Goal: Task Accomplishment & Management: Manage account settings

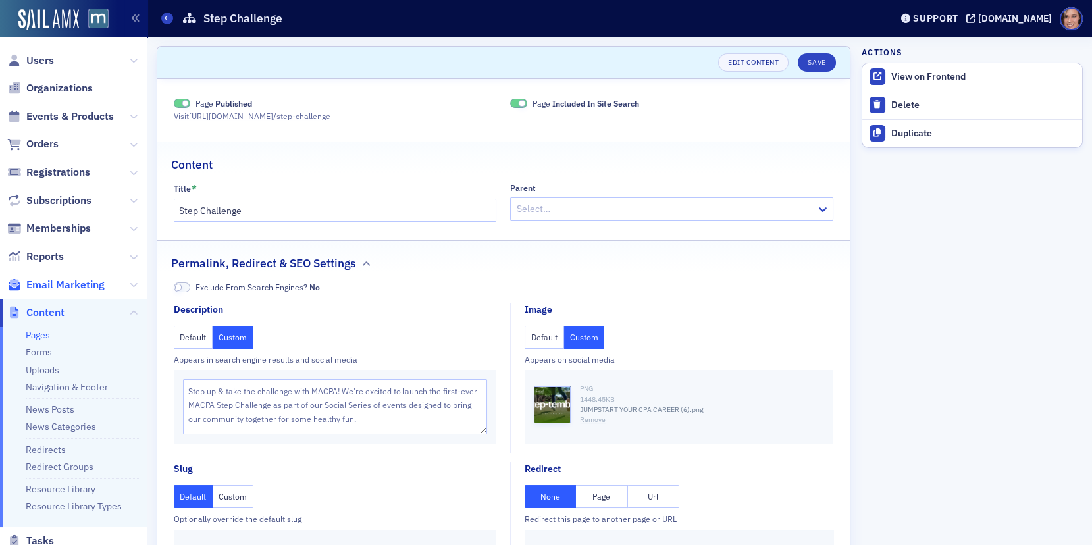
click at [43, 285] on span "Email Marketing" at bounding box center [65, 285] width 78 height 14
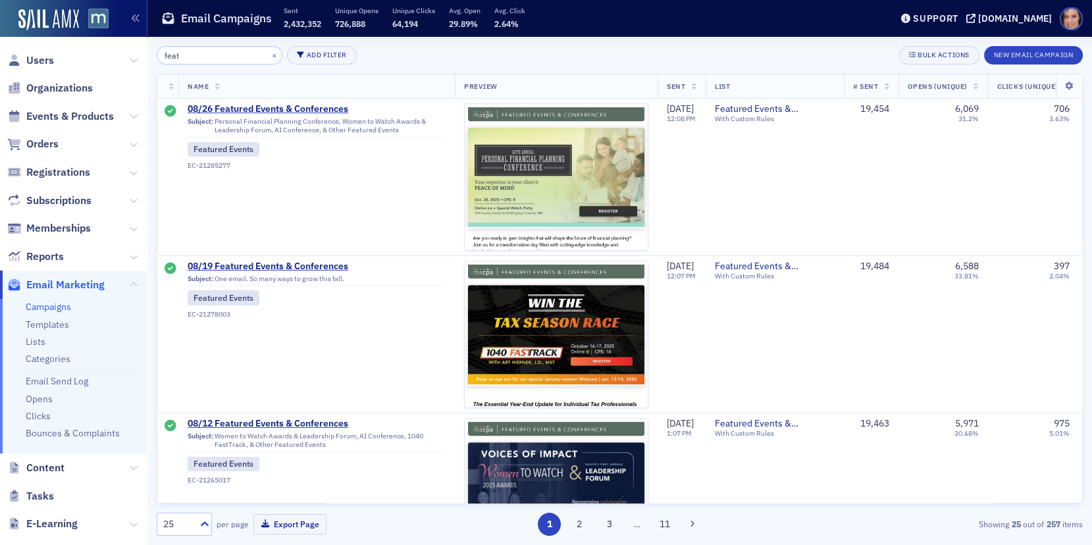
type input "feat"
click at [237, 107] on span "08/26 Featured Events & Conferences" at bounding box center [317, 109] width 258 height 12
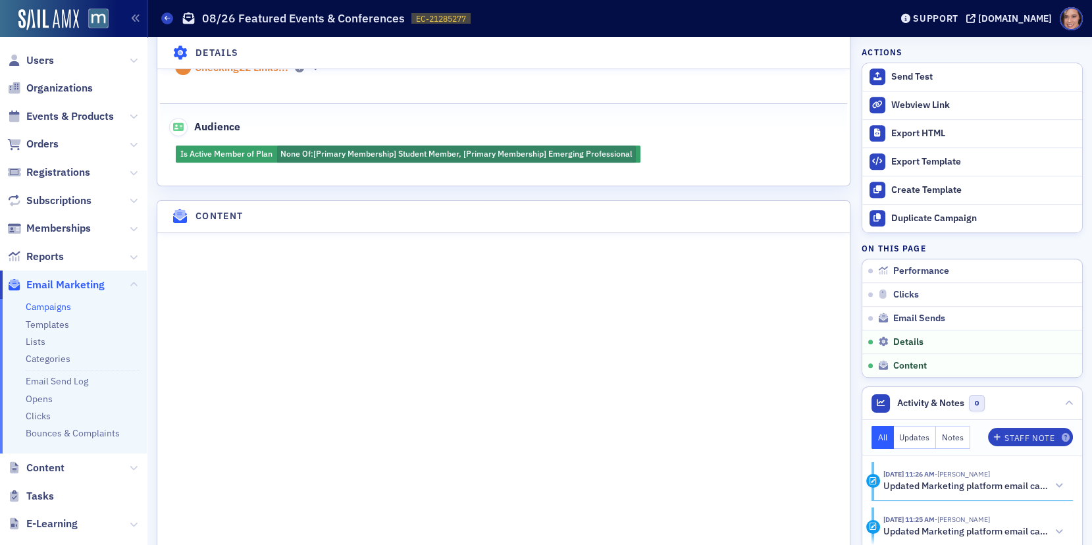
scroll to position [1108, 0]
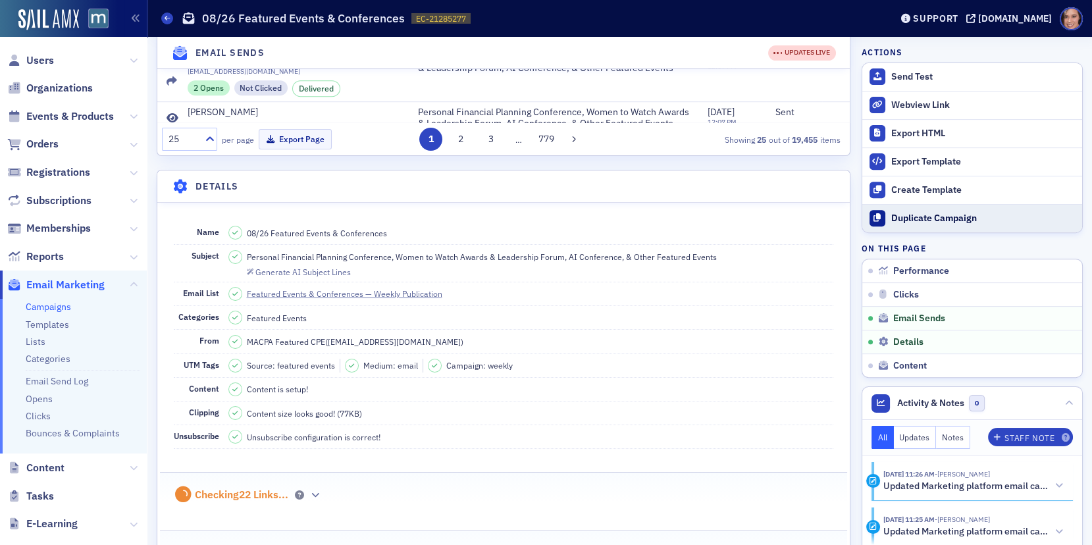
click at [965, 219] on div "Duplicate Campaign" at bounding box center [983, 219] width 184 height 12
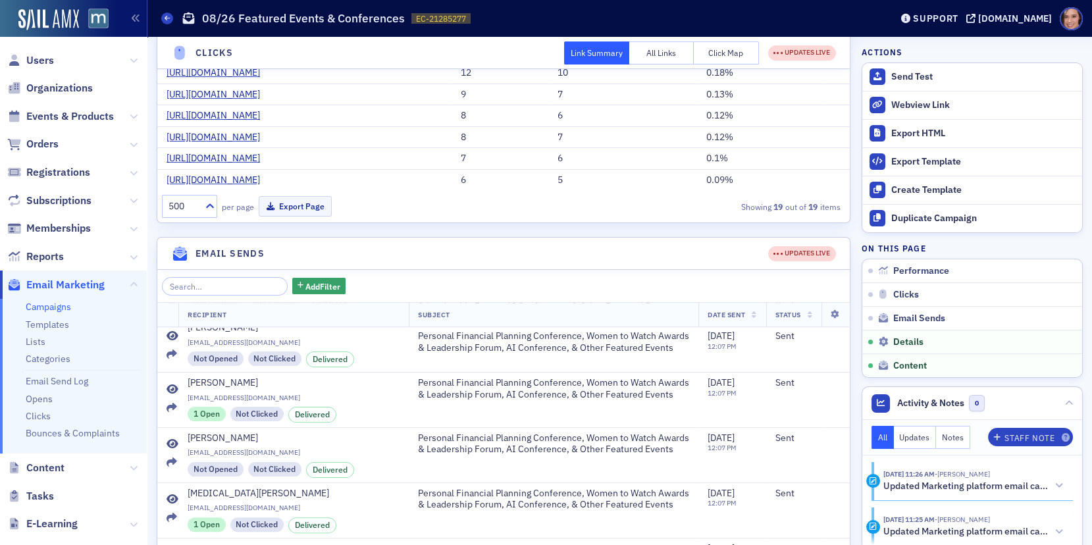
scroll to position [0, 0]
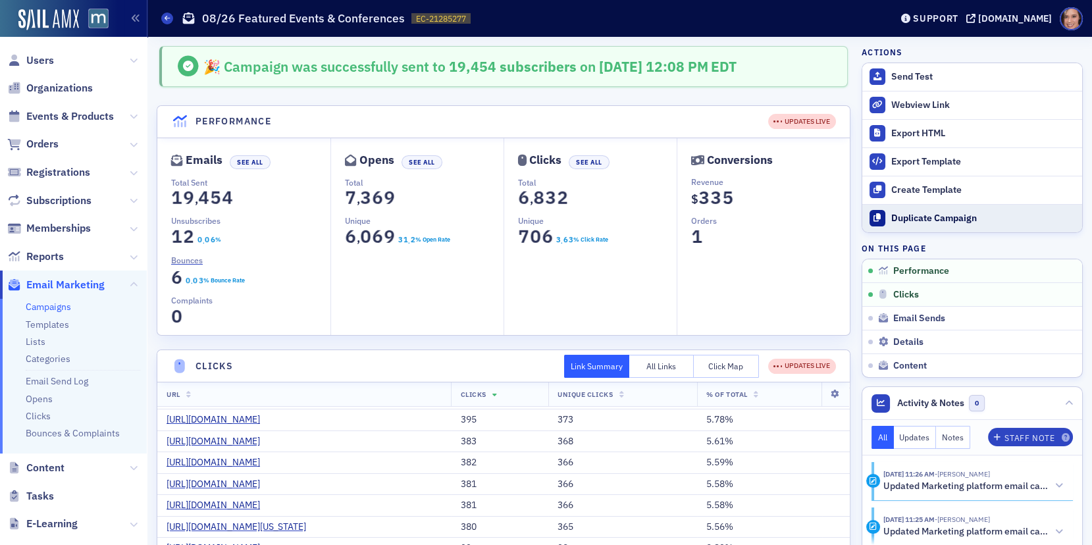
click at [921, 215] on div "Duplicate Campaign" at bounding box center [983, 219] width 184 height 12
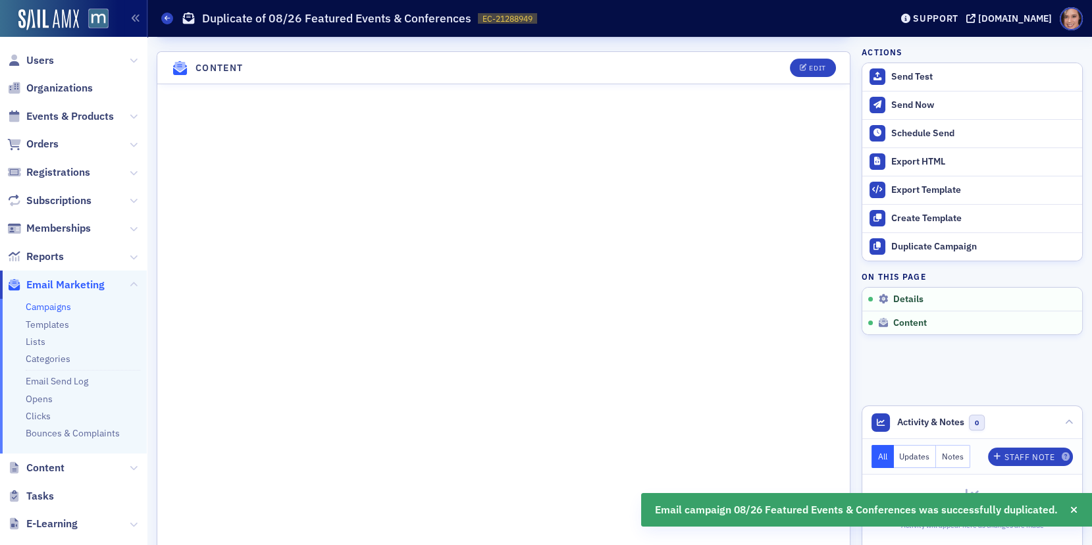
scroll to position [570, 0]
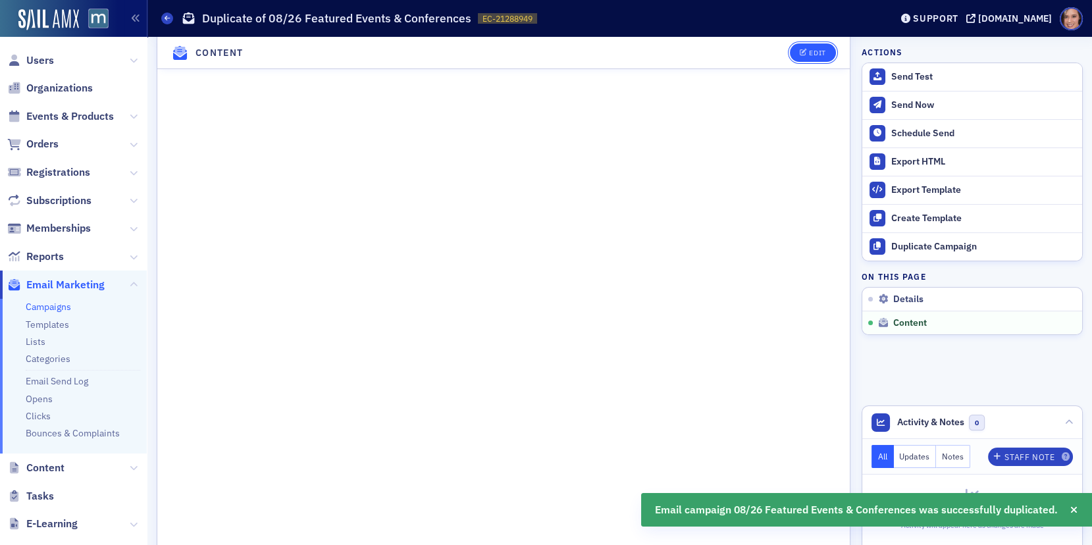
click at [809, 54] on div "Edit" at bounding box center [817, 52] width 16 height 7
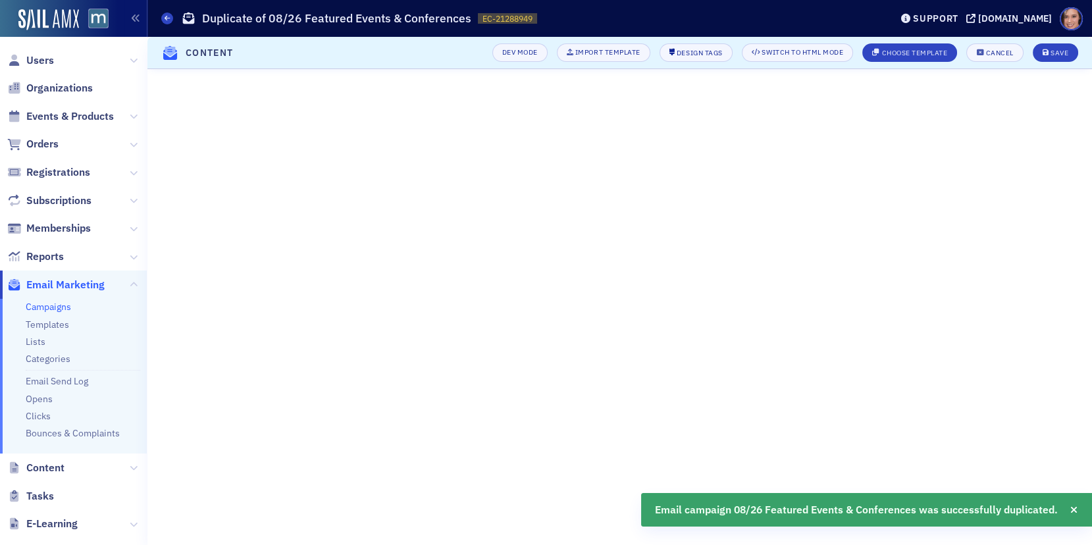
scroll to position [20, 0]
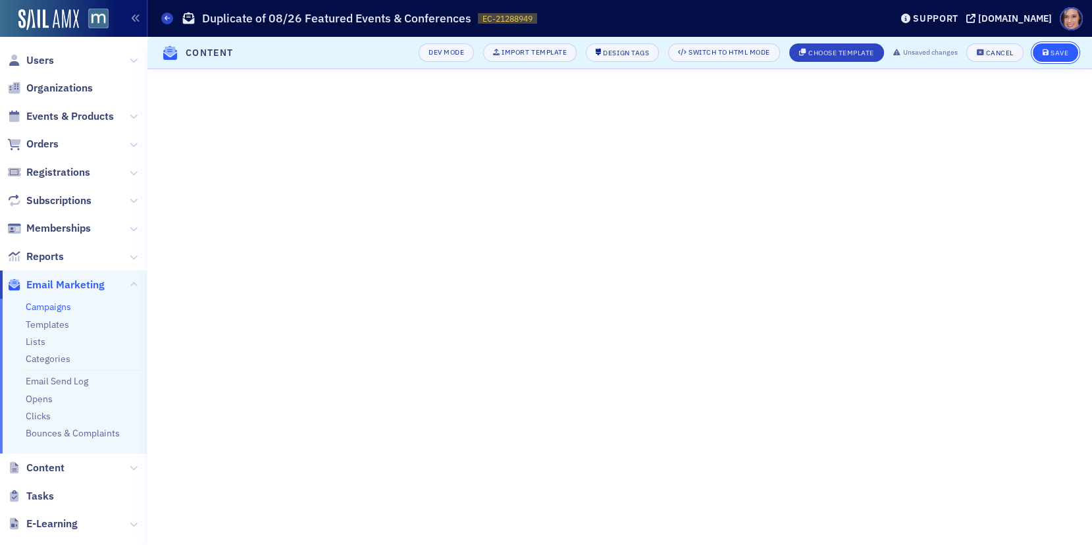
click at [1063, 55] on div "Save" at bounding box center [1059, 52] width 18 height 7
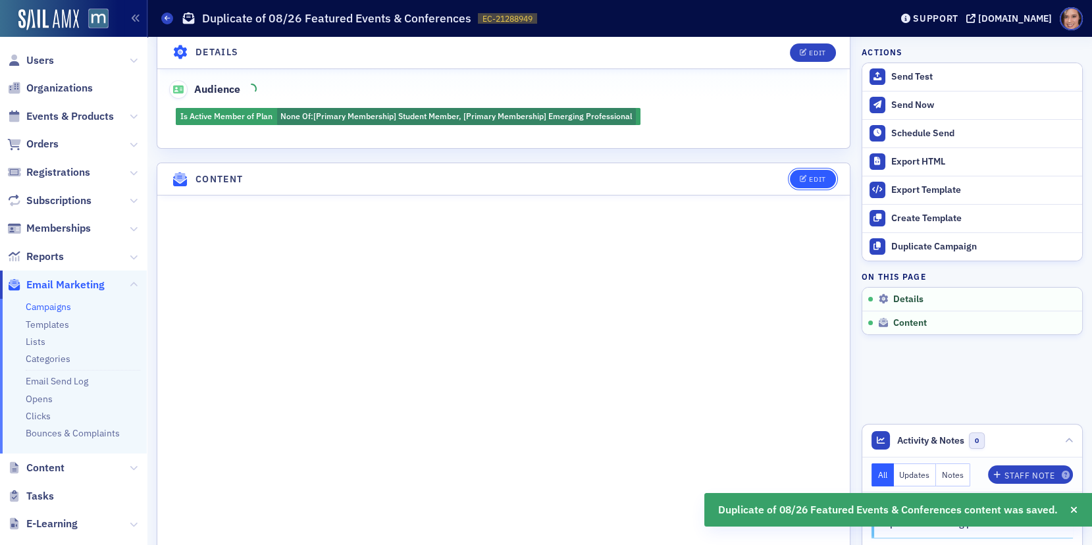
click at [817, 176] on div "Edit" at bounding box center [817, 179] width 16 height 7
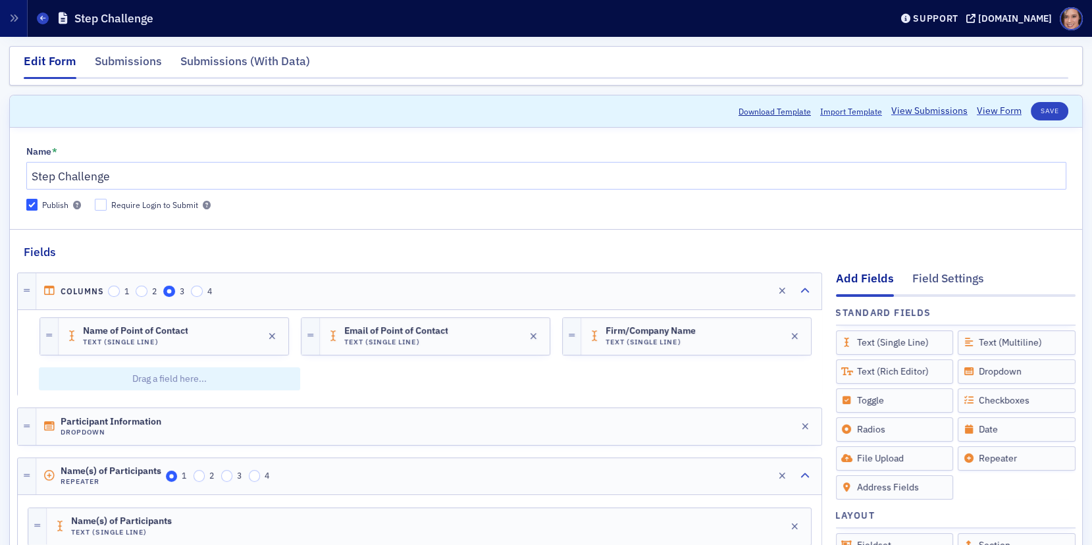
scroll to position [95, 0]
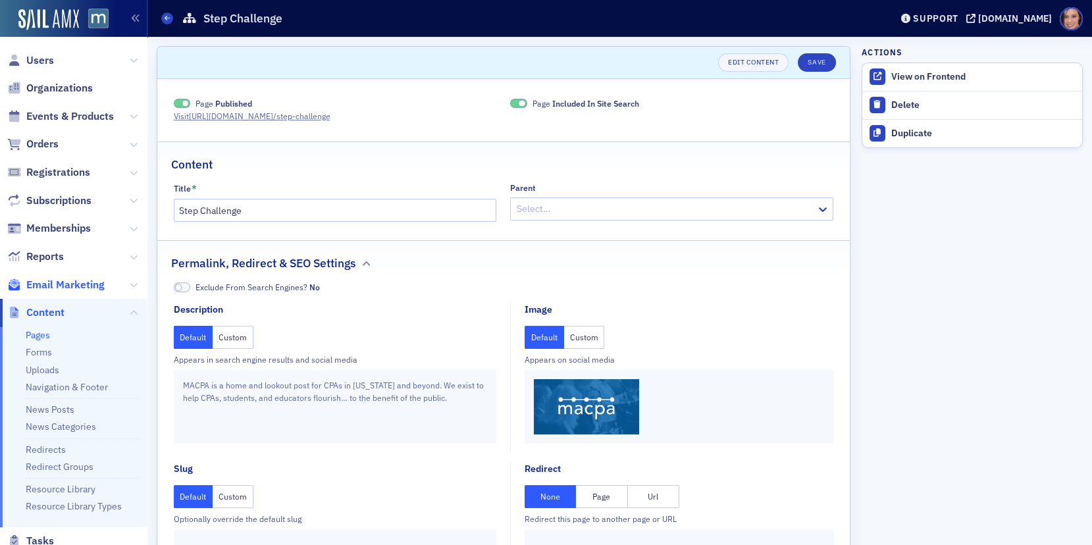
click at [59, 286] on span "Email Marketing" at bounding box center [65, 285] width 78 height 14
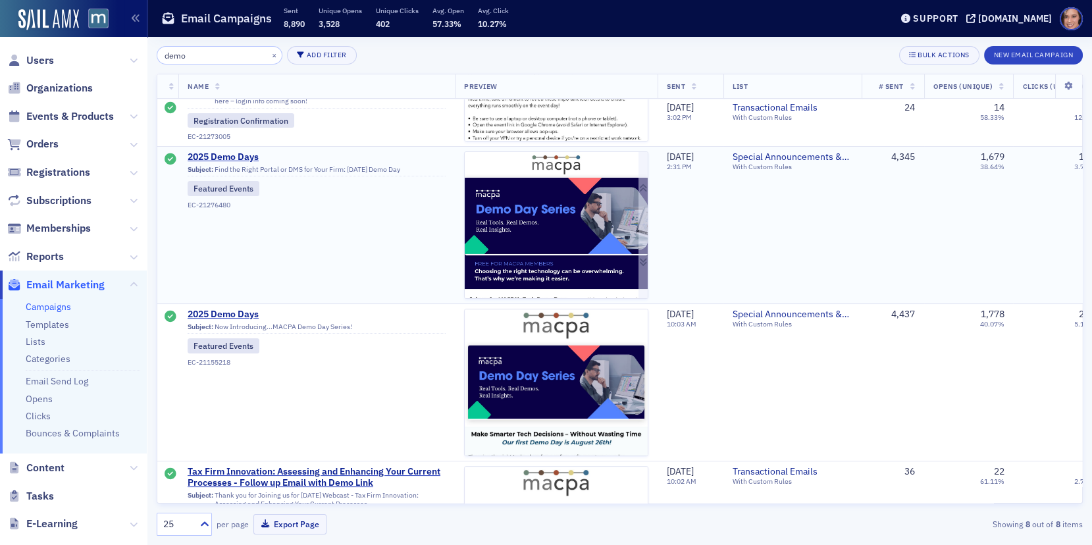
scroll to position [372, 0]
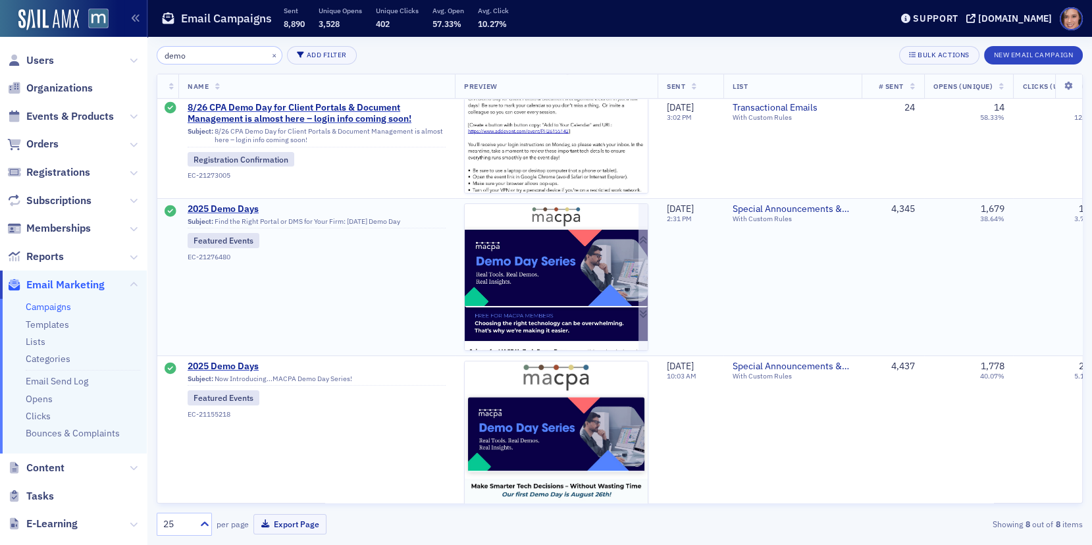
type input "demo"
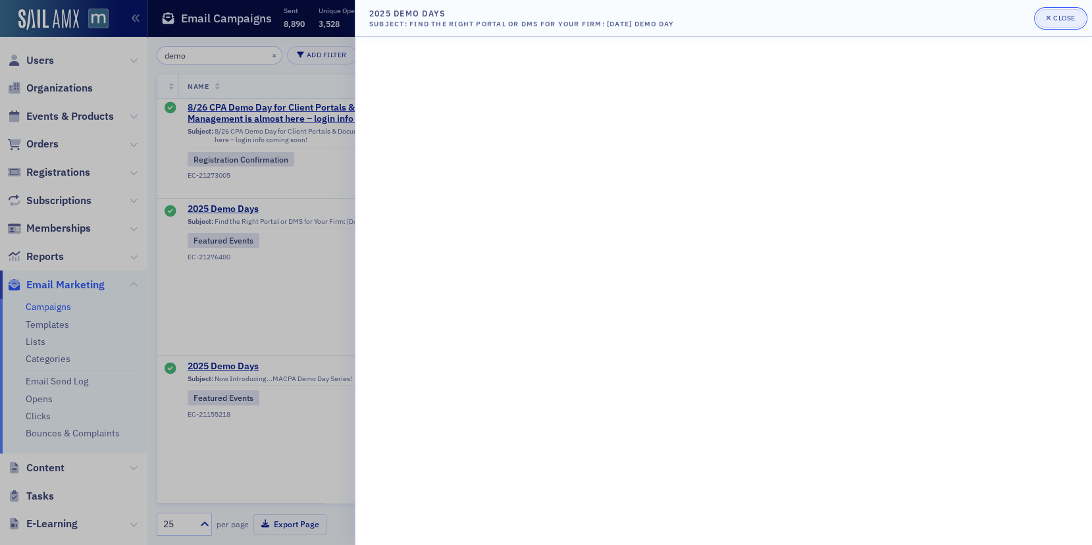
click at [1059, 16] on div "Close" at bounding box center [1064, 17] width 22 height 7
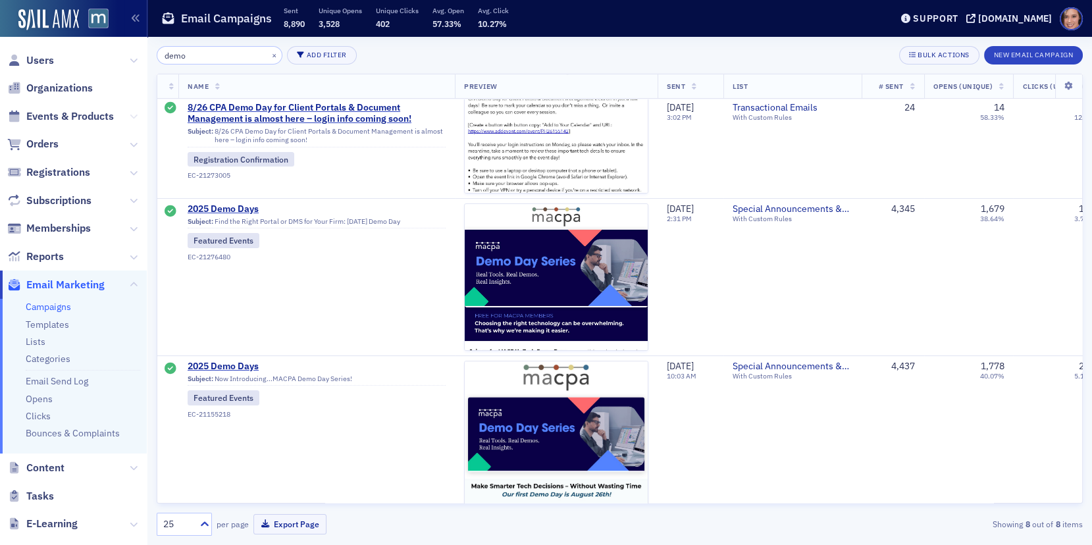
click at [130, 118] on icon at bounding box center [134, 117] width 8 height 8
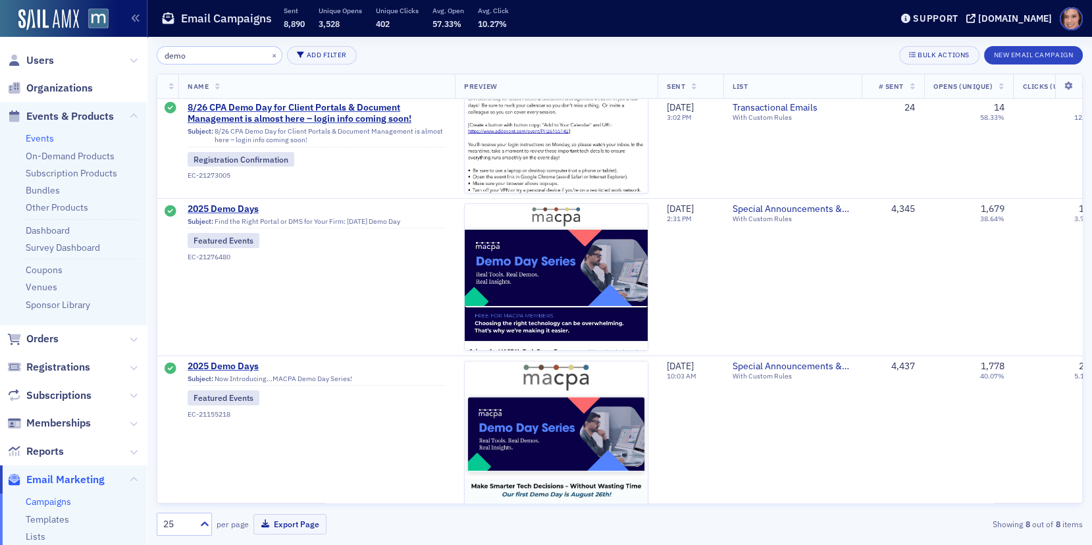
click at [48, 136] on link "Events" at bounding box center [40, 138] width 28 height 12
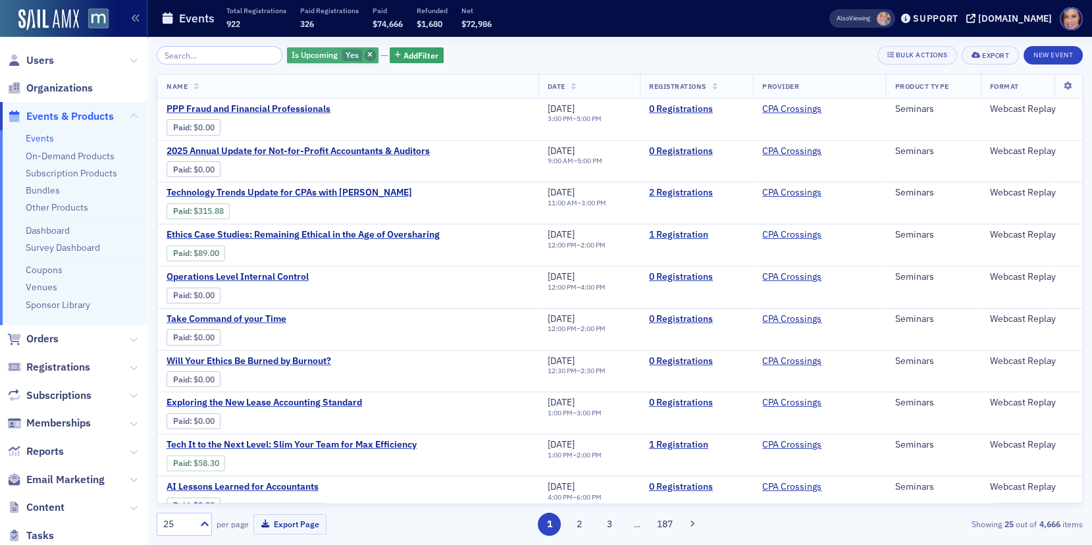
click at [365, 54] on span "button" at bounding box center [371, 55] width 12 height 12
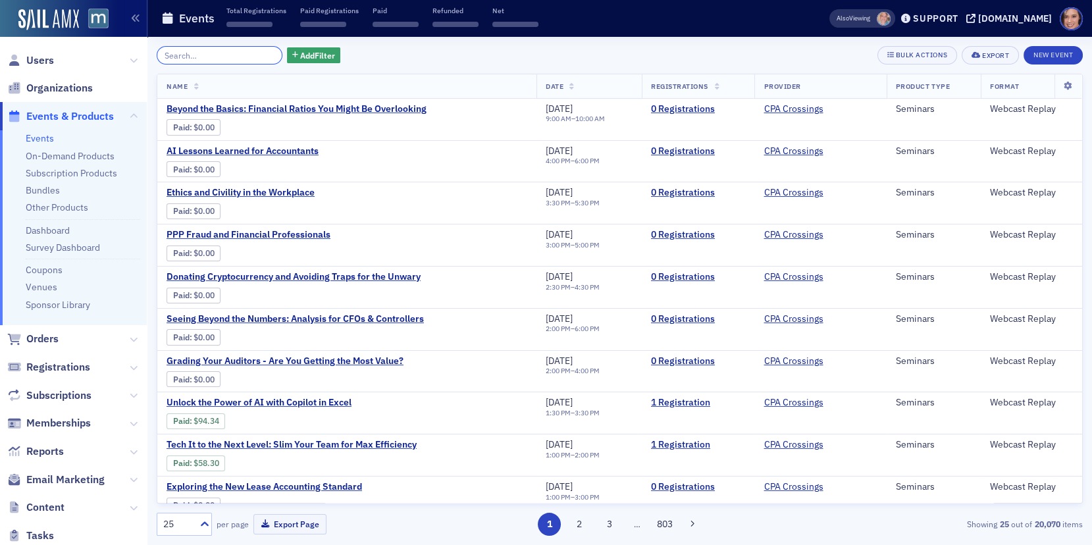
click at [219, 60] on input "search" at bounding box center [220, 55] width 126 height 18
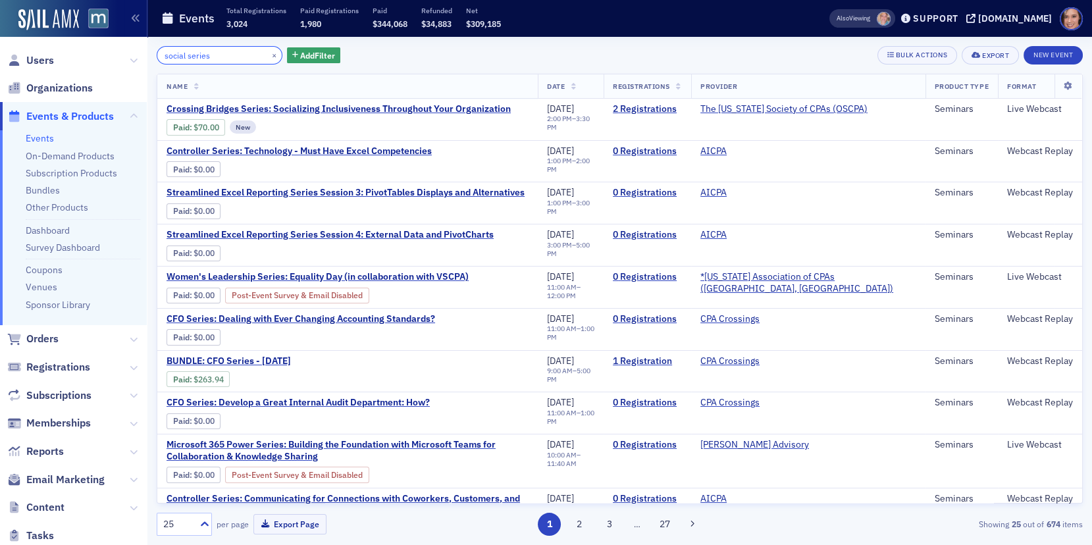
click at [209, 56] on input "social series" at bounding box center [220, 55] width 126 height 18
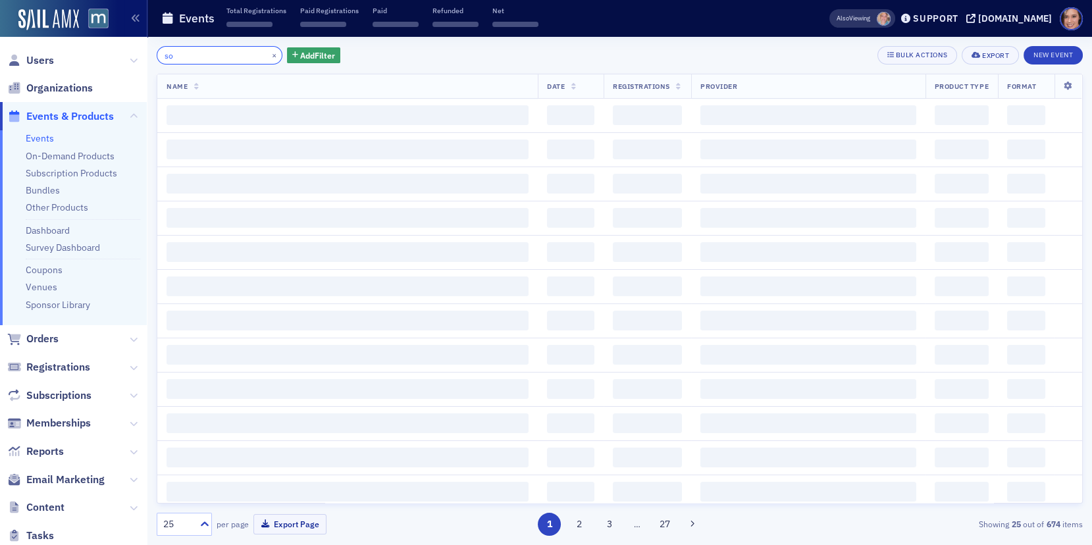
type input "s"
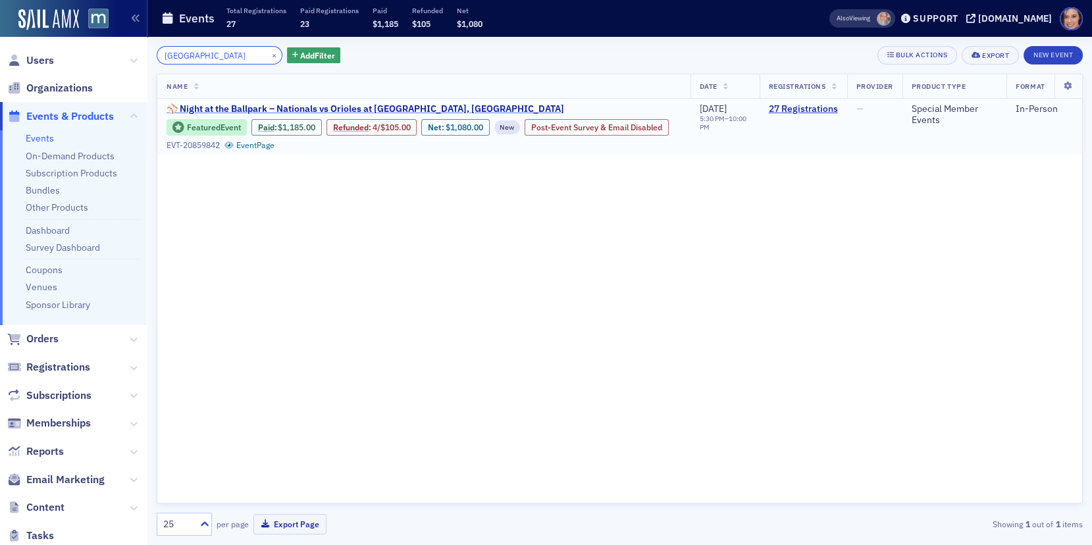
type input "camden"
click at [406, 111] on span "⚾️ Night at the Ballpark – Nationals vs Orioles at Oriole Park, Camden Yards" at bounding box center [366, 109] width 398 height 12
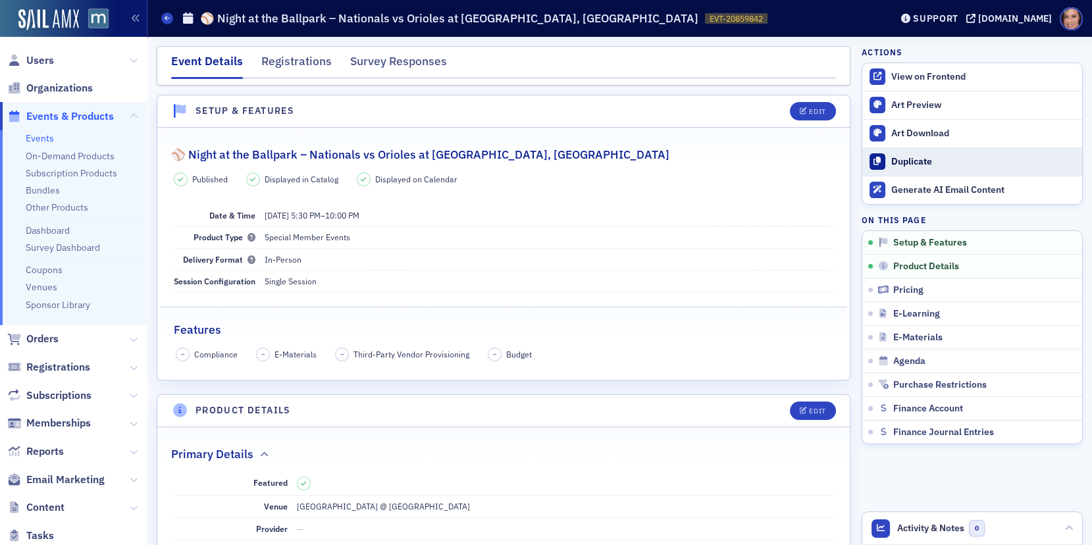
click at [917, 163] on div "Duplicate" at bounding box center [983, 162] width 184 height 12
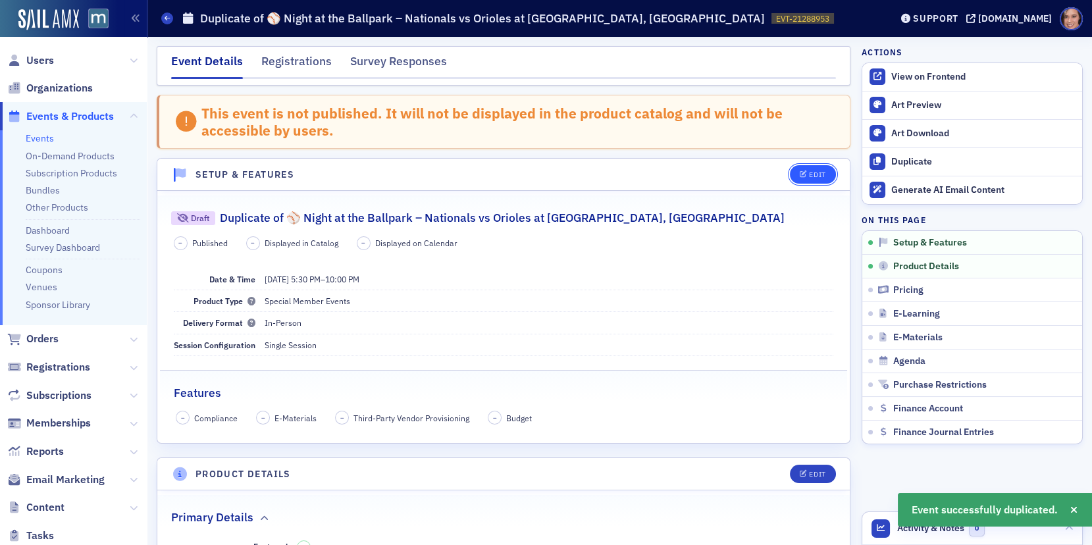
click at [808, 165] on button "Edit" at bounding box center [812, 174] width 45 height 18
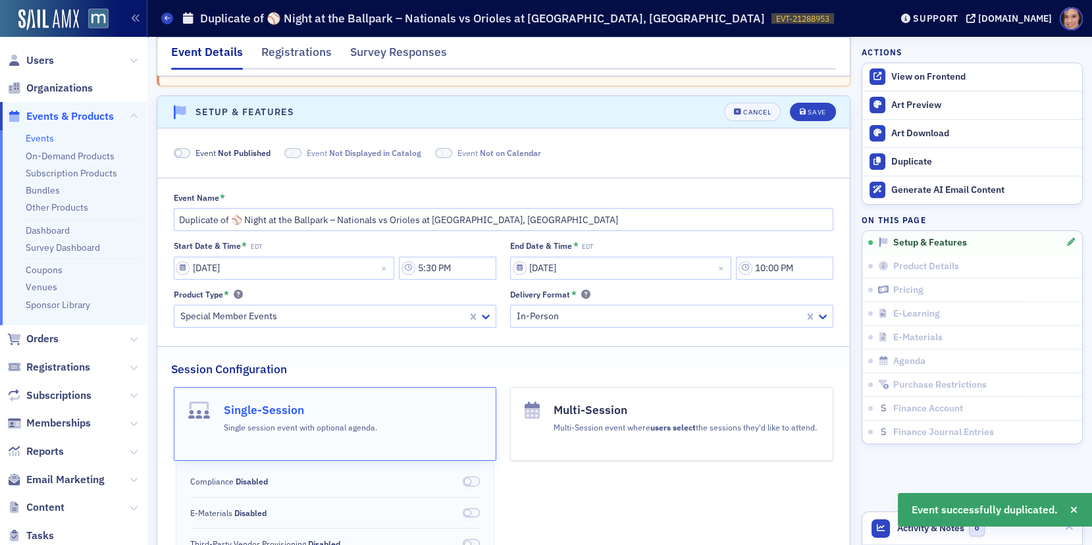
scroll to position [80, 0]
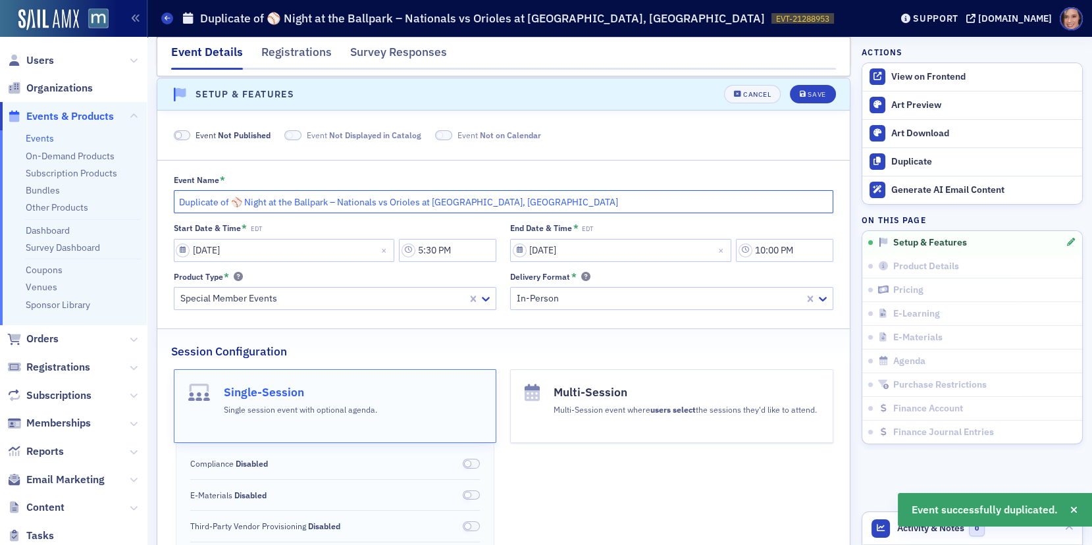
drag, startPoint x: 236, startPoint y: 194, endPoint x: 176, endPoint y: 195, distance: 59.2
click at [176, 195] on input "Duplicate of ⚾️ Night at the Ballpark – Nationals vs Orioles at Oriole Park, Ca…" at bounding box center [504, 201] width 660 height 23
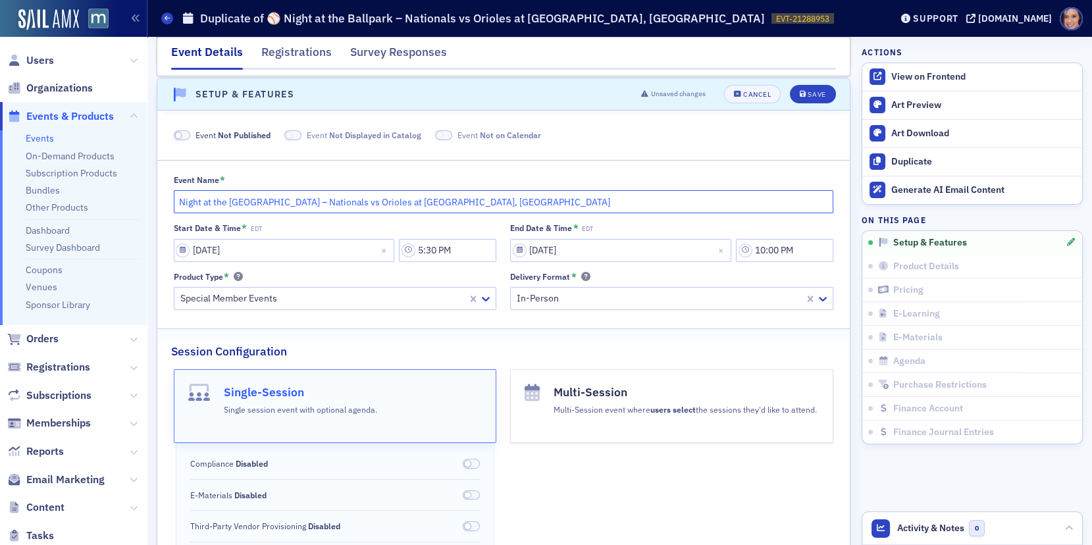
paste input "Email + social for last minute Demo Day on Sept 3 (include CAS solutions)"
click at [313, 197] on input "Night at the Ballpark – Nationals vs Orioles at Oriole Park, Camden Yards" at bounding box center [504, 201] width 660 height 23
paste input "🏃‍➡️"
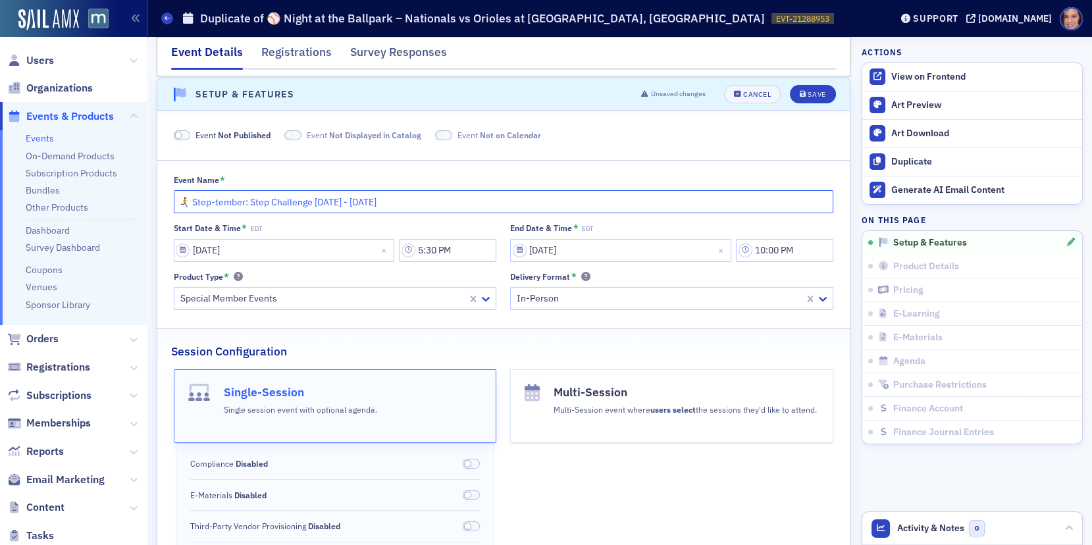
click at [247, 198] on input "🏃‍➡️ Step-tember: Step Challenge Sept. 15 - Oct. 15, 2025" at bounding box center [504, 201] width 660 height 23
click at [471, 203] on input "🏃‍➡️ Step-tember: MACPA Step Challenge [DATE] - [DATE]" at bounding box center [504, 201] width 660 height 23
type input "🏃‍➡️ Step-tember: MACPA Step Challenge [DATE] - [DATE]"
click at [562, 248] on input "05/16/2025" at bounding box center [620, 250] width 221 height 23
select select "4"
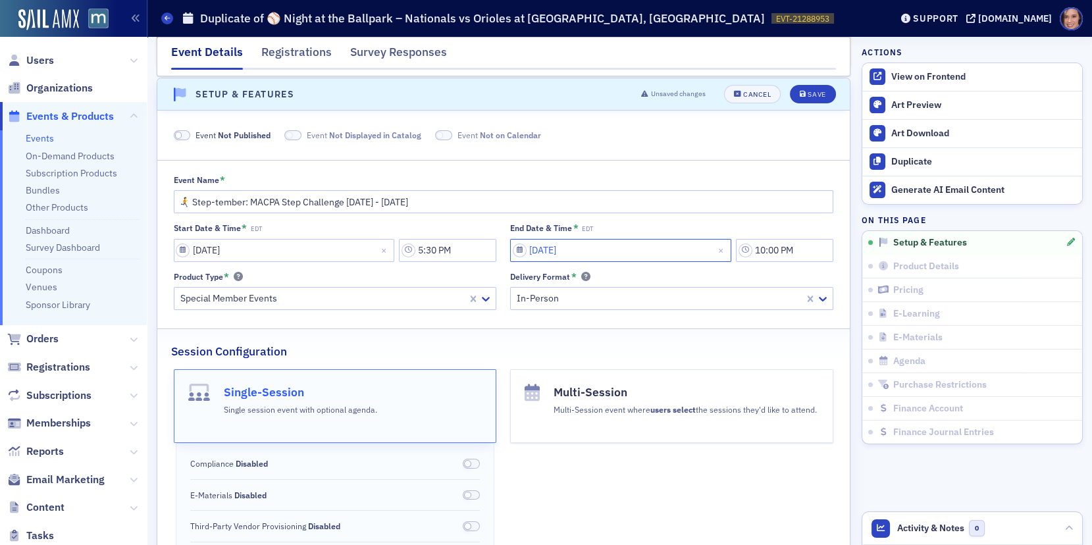
select select "2025"
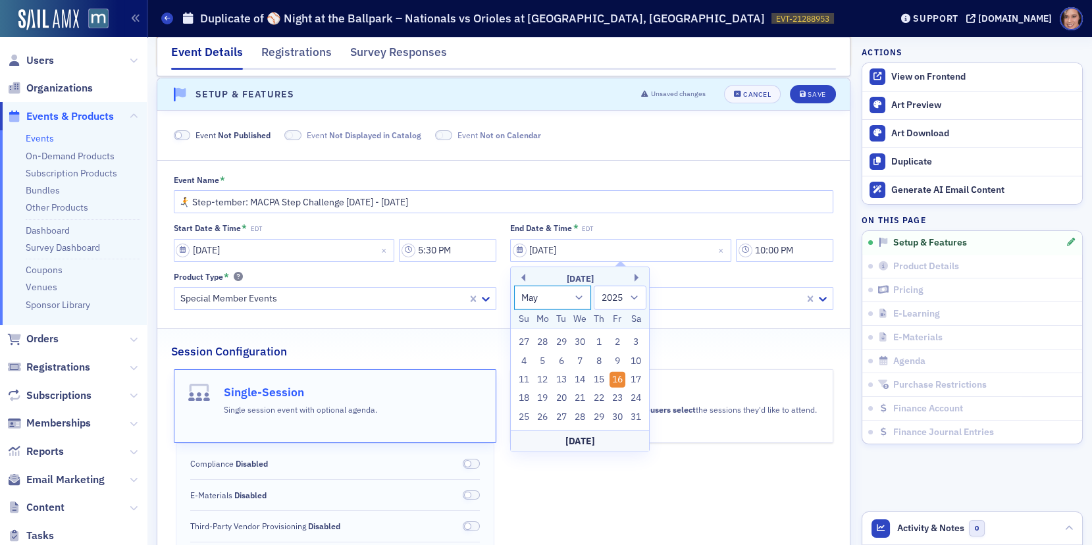
click at [571, 299] on select "January February March April May June July August September October November De…" at bounding box center [553, 297] width 78 height 24
select select "8"
click at [544, 381] on div "15" at bounding box center [542, 380] width 16 height 16
type input "09/15/2025"
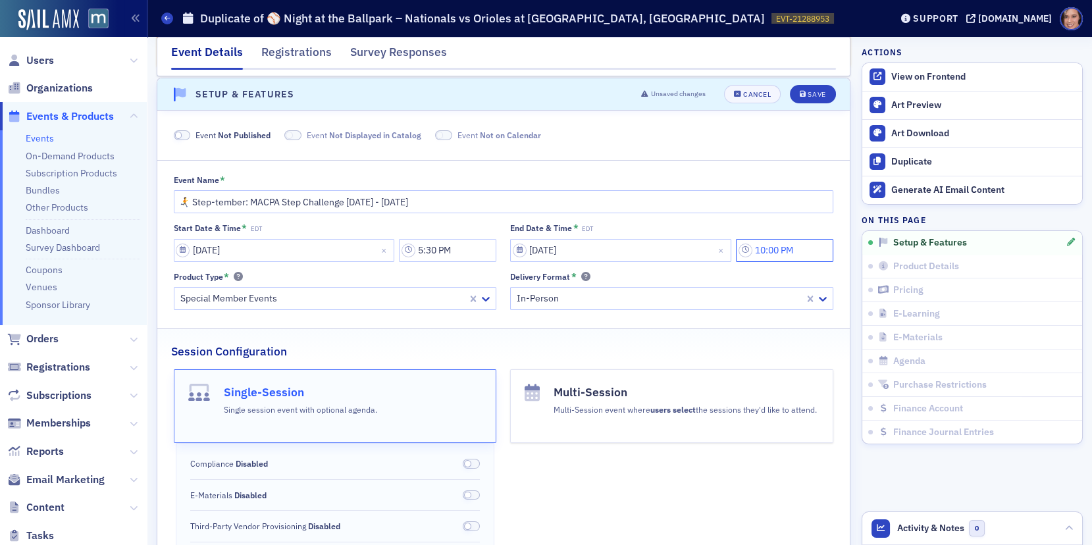
click at [766, 251] on input "10:00 PM" at bounding box center [784, 250] width 97 height 23
drag, startPoint x: 775, startPoint y: 248, endPoint x: 786, endPoint y: 249, distance: 11.2
click at [786, 249] on input "1210:00 PM" at bounding box center [784, 250] width 97 height 23
click at [801, 249] on input "12:00 PM" at bounding box center [784, 250] width 97 height 23
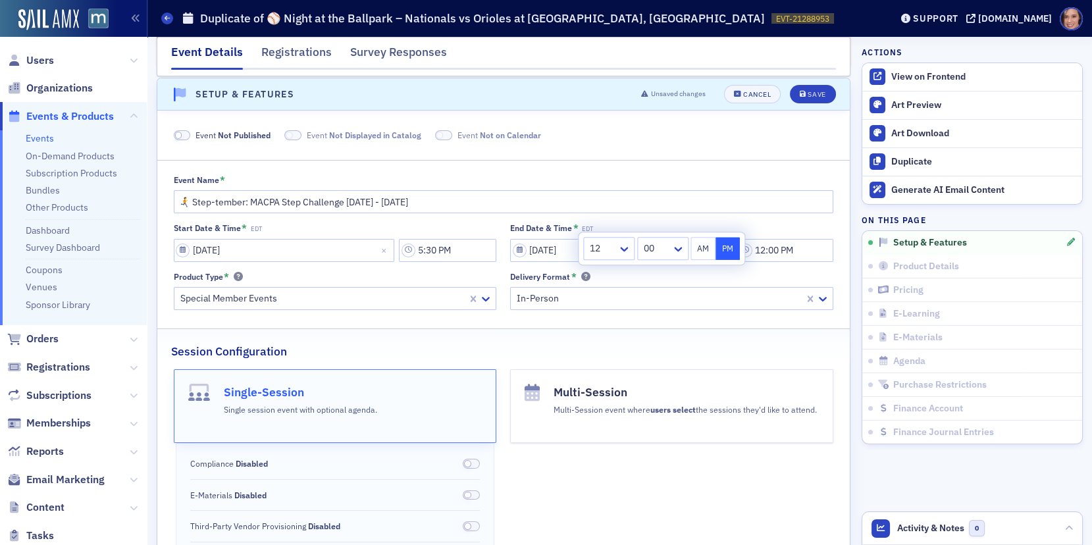
click at [708, 244] on button "AM" at bounding box center [702, 248] width 25 height 23
type input "12:00 AM"
click at [735, 279] on div "Delivery Format *" at bounding box center [671, 277] width 323 height 12
select select "8"
select select "2025"
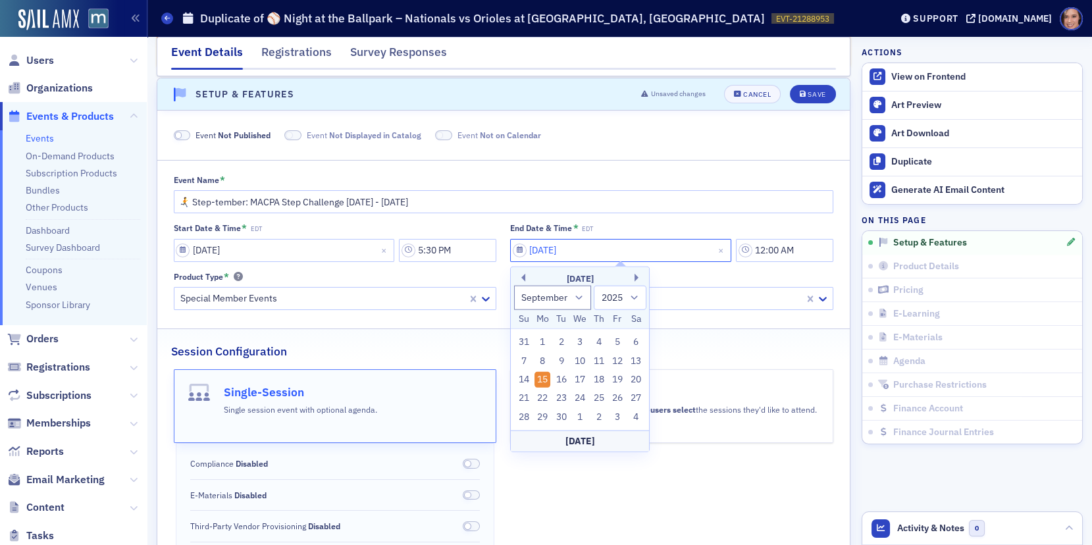
click at [562, 254] on input "09/15/2025" at bounding box center [620, 250] width 221 height 23
click at [577, 301] on select "January February March April May June July August September October November De…" at bounding box center [553, 297] width 78 height 24
select select "9"
click at [577, 378] on div "15" at bounding box center [580, 380] width 16 height 16
type input "[DATE]"
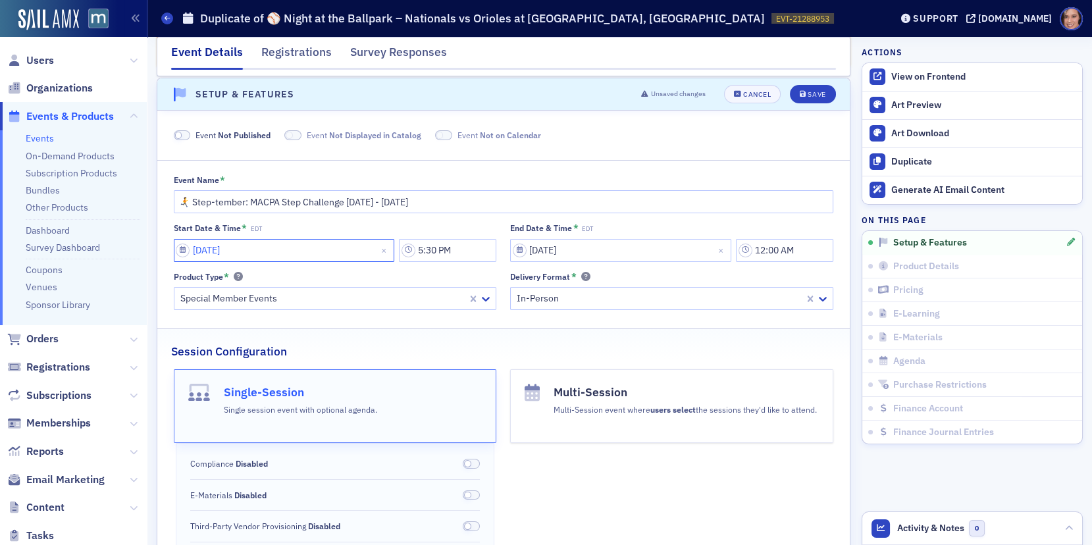
select select "4"
select select "2025"
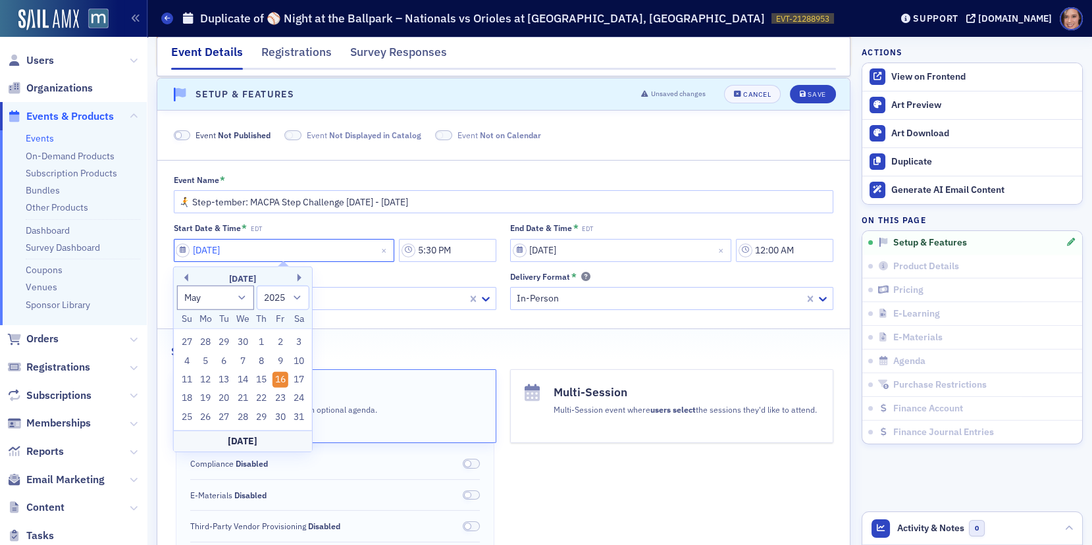
click at [332, 246] on input "05/16/2025" at bounding box center [284, 250] width 221 height 23
click at [237, 301] on select "January February March April May June July August September October November De…" at bounding box center [215, 297] width 78 height 24
click at [239, 305] on select "January February March April May June July August September October November De…" at bounding box center [215, 297] width 78 height 24
select select "8"
click at [771, 243] on input "12:00 AM" at bounding box center [784, 250] width 97 height 23
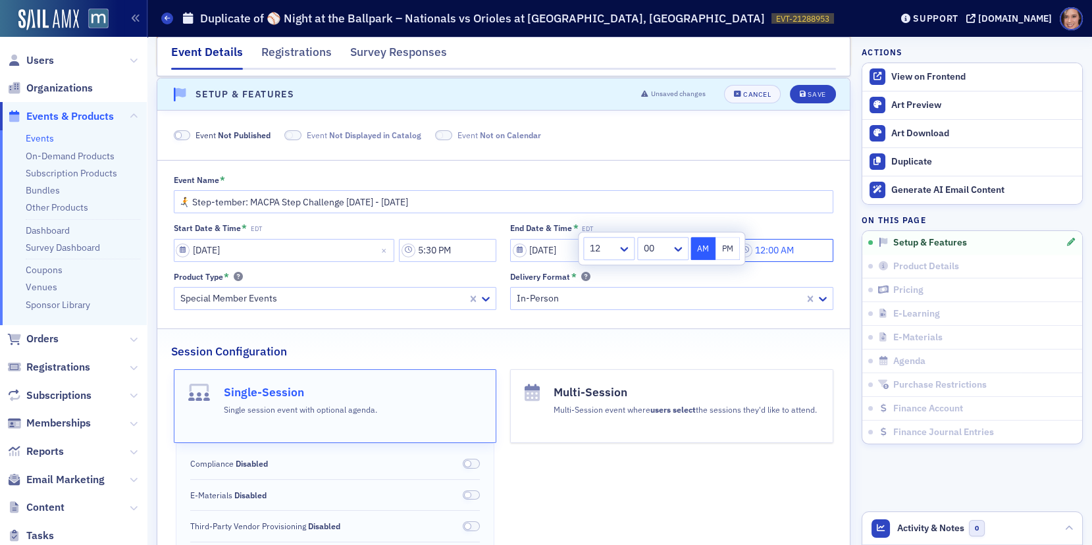
click at [771, 246] on input "12:00 AM" at bounding box center [784, 250] width 97 height 23
click at [784, 248] on input "11:00 AM" at bounding box center [784, 250] width 97 height 23
click at [790, 249] on input "11:59 AM" at bounding box center [784, 250] width 97 height 23
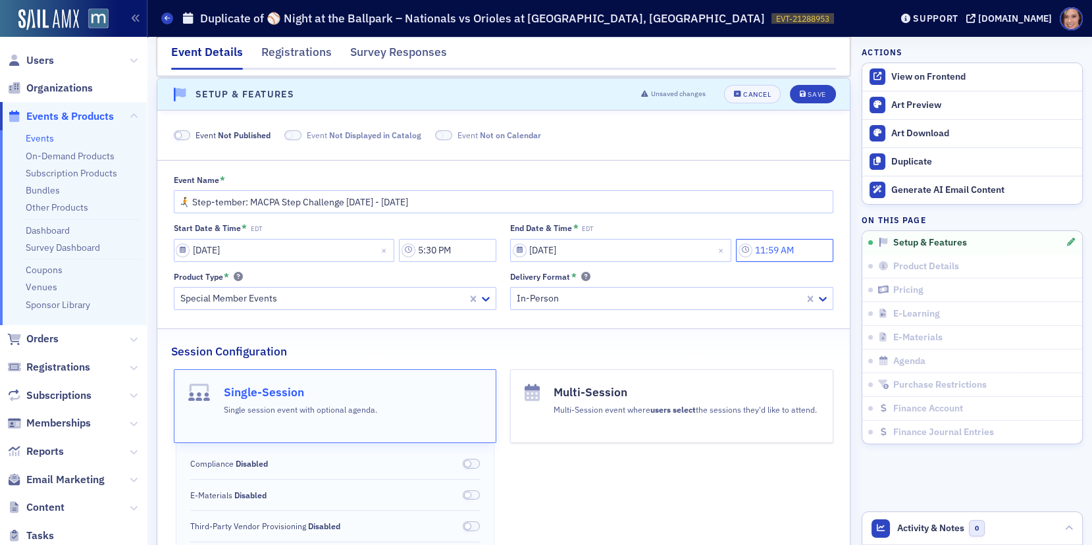
click at [790, 249] on input "11:59 AM" at bounding box center [784, 250] width 97 height 23
click at [793, 249] on input "11:59 AM" at bounding box center [784, 250] width 97 height 23
type input "11:59 PM"
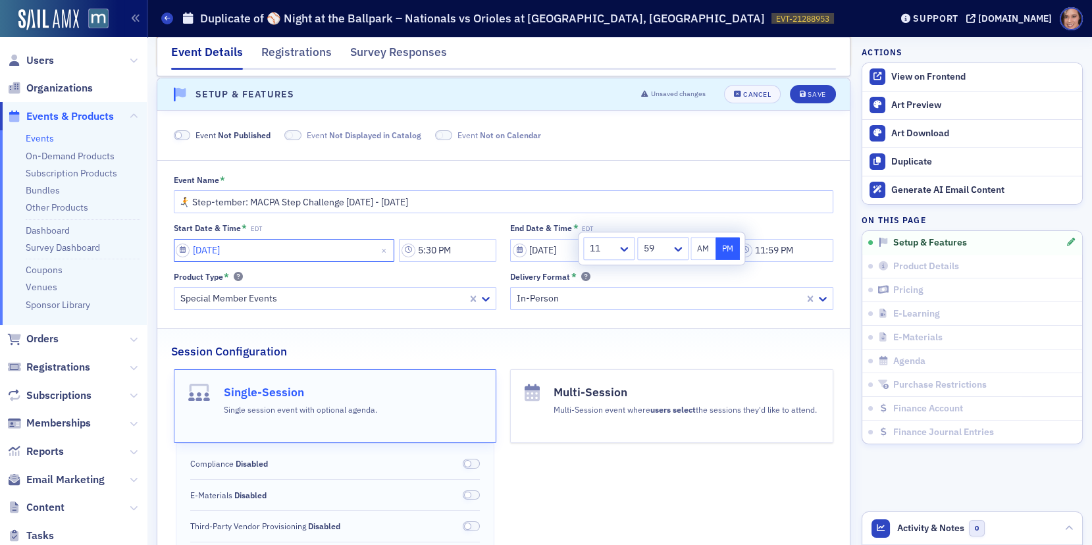
click at [376, 246] on input "05/16/2025" at bounding box center [284, 250] width 221 height 23
select select "4"
select select "2025"
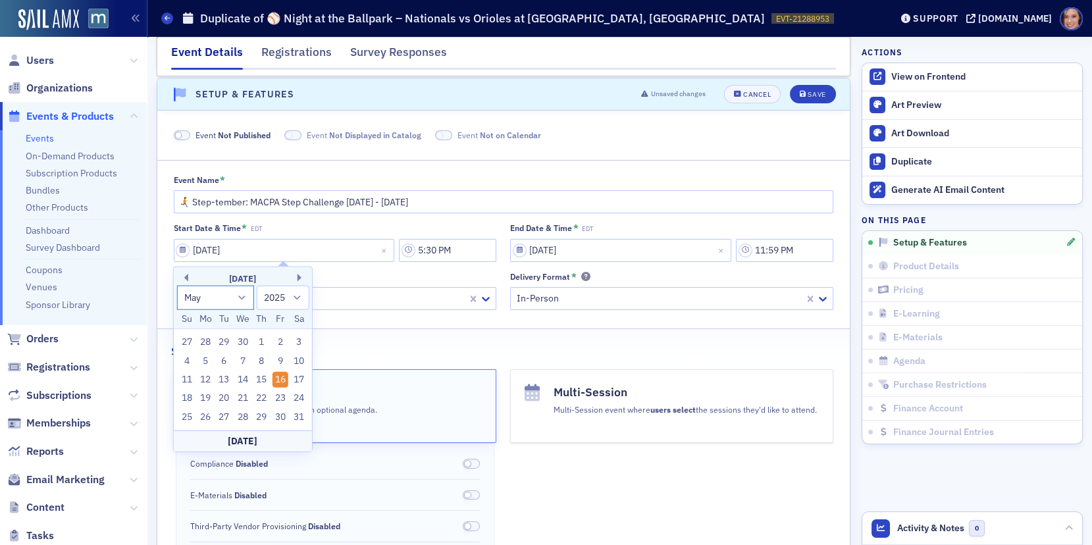
click at [221, 297] on select "January February March April May June July August September October November De…" at bounding box center [215, 297] width 78 height 24
select select "8"
click at [208, 379] on div "15" at bounding box center [205, 380] width 16 height 16
type input "09/15/2025"
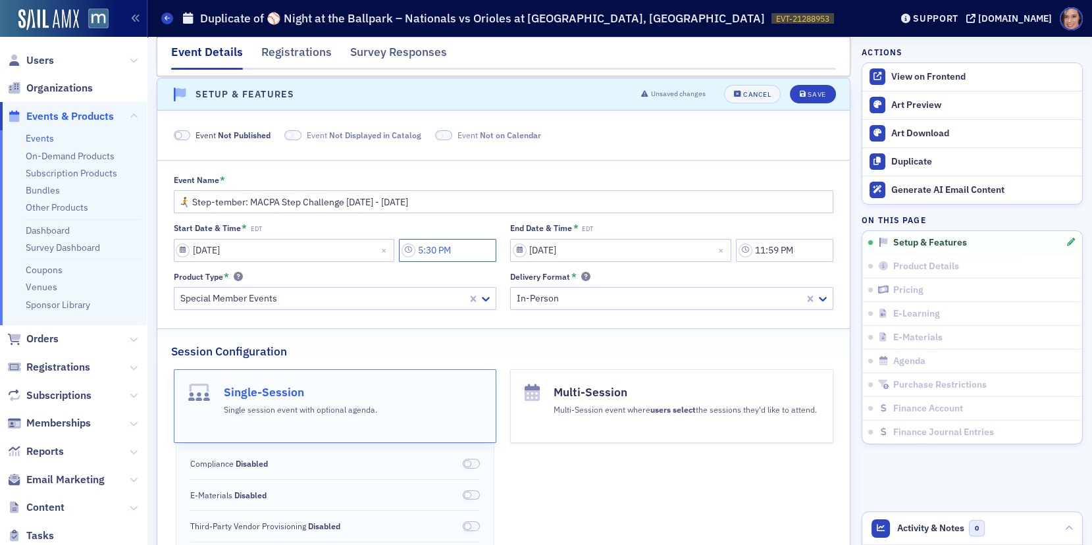
click at [429, 244] on input "5:30 PM" at bounding box center [447, 250] width 97 height 23
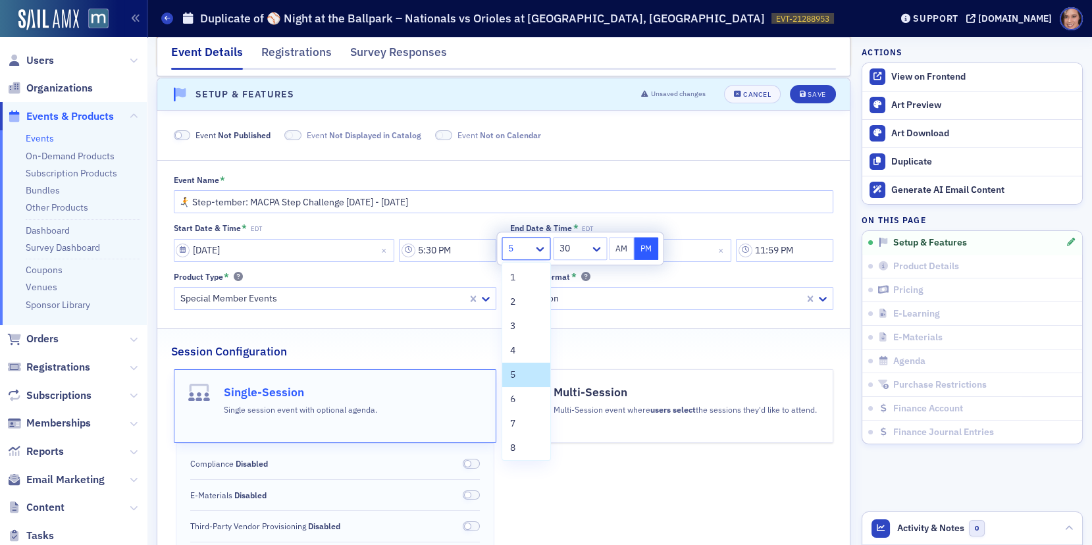
click at [517, 249] on div at bounding box center [519, 248] width 25 height 16
type input "12"
click at [518, 282] on span "12" at bounding box center [515, 278] width 11 height 14
type input "12:30 PM"
click at [587, 240] on div at bounding box center [575, 248] width 28 height 16
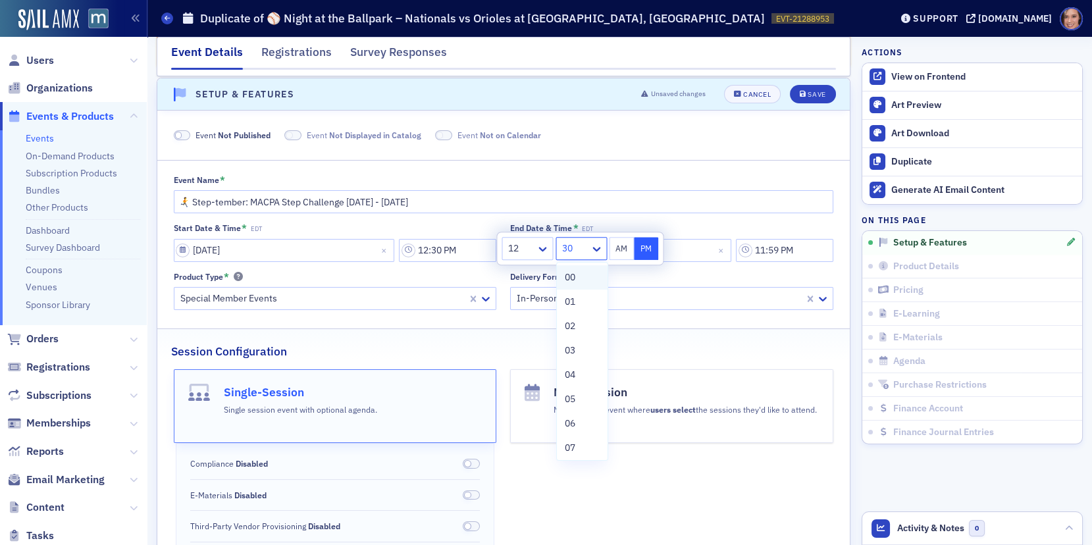
click at [586, 271] on div "00" at bounding box center [582, 278] width 35 height 14
click at [625, 249] on button "AM" at bounding box center [621, 248] width 25 height 23
type input "12:00 AM"
click at [692, 216] on div "Event Name * 🏃‍➡️ Step-tember: MACPA Step Challenge Sept. 15 - Oct. 15, 2025 St…" at bounding box center [503, 242] width 692 height 136
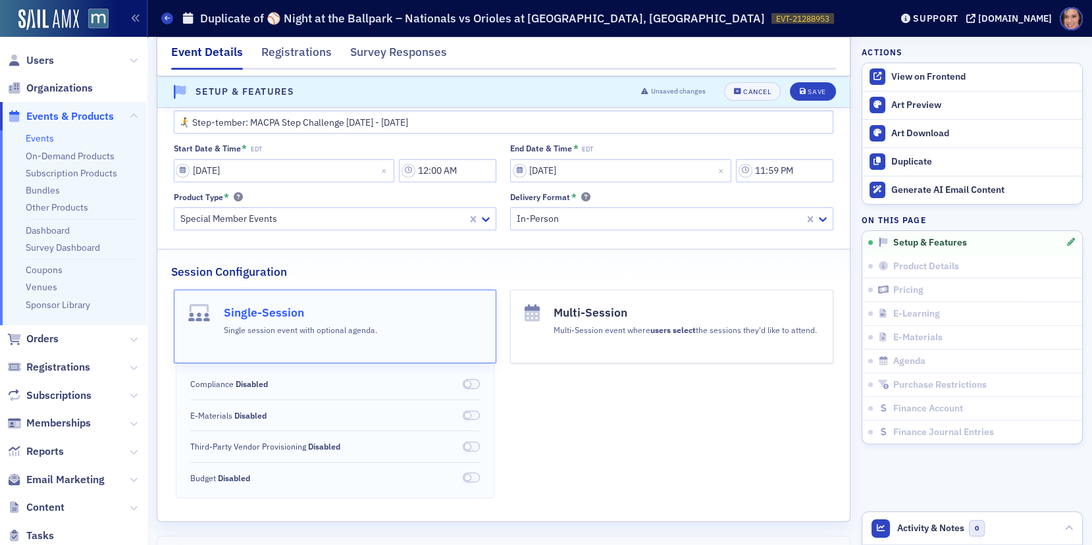
scroll to position [0, 0]
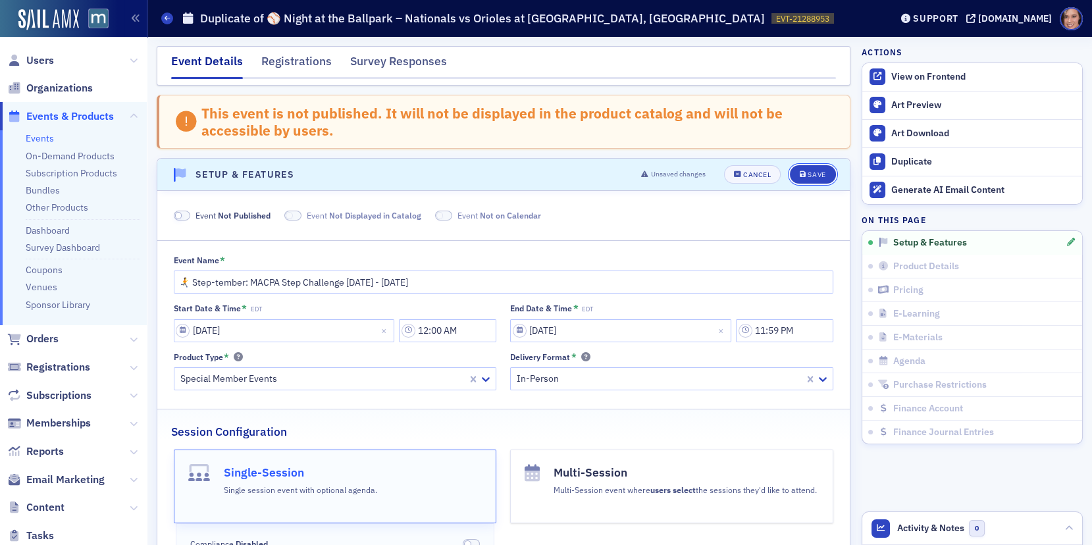
drag, startPoint x: 823, startPoint y: 172, endPoint x: 711, endPoint y: 301, distance: 171.7
click at [711, 301] on section "Setup & Features Unsaved changes Cancel Save Event Not Published Event Not Disp…" at bounding box center [504, 420] width 694 height 524
click at [708, 372] on div at bounding box center [659, 379] width 288 height 16
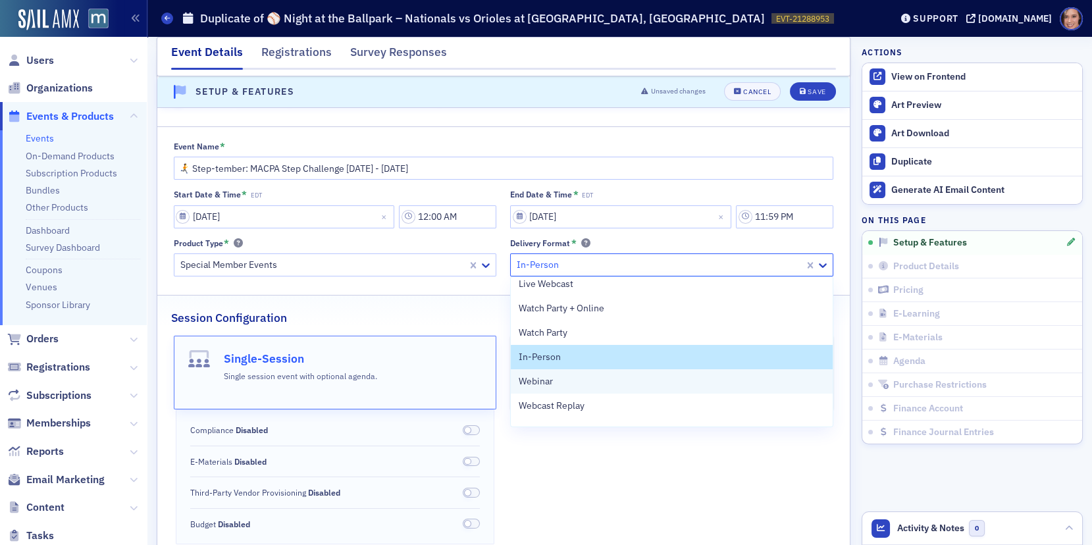
scroll to position [26, 0]
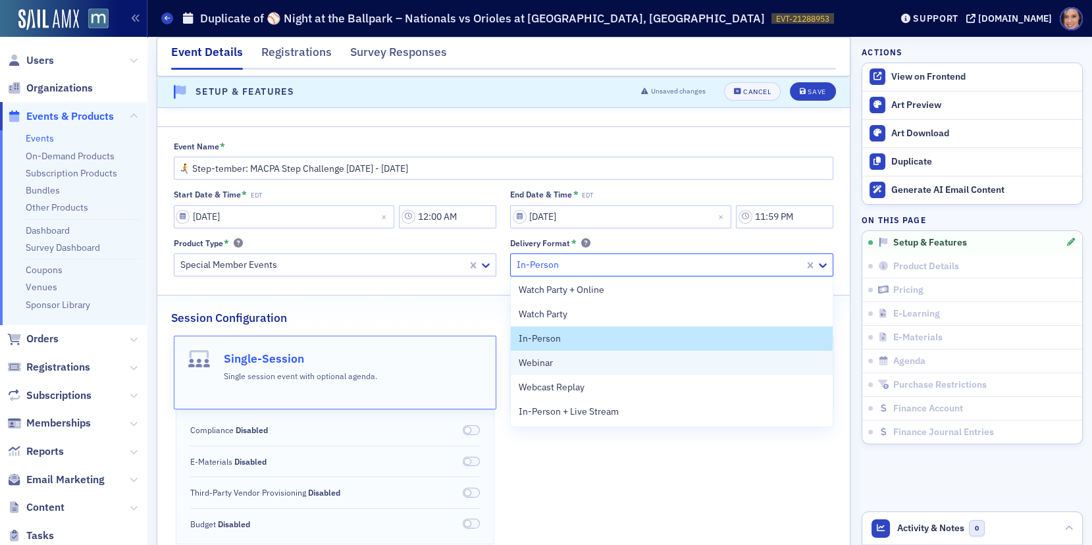
click at [730, 360] on div "Webinar" at bounding box center [672, 363] width 306 height 14
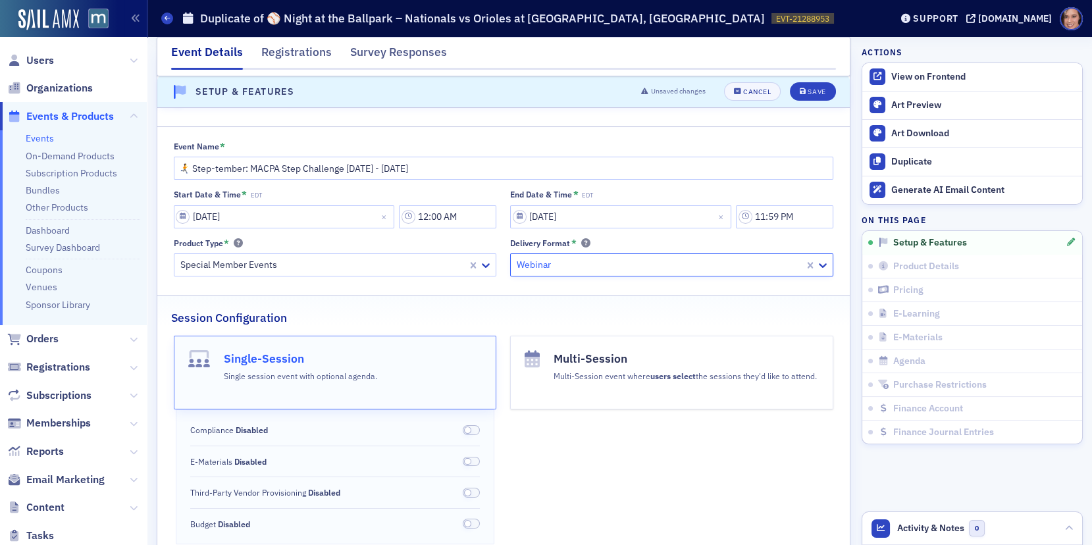
click at [726, 322] on div "Session Configuration" at bounding box center [503, 311] width 665 height 31
click at [794, 303] on div "Session Configuration" at bounding box center [503, 311] width 665 height 31
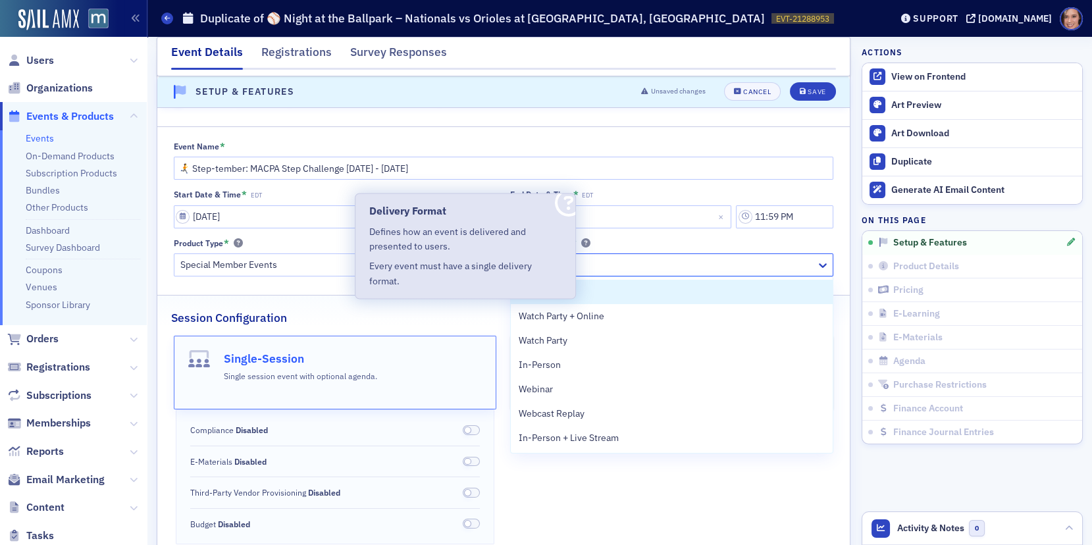
click at [623, 267] on div at bounding box center [664, 265] width 299 height 16
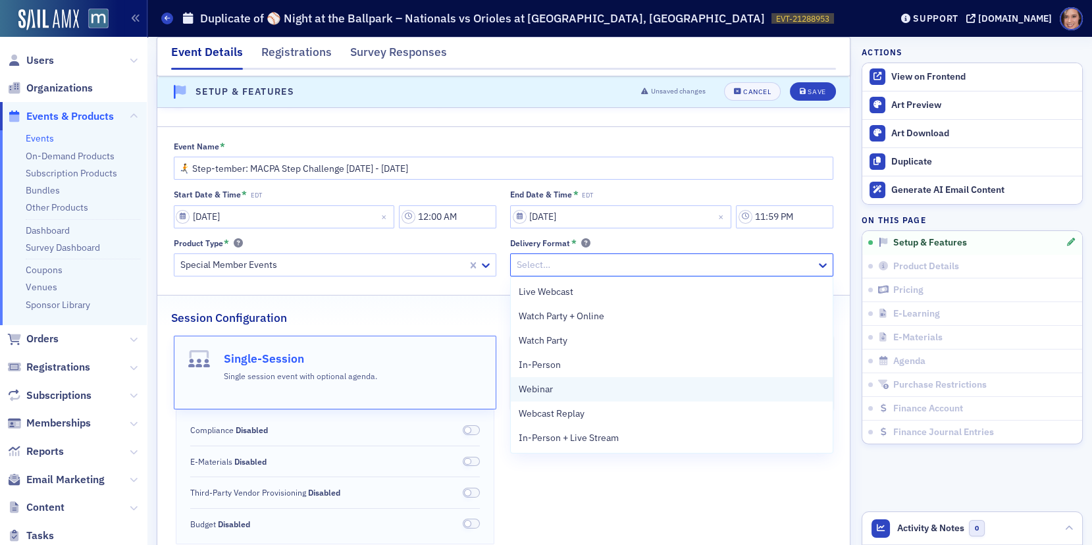
click at [602, 382] on div "Webinar" at bounding box center [672, 389] width 306 height 14
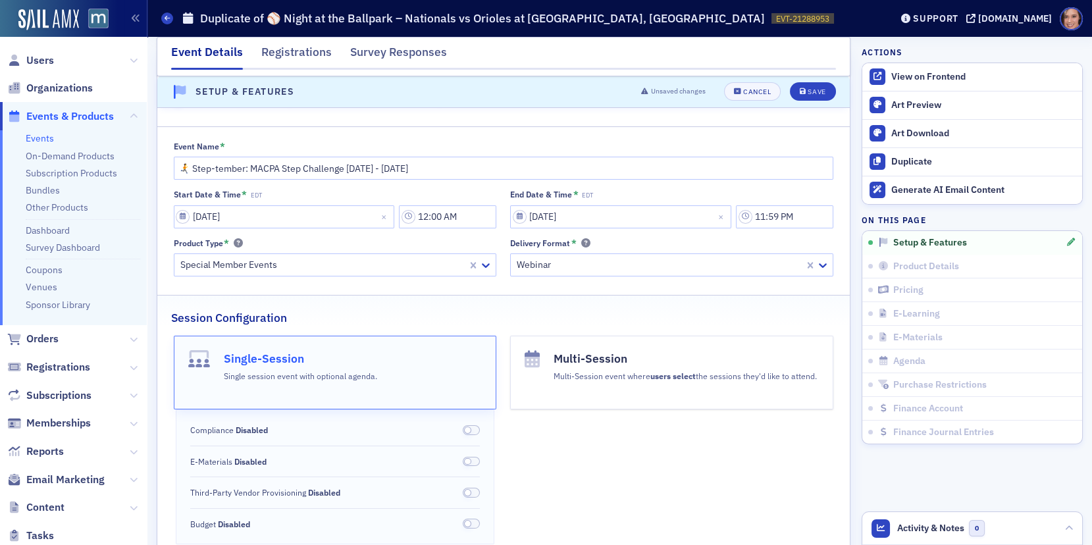
click at [638, 329] on fieldset "Session Configuration Single-Session Single session event with optional agenda.…" at bounding box center [503, 422] width 692 height 254
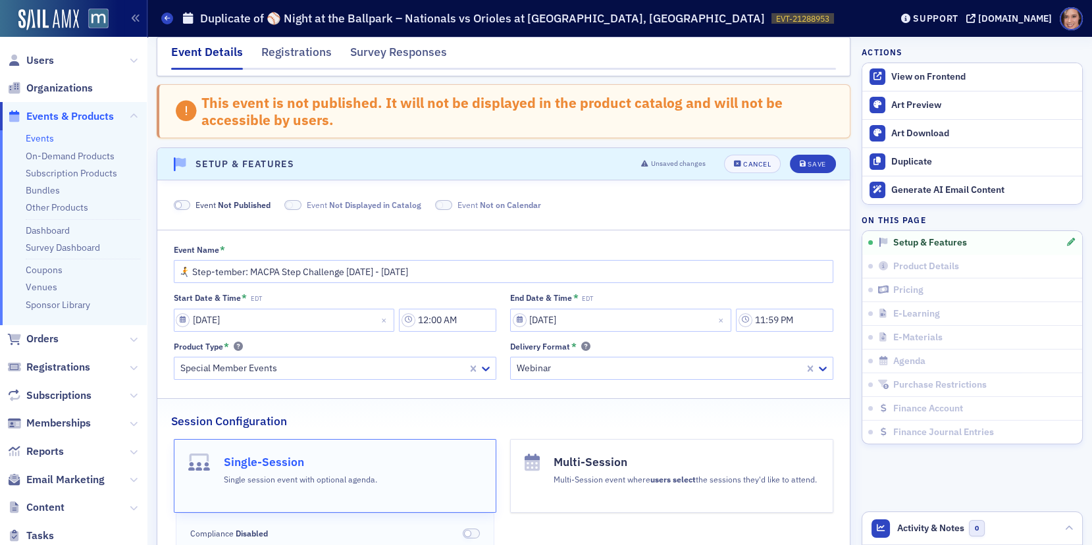
scroll to position [0, 0]
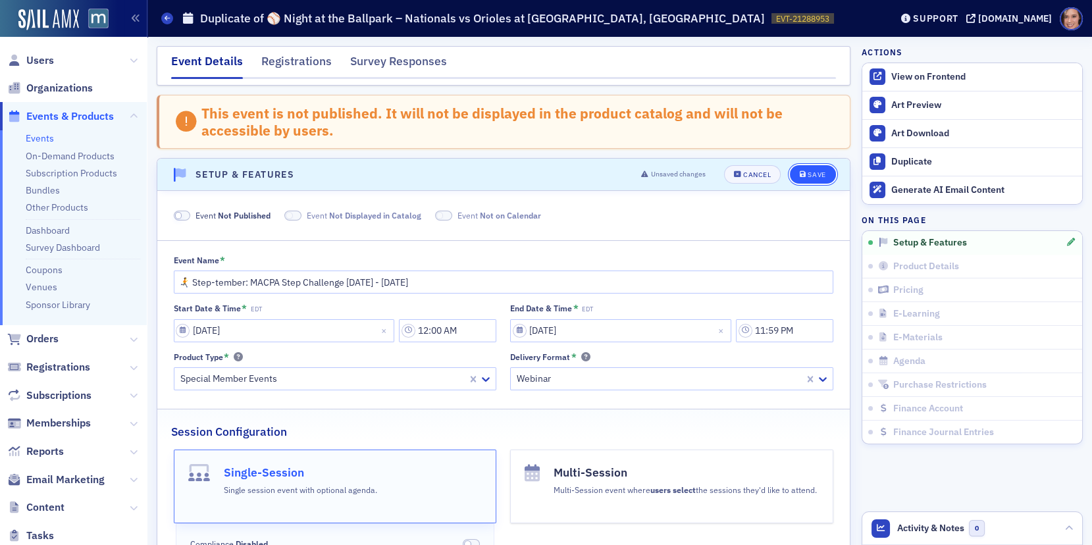
click at [818, 166] on button "Save" at bounding box center [812, 174] width 45 height 18
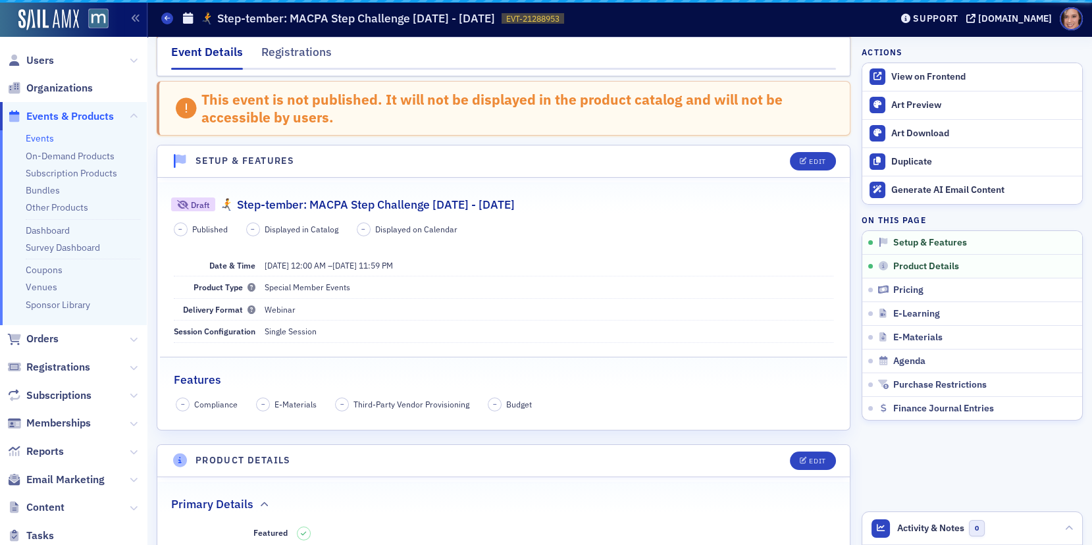
scroll to position [130, 0]
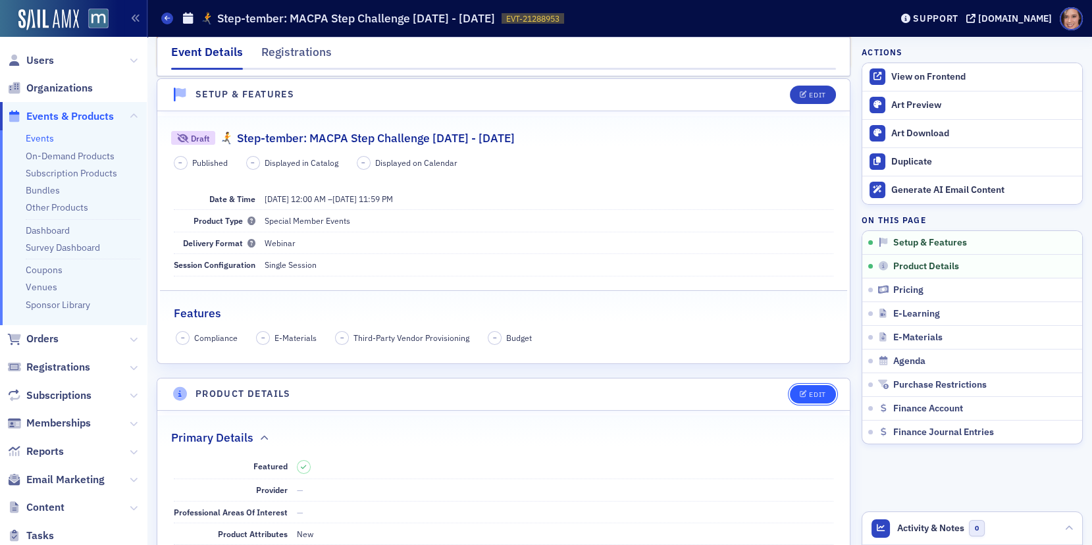
click at [815, 385] on div "Edit" at bounding box center [808, 394] width 55 height 18
click at [815, 391] on div "Edit" at bounding box center [817, 394] width 16 height 7
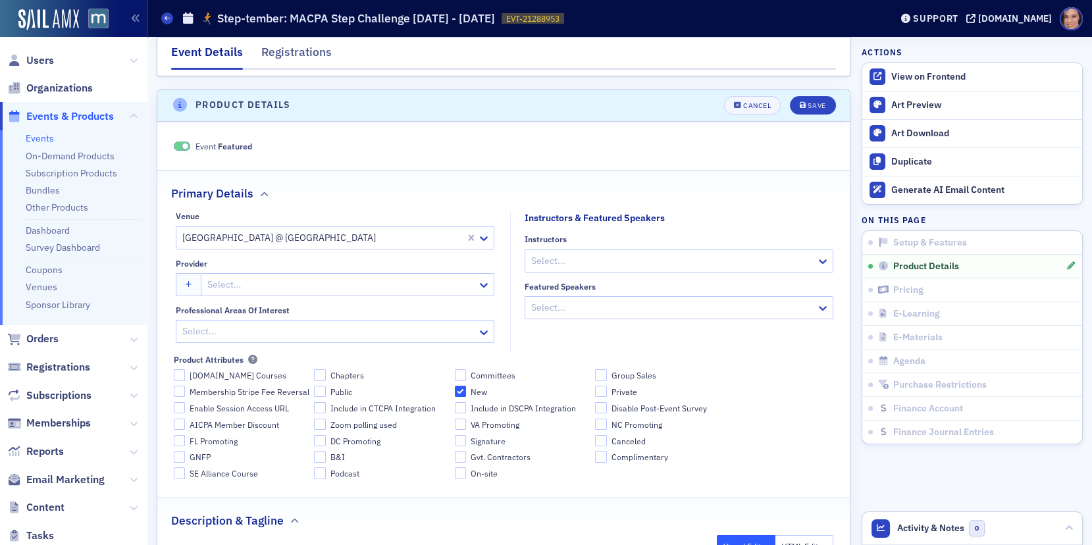
scroll to position [426, 0]
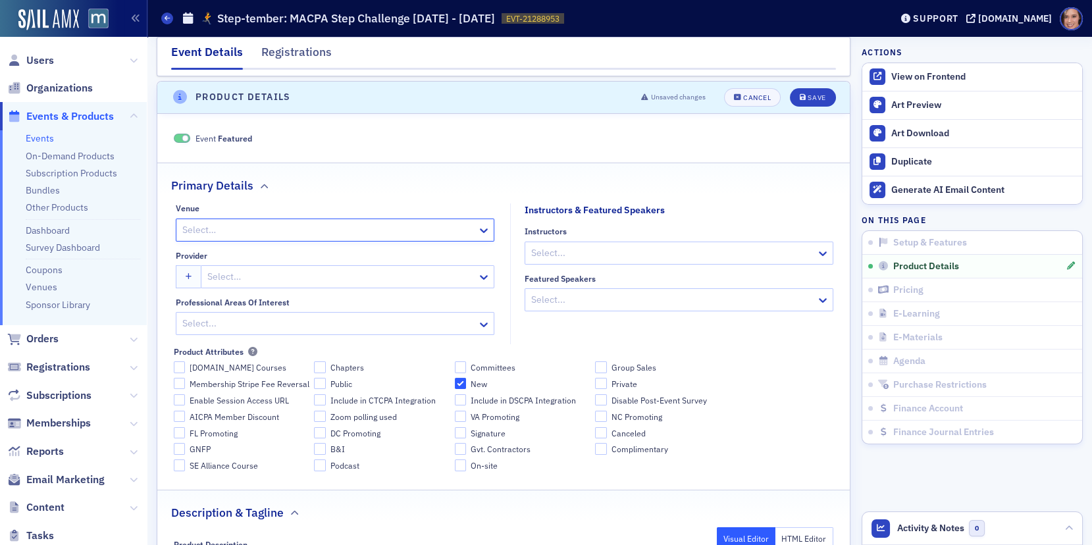
click at [458, 196] on fieldset "Venue option , selected. Select is focused ,type to refine list, press Down to …" at bounding box center [335, 267] width 351 height 155
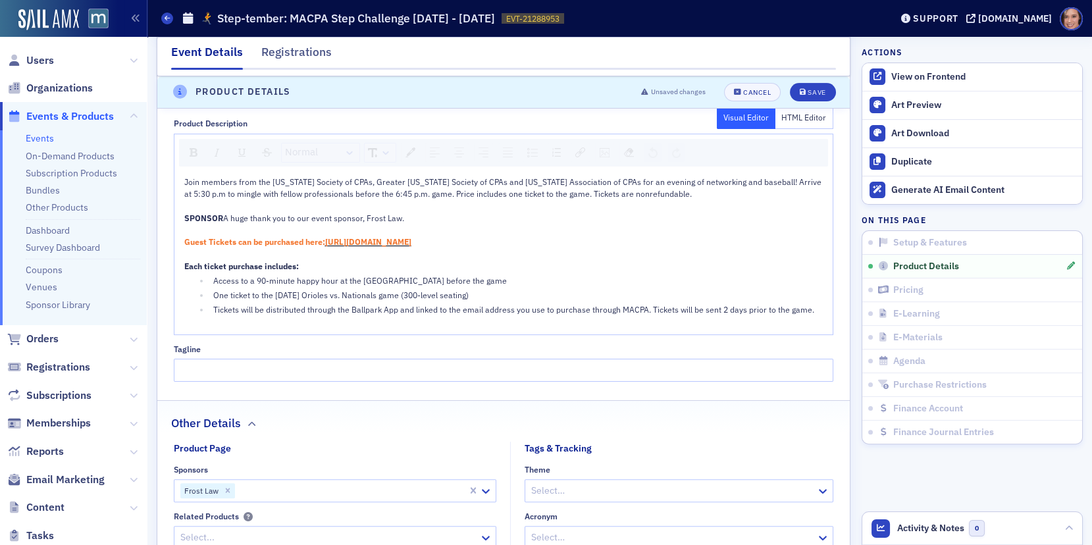
scroll to position [857, 0]
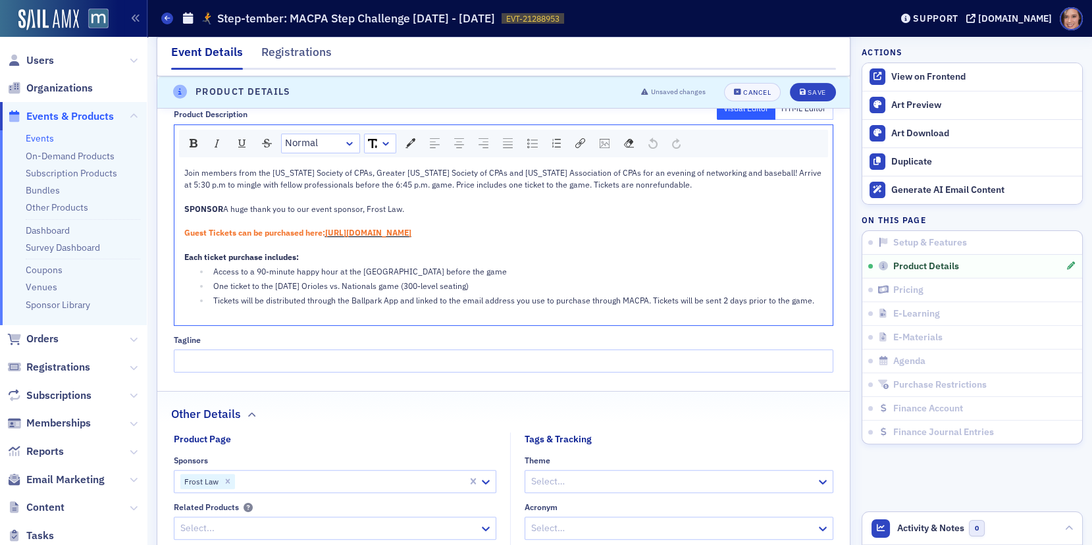
click at [721, 181] on div "Join members from the Virginia Society of CPAs, Greater Washington Society of C…" at bounding box center [504, 179] width 640 height 24
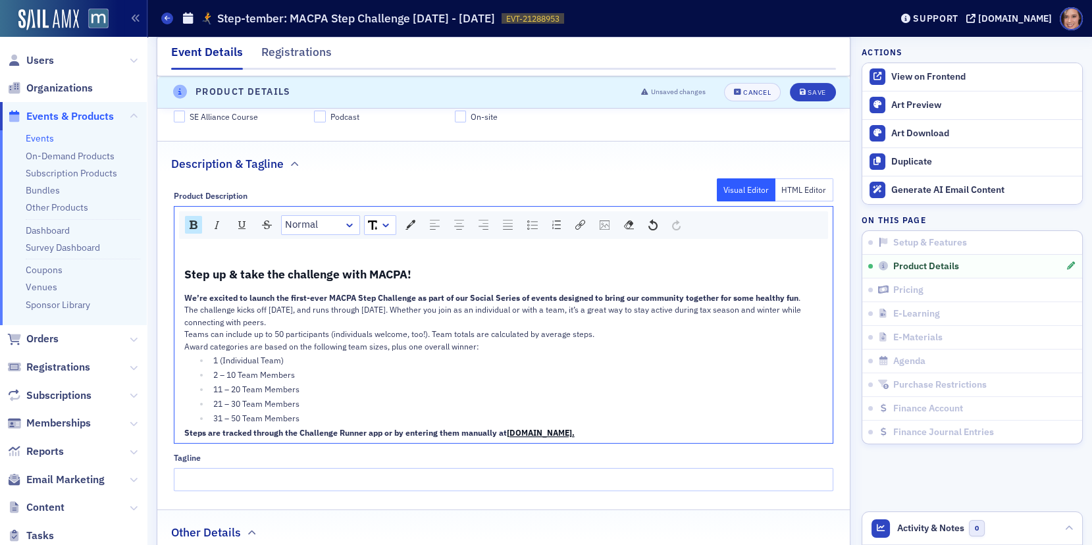
scroll to position [774, 0]
click at [288, 259] on div "Step up & take the challenge with MACPA! We’re excited to launch the first-ever…" at bounding box center [503, 345] width 659 height 200
click at [291, 272] on span "Step up & take the challenge with MACPA!" at bounding box center [297, 275] width 227 height 15
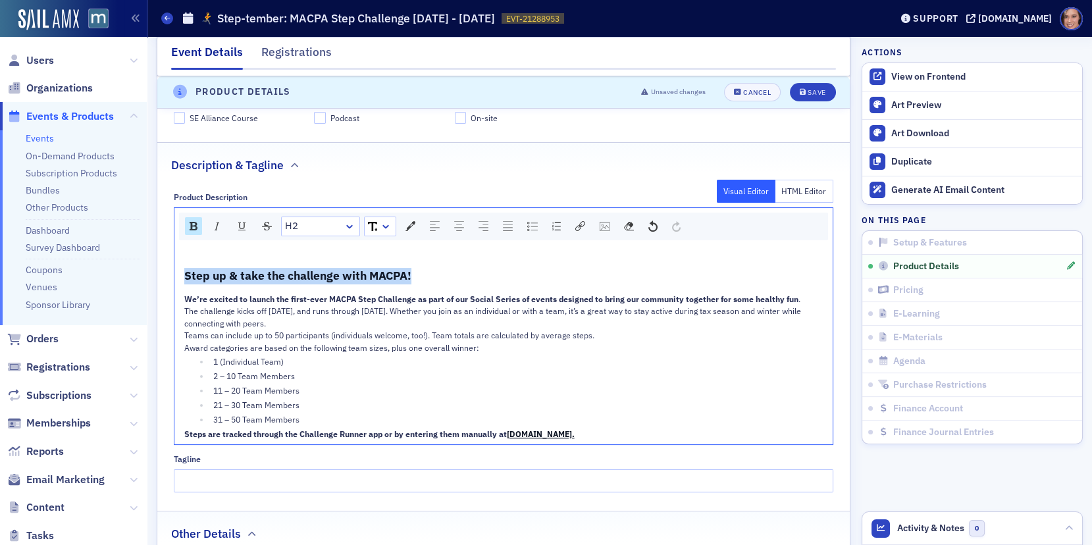
click at [291, 272] on span "Step up & take the challenge with MACPA!" at bounding box center [297, 275] width 227 height 15
click at [321, 305] on span "The challenge kicks off [DATE], and runs through [DATE]. Whether you join as an…" at bounding box center [493, 316] width 619 height 22
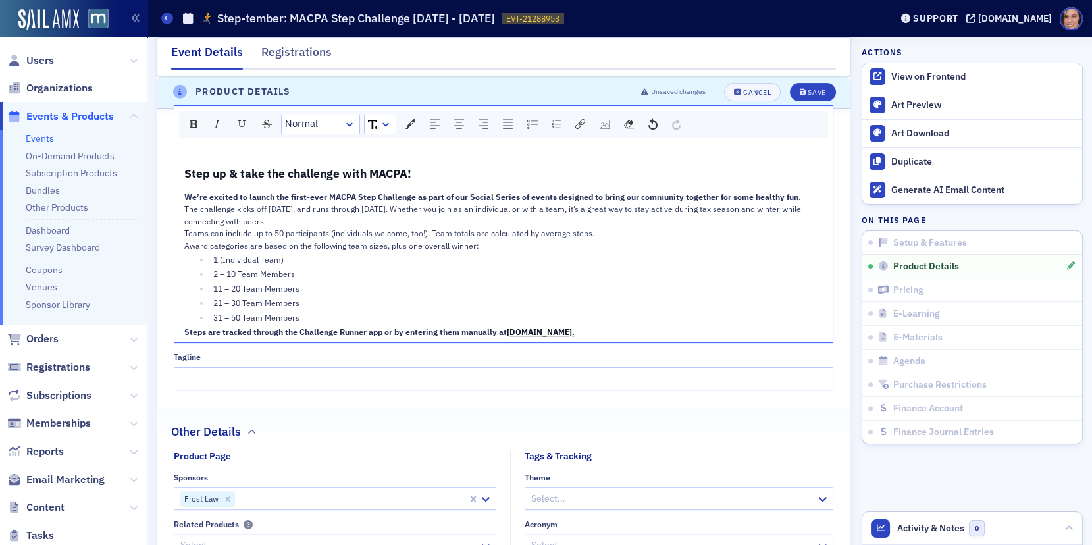
scroll to position [877, 0]
click at [604, 326] on div "Steps are tracked through the Challenge Runner app or by entering them manually…" at bounding box center [504, 330] width 640 height 12
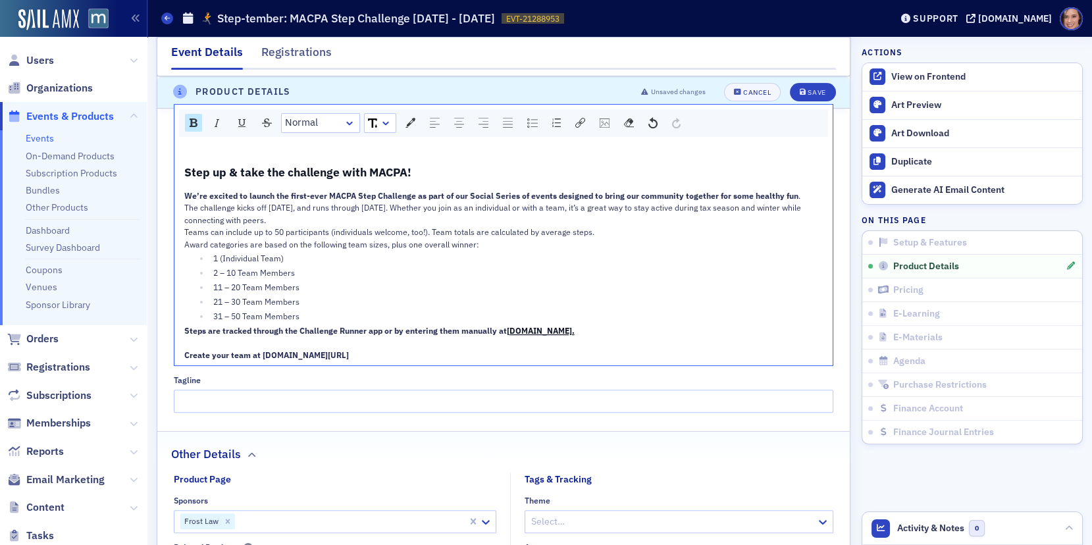
drag, startPoint x: 262, startPoint y: 348, endPoint x: 423, endPoint y: 348, distance: 161.2
click at [423, 349] on div "Create your team at macpa.org/step-challenge" at bounding box center [504, 355] width 640 height 12
click at [579, 118] on img "rdw-link-control" at bounding box center [580, 123] width 10 height 10
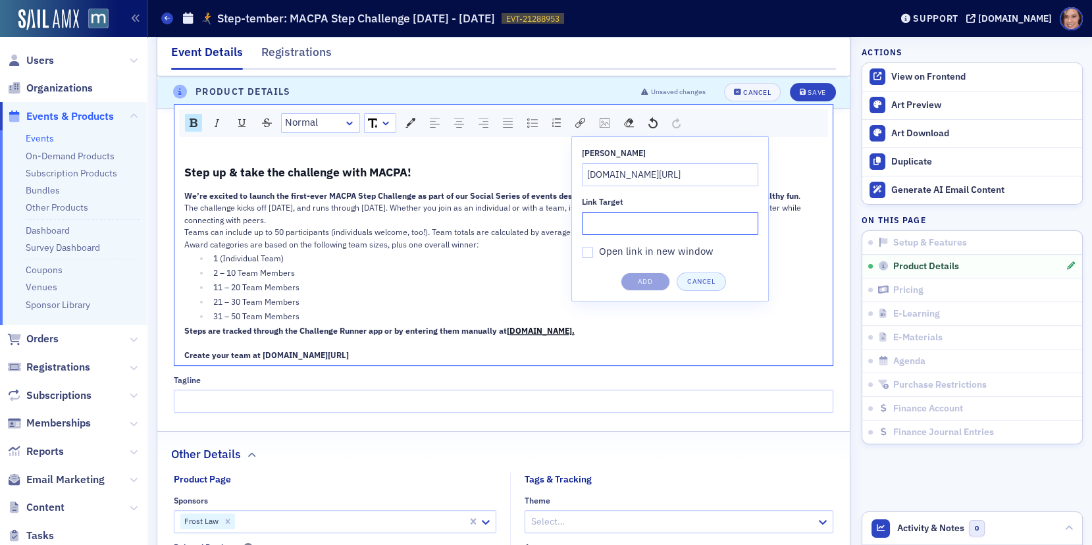
click at [659, 220] on input "Link Target" at bounding box center [670, 223] width 176 height 23
paste input "https://macpa.org/step-challenge"
type input "https://macpa.org/step-challenge"
click at [647, 279] on button "Add" at bounding box center [645, 281] width 49 height 18
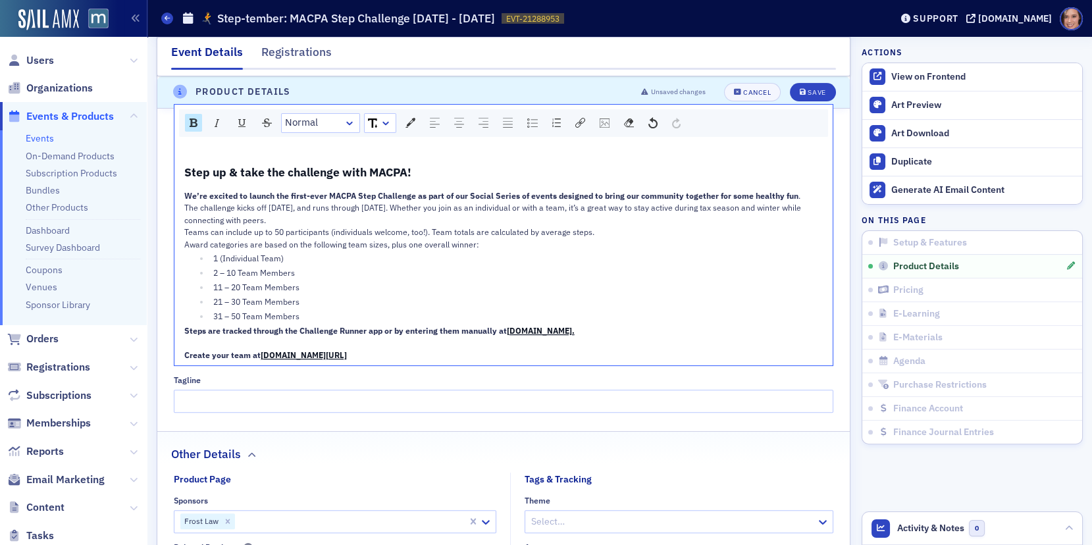
click at [199, 351] on span "Create your team at" at bounding box center [222, 354] width 76 height 11
click at [319, 114] on link "Normal" at bounding box center [321, 123] width 78 height 18
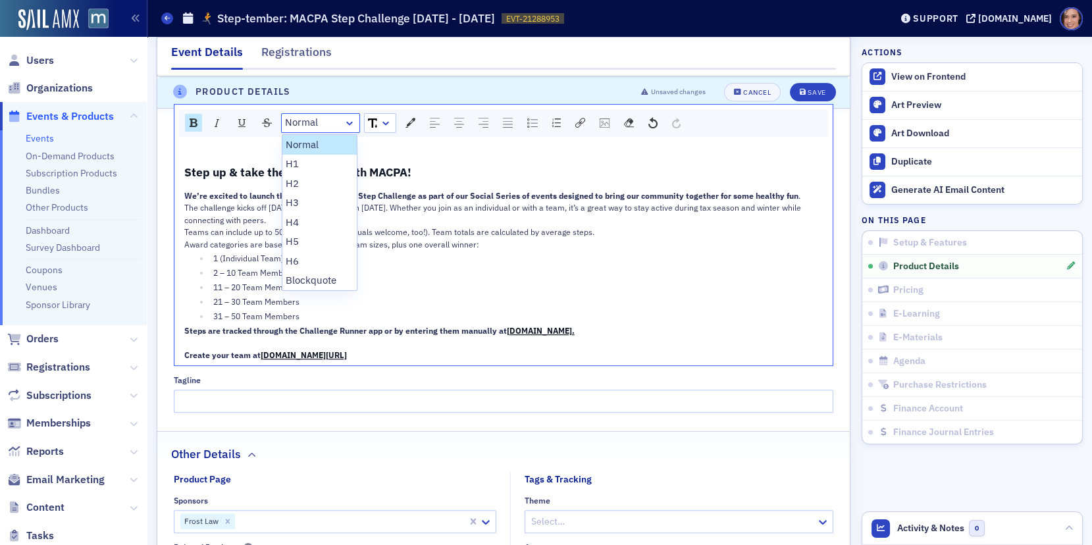
click at [390, 166] on span "Step up & take the challenge with MACPA!" at bounding box center [297, 172] width 227 height 15
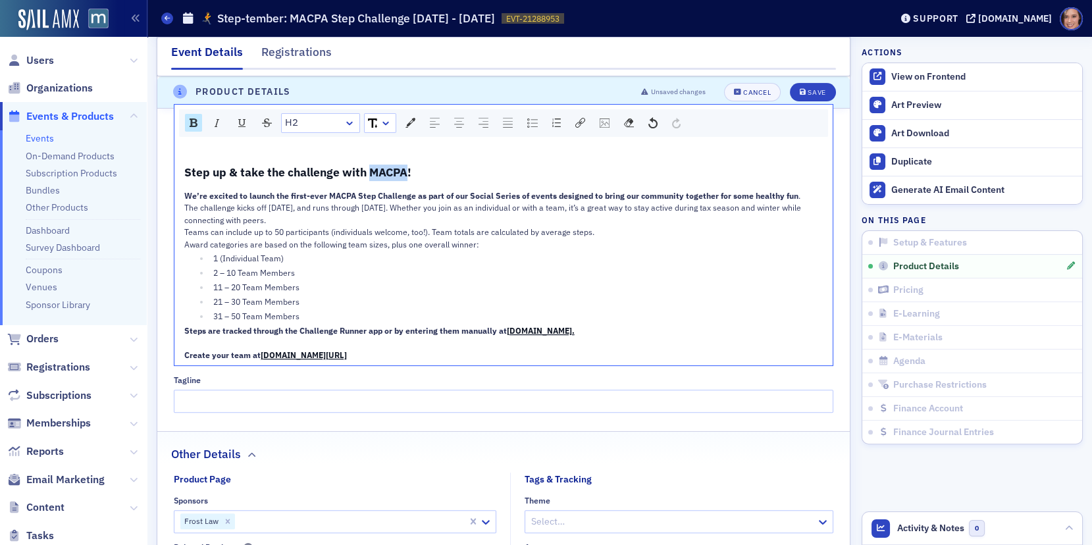
click at [390, 166] on span "Step up & take the challenge with MACPA!" at bounding box center [297, 172] width 227 height 15
click at [279, 169] on span "Step up & take the challenge with MACPA!" at bounding box center [297, 172] width 227 height 15
click at [221, 359] on div "Step up & take the challenge with MACPA! We’re excited to launch the first-ever…" at bounding box center [503, 254] width 659 height 224
click at [221, 349] on span "Create your team at" at bounding box center [222, 354] width 76 height 11
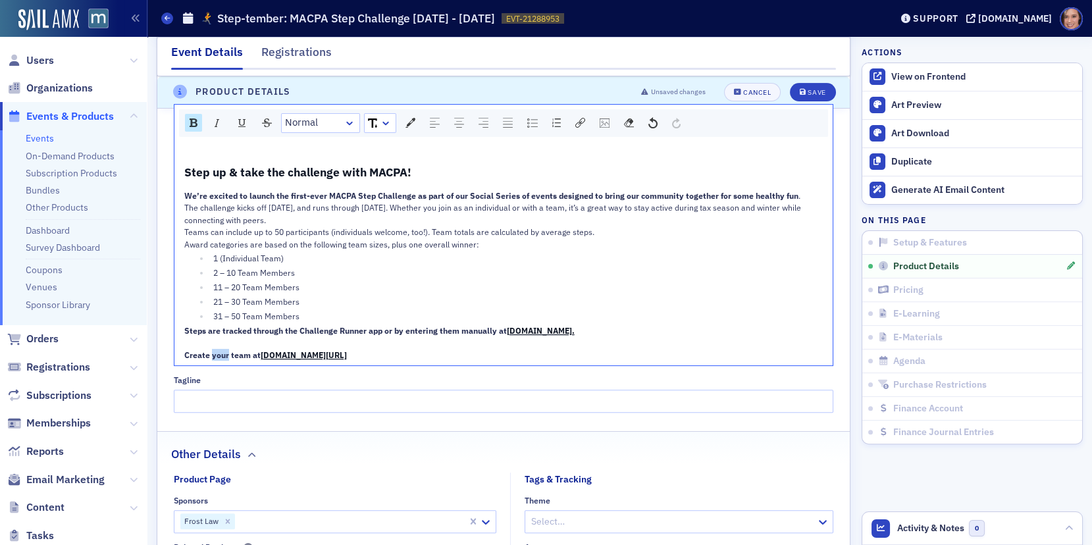
click at [221, 349] on span "Create your team at" at bounding box center [222, 354] width 76 height 11
click at [313, 115] on span "Normal" at bounding box center [301, 122] width 33 height 15
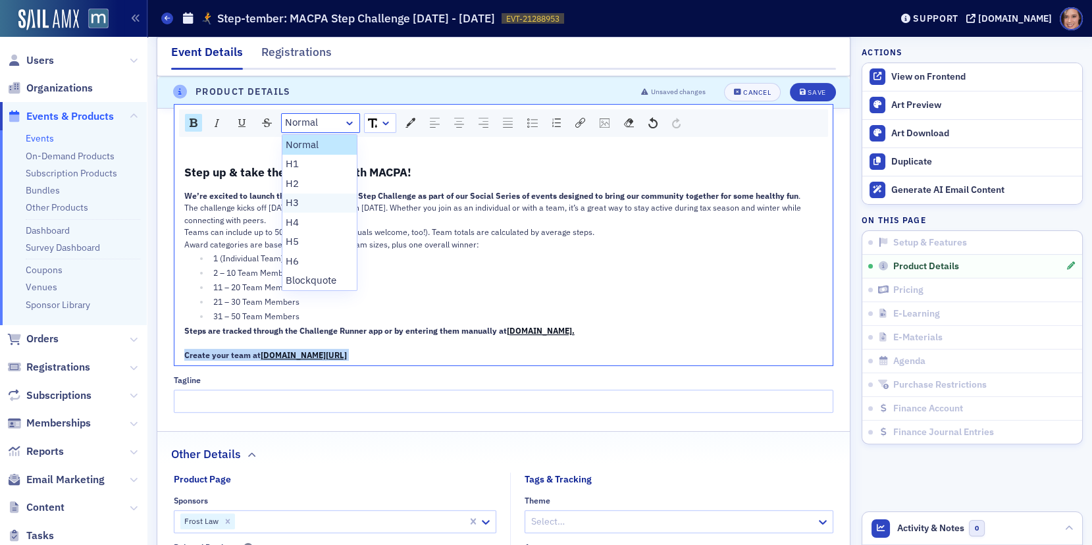
click at [312, 198] on li "H3" at bounding box center [319, 203] width 75 height 20
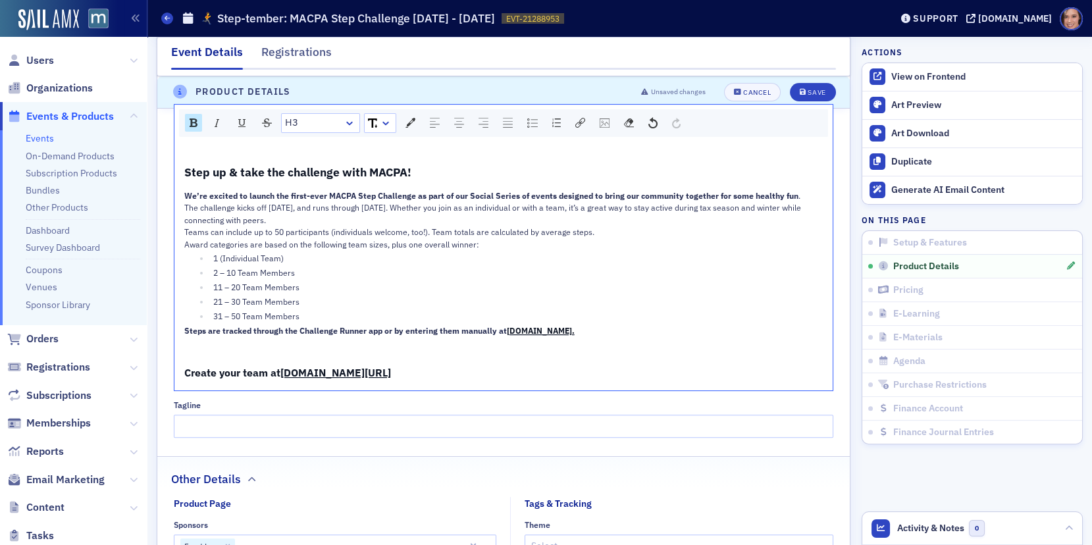
click at [534, 317] on div "Step up & take the challenge with MACPA! We’re excited to launch the first-ever…" at bounding box center [504, 273] width 640 height 217
click at [579, 157] on div "Step up & take the challenge with MACPA! We’re excited to launch the first-ever…" at bounding box center [503, 266] width 659 height 249
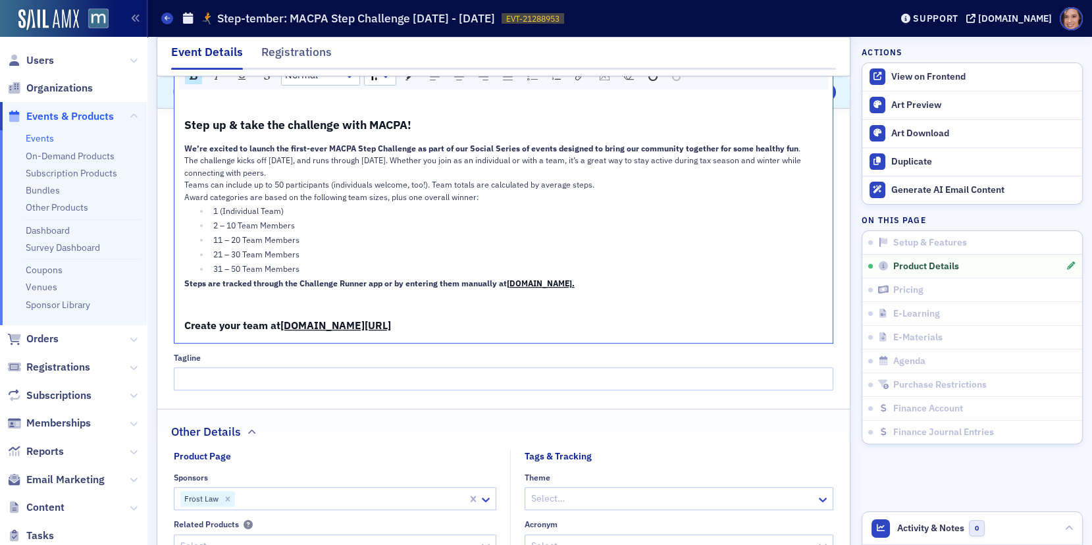
click at [571, 278] on span "[DOMAIN_NAME]." at bounding box center [541, 283] width 68 height 11
click at [521, 255] on ul "1 (Individual Team) 2 – 10 Team Members 11 – 20 Team Members 21 – 30 Team Membe…" at bounding box center [504, 240] width 640 height 70
click at [322, 256] on ul "1 (Individual Team) 2 – 10 Team Members 11 – 20 Team Members 21 – 30 Team Membe…" at bounding box center [504, 240] width 640 height 70
click at [295, 271] on div "Step up & take the challenge with MACPA! We’re excited to launch the first-ever…" at bounding box center [504, 225] width 640 height 217
click at [297, 267] on span "31 – 50 Team Members" at bounding box center [256, 268] width 86 height 11
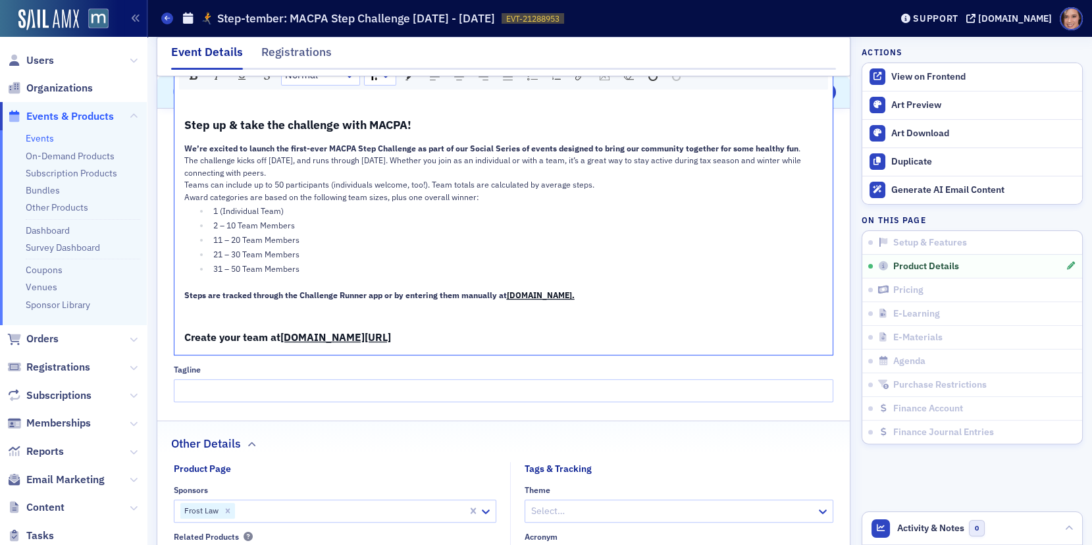
click at [492, 168] on div "The challenge kicks off [DATE], and runs through [DATE]. Whether you join as an…" at bounding box center [504, 166] width 640 height 24
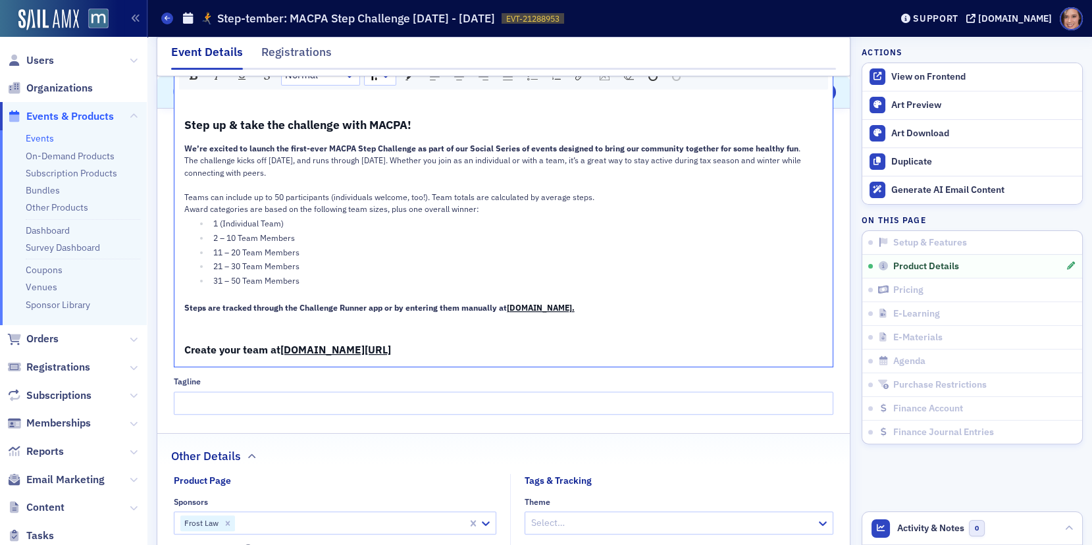
click at [623, 192] on div "Teams can include up to 50 participants (individuals welcome, too!). Team total…" at bounding box center [504, 197] width 640 height 12
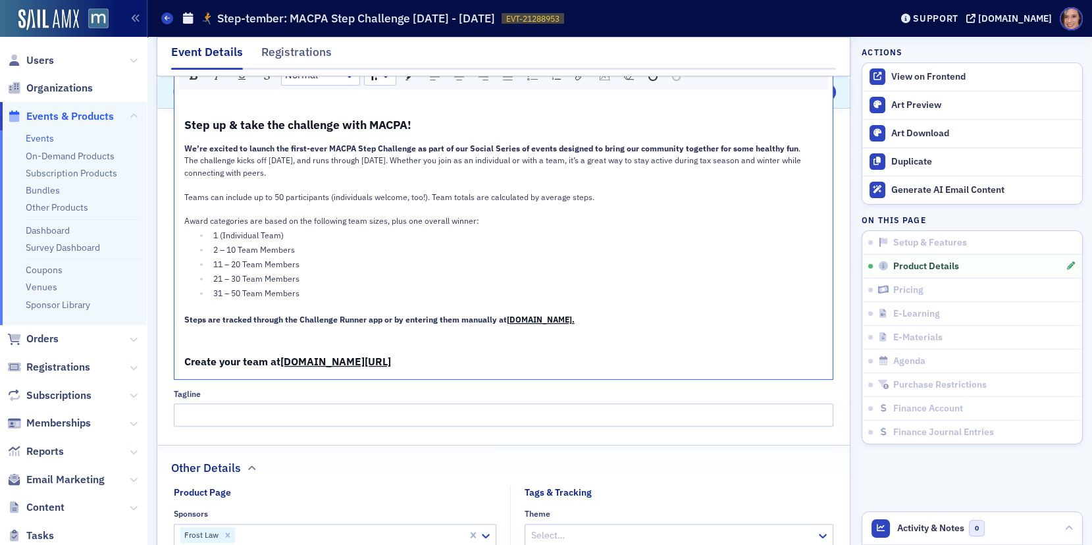
click at [640, 258] on div "11 – 20 Team Members" at bounding box center [518, 264] width 610 height 12
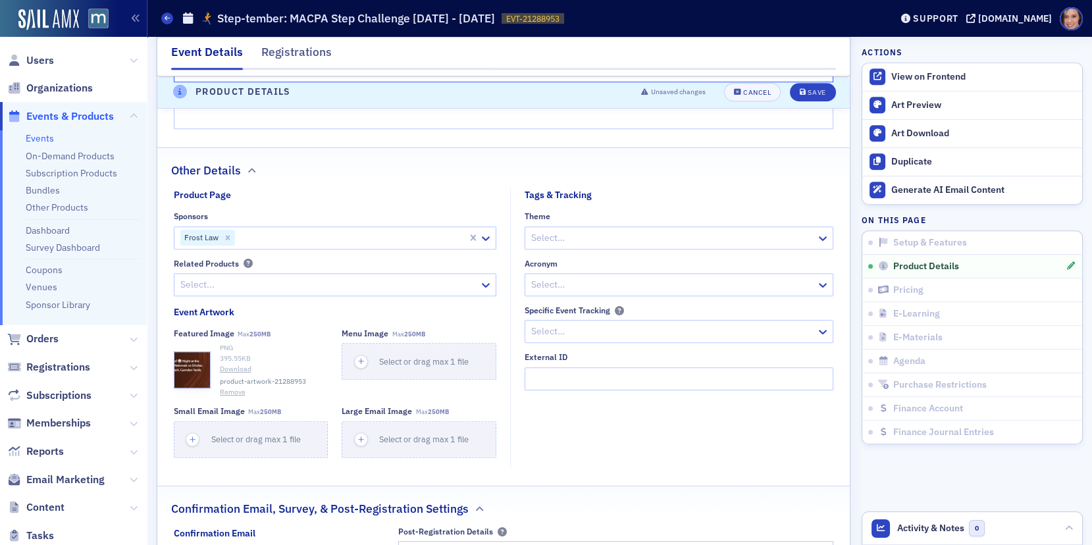
scroll to position [1224, 0]
click at [225, 233] on icon "Remove Frost Law" at bounding box center [227, 235] width 5 height 5
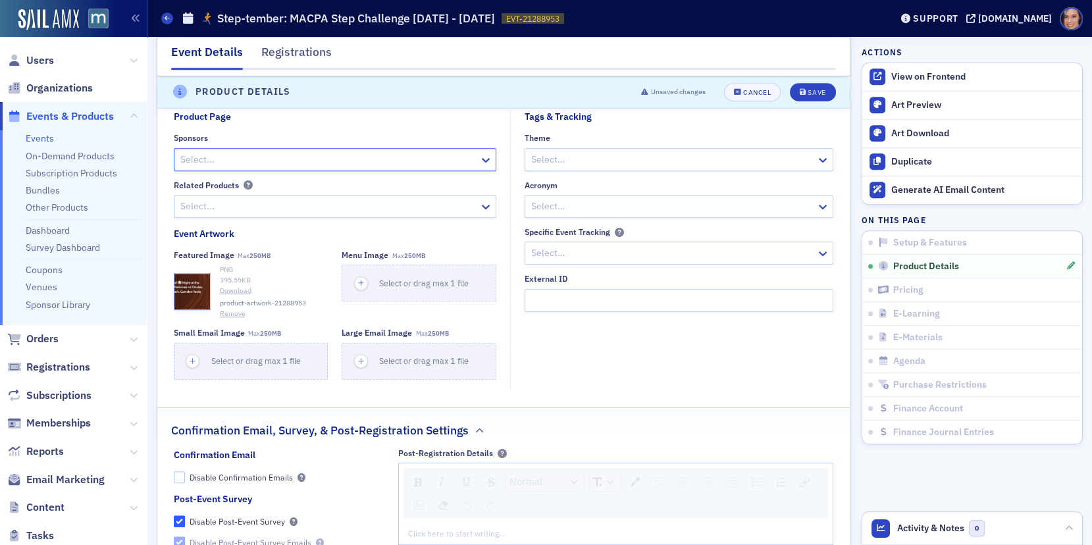
scroll to position [1302, 0]
click at [228, 307] on button "Remove" at bounding box center [233, 312] width 26 height 11
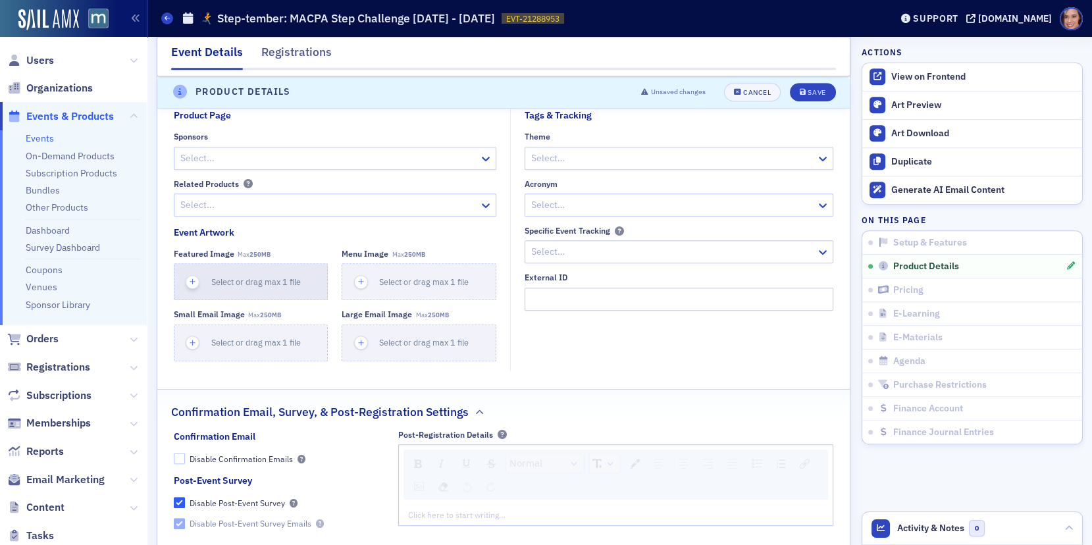
click at [217, 278] on span "Select or drag max 1 file" at bounding box center [256, 281] width 90 height 11
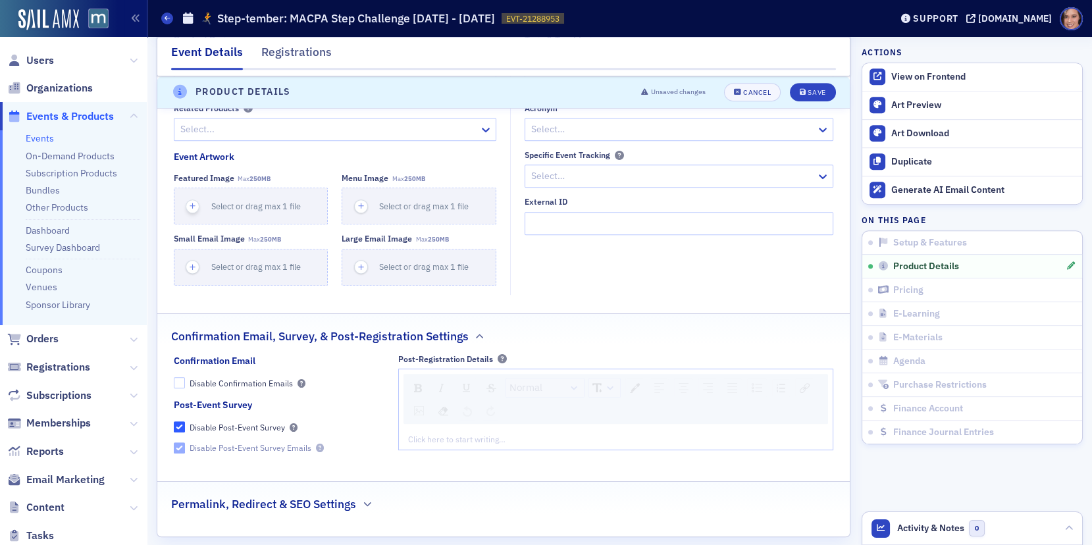
scroll to position [1307, 0]
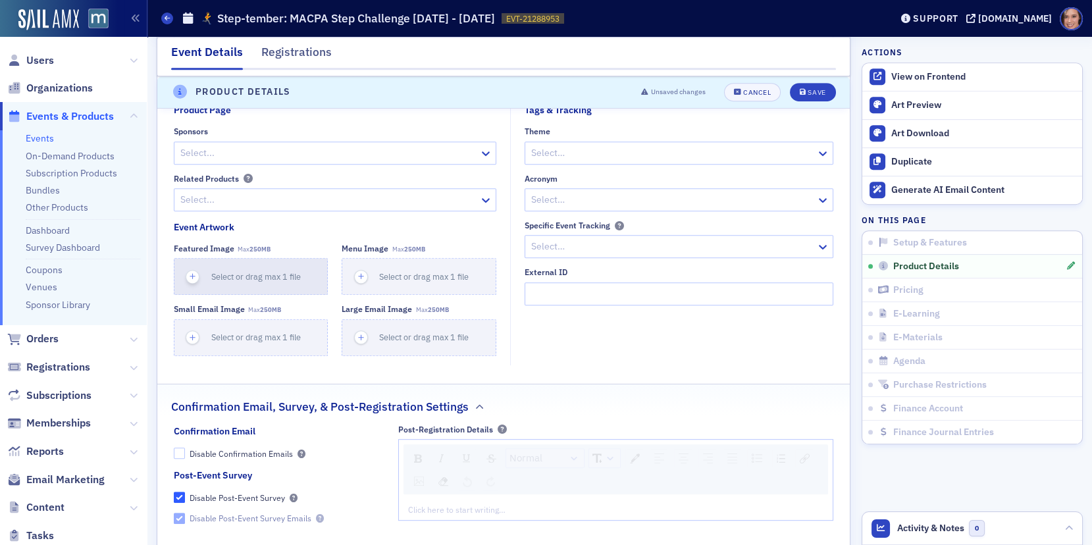
click at [269, 271] on span "Select or drag max 1 file" at bounding box center [256, 276] width 90 height 11
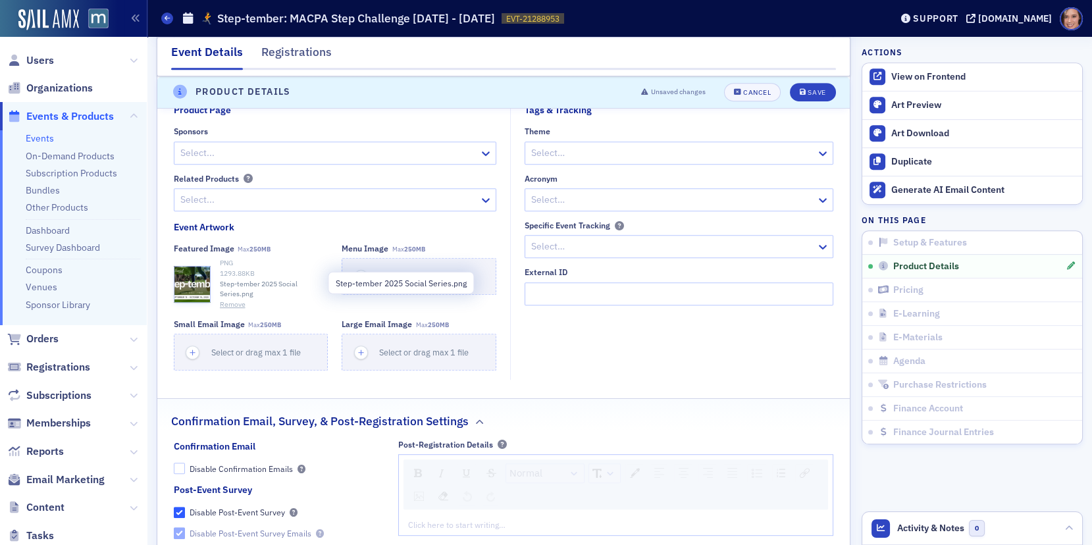
click at [232, 299] on button "Remove" at bounding box center [233, 304] width 26 height 11
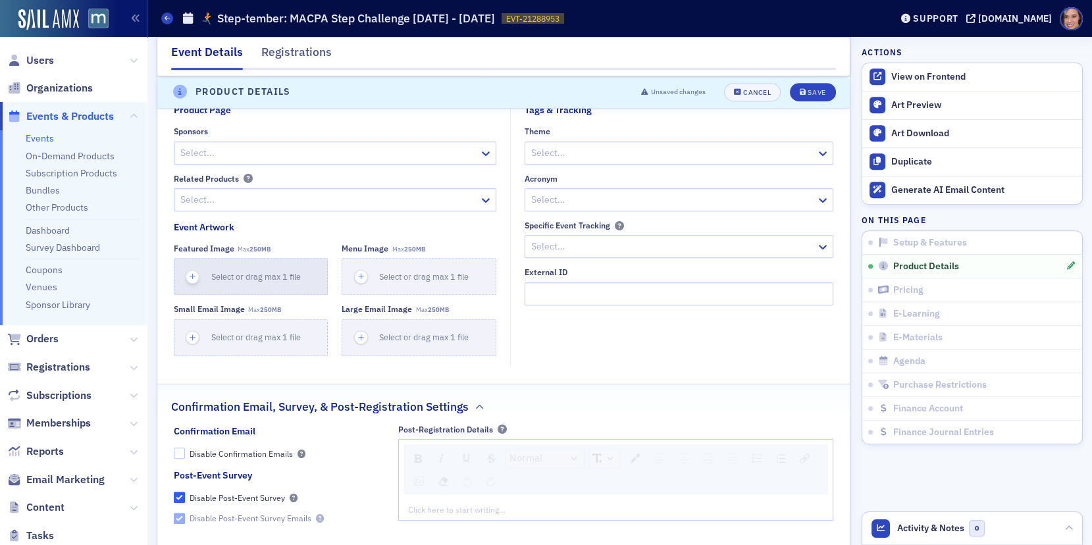
click at [228, 278] on button "Select or drag max 1 file" at bounding box center [251, 276] width 155 height 37
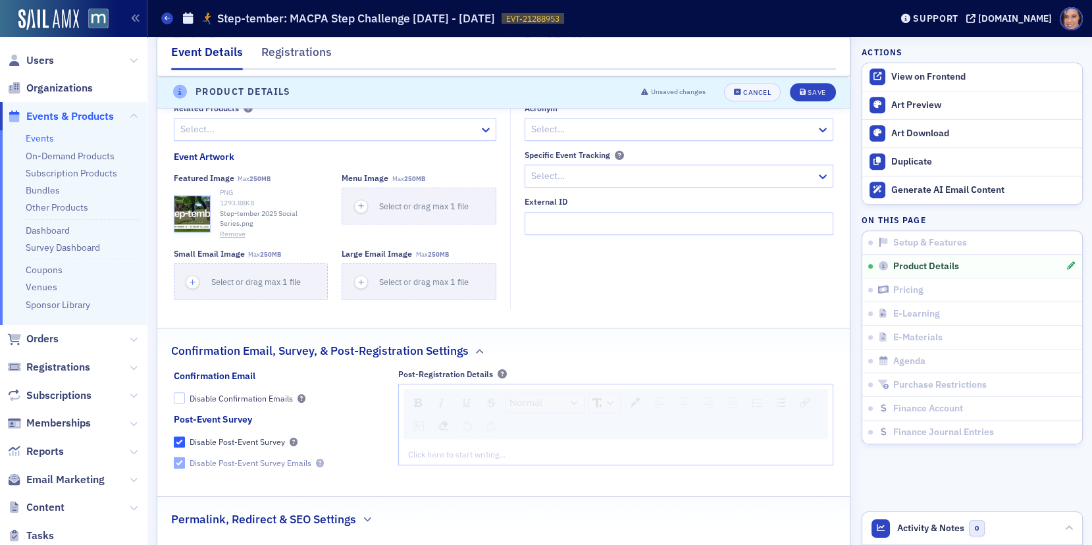
scroll to position [1481, 0]
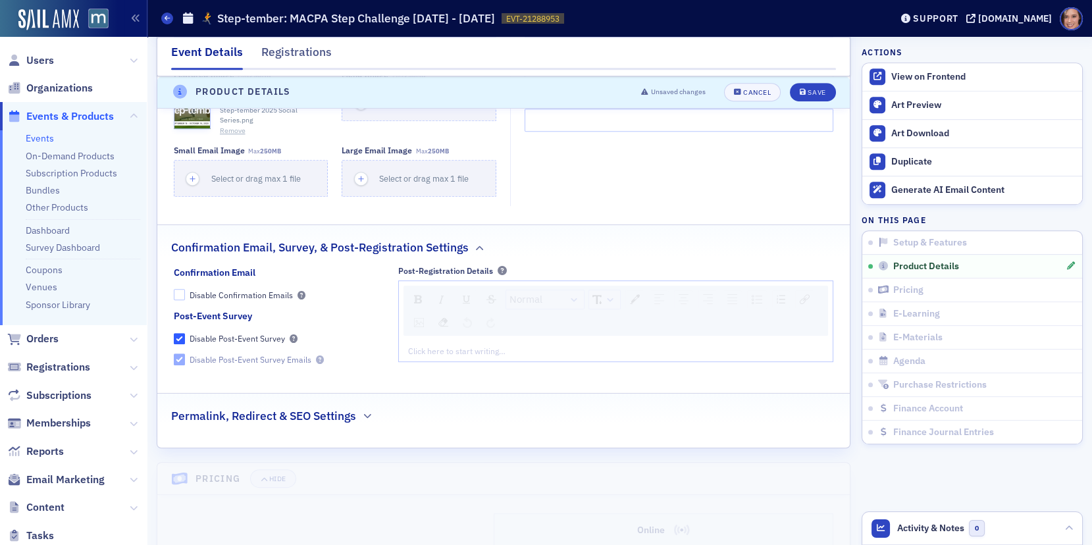
click at [291, 309] on fieldset "Post-Event Survey Disable Post-Event Survey Disable Post-Event Survey Emails" at bounding box center [279, 341] width 211 height 65
click at [180, 291] on input "Disable Confirmation Emails" at bounding box center [180, 295] width 12 height 12
checkbox input "true"
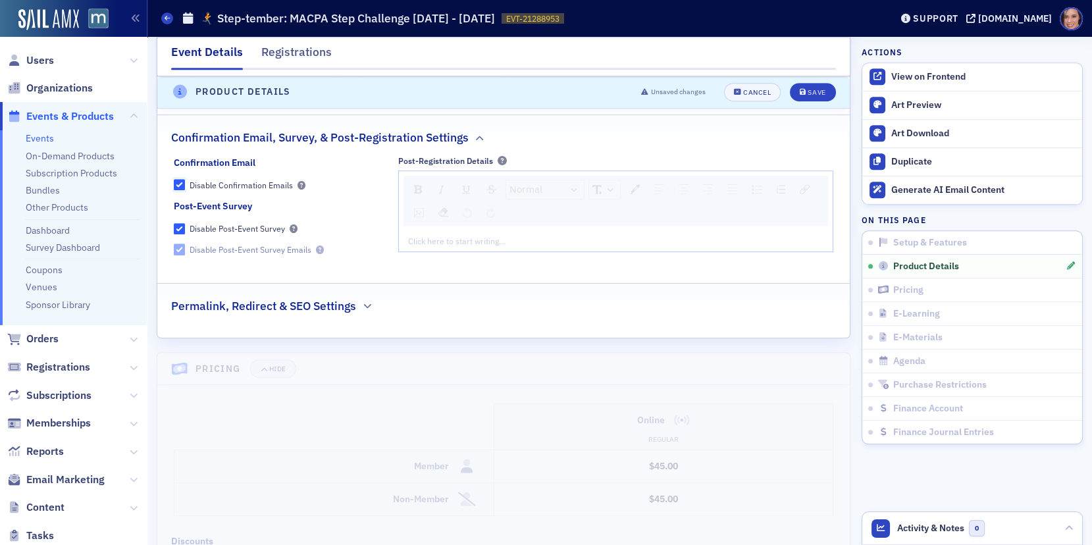
scroll to position [1593, 0]
click at [364, 300] on icon "button" at bounding box center [367, 304] width 8 height 8
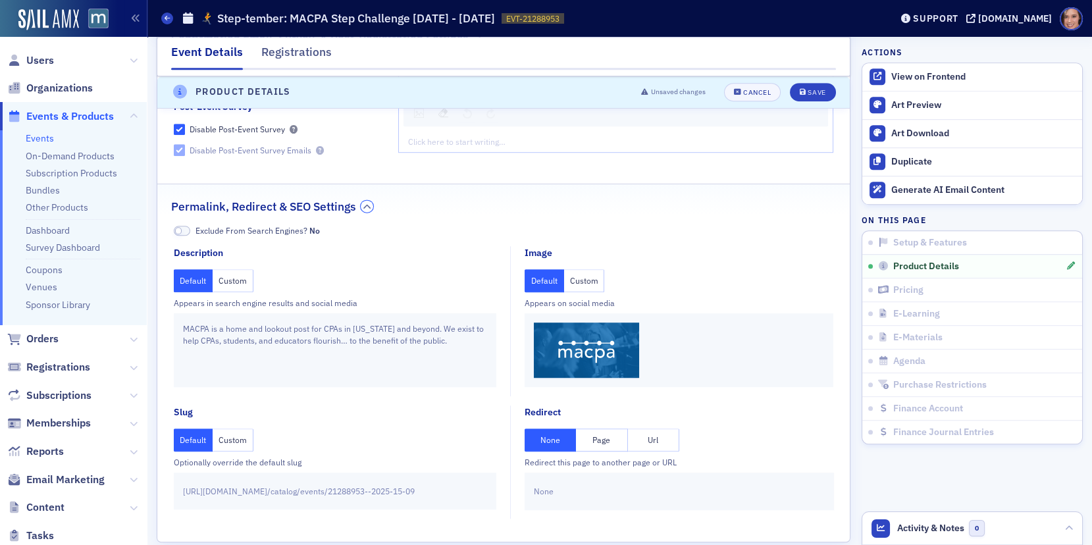
scroll to position [1701, 0]
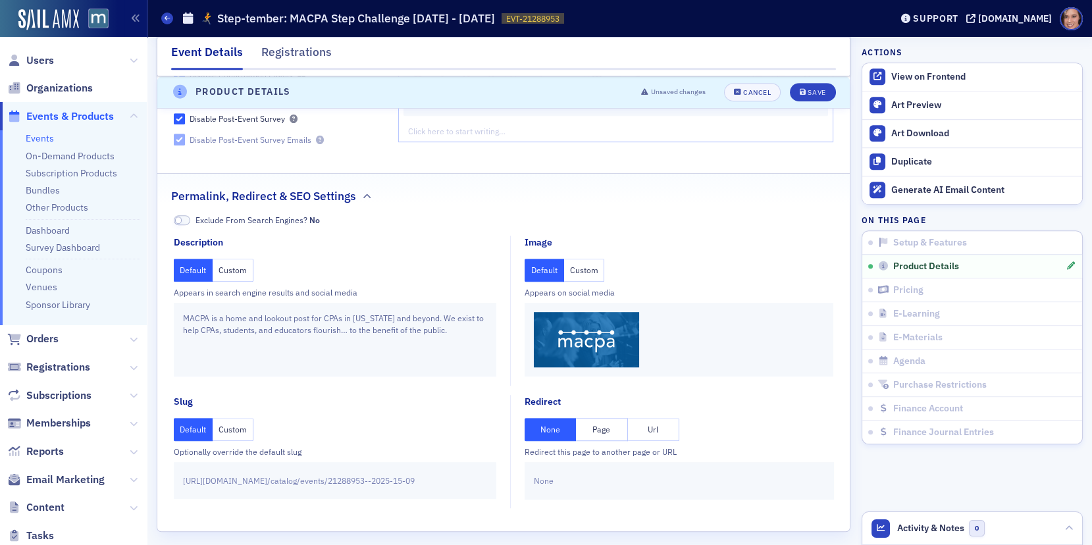
click at [592, 263] on button "Custom" at bounding box center [584, 270] width 41 height 23
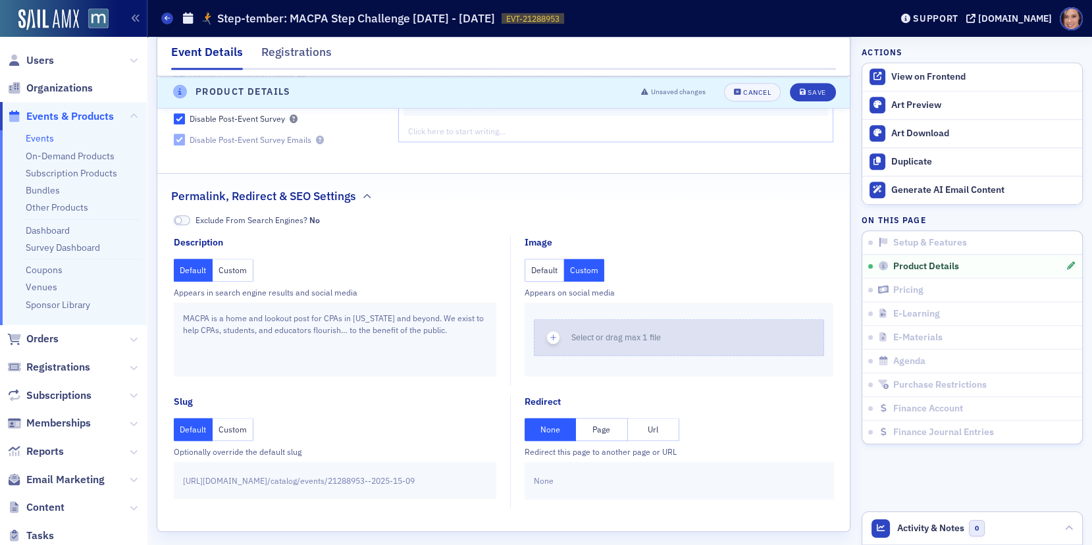
click at [600, 346] on button "Select or drag max 1 file" at bounding box center [679, 337] width 290 height 37
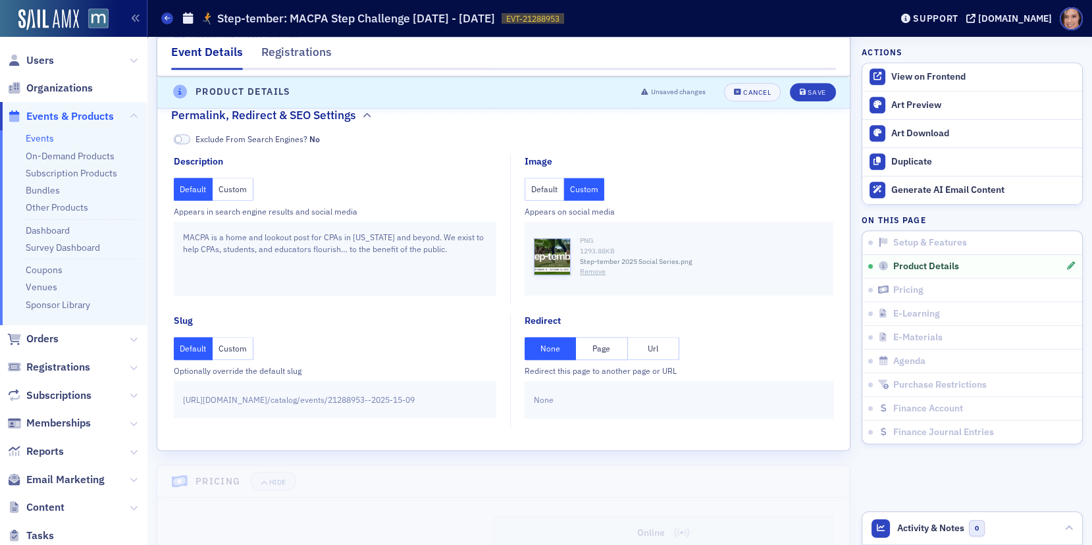
scroll to position [1786, 0]
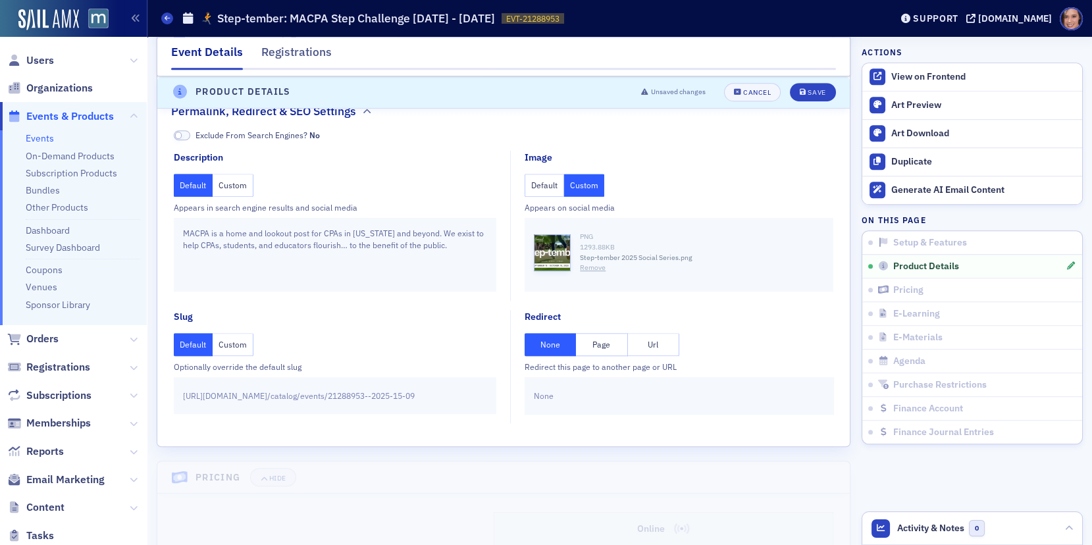
click at [637, 339] on button "Url" at bounding box center [653, 344] width 51 height 23
click at [620, 384] on input "text" at bounding box center [679, 395] width 290 height 23
paste input "https://macpa.org/step-challenge"
type input "https://macpa.org/step-challenge"
click at [748, 344] on div "None Page Url" at bounding box center [679, 344] width 309 height 23
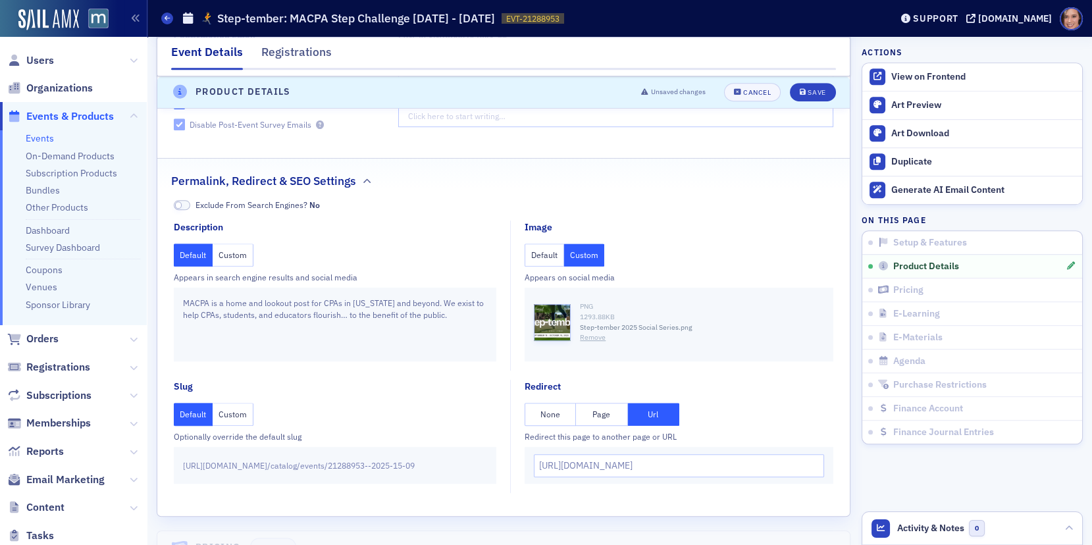
scroll to position [1714, 0]
click at [234, 247] on button "Custom" at bounding box center [233, 256] width 41 height 23
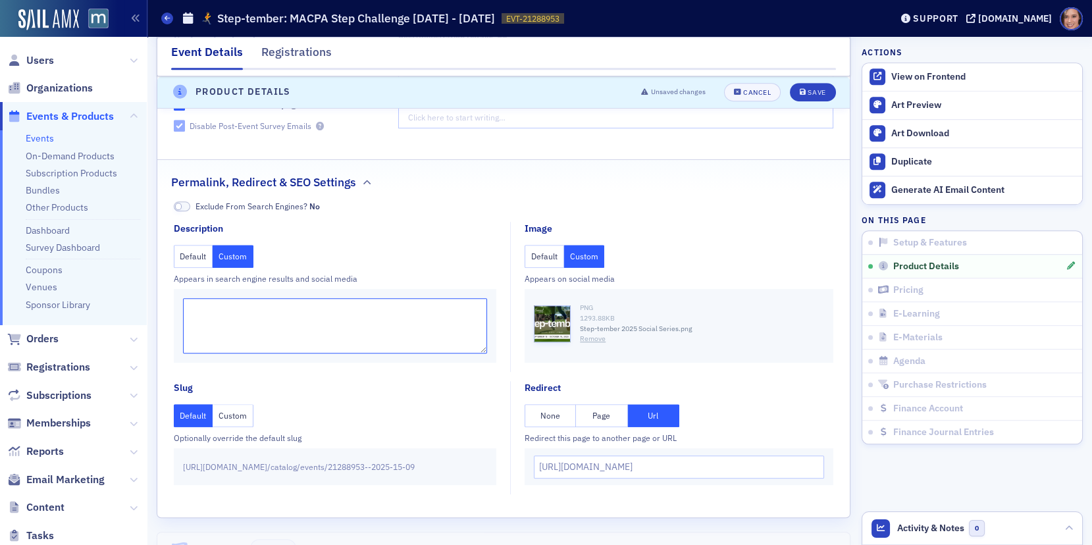
click at [340, 314] on textarea at bounding box center [335, 325] width 305 height 55
paste textarea "Step up & take the challenge with MACPA! We’re excited to launch the first-ever…"
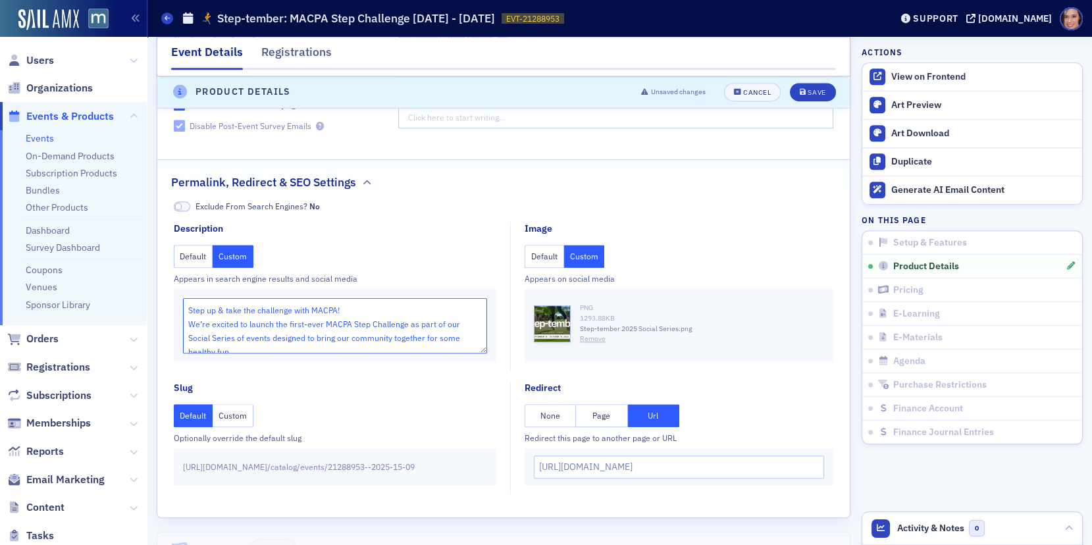
click at [188, 316] on textarea "Step up & take the challenge with MACPA! We’re excited to launch the first-ever…" at bounding box center [335, 325] width 305 height 55
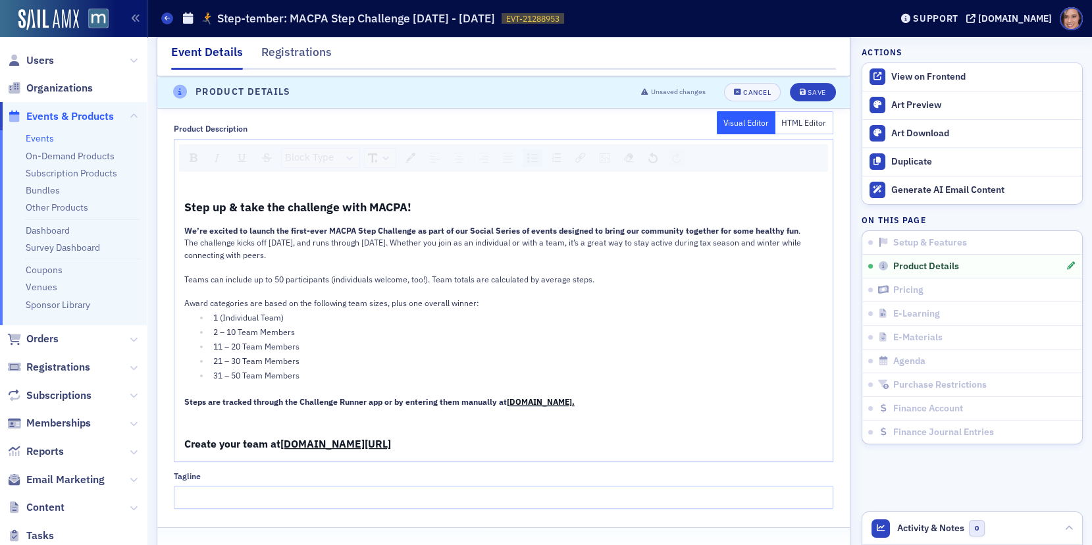
scroll to position [862, 0]
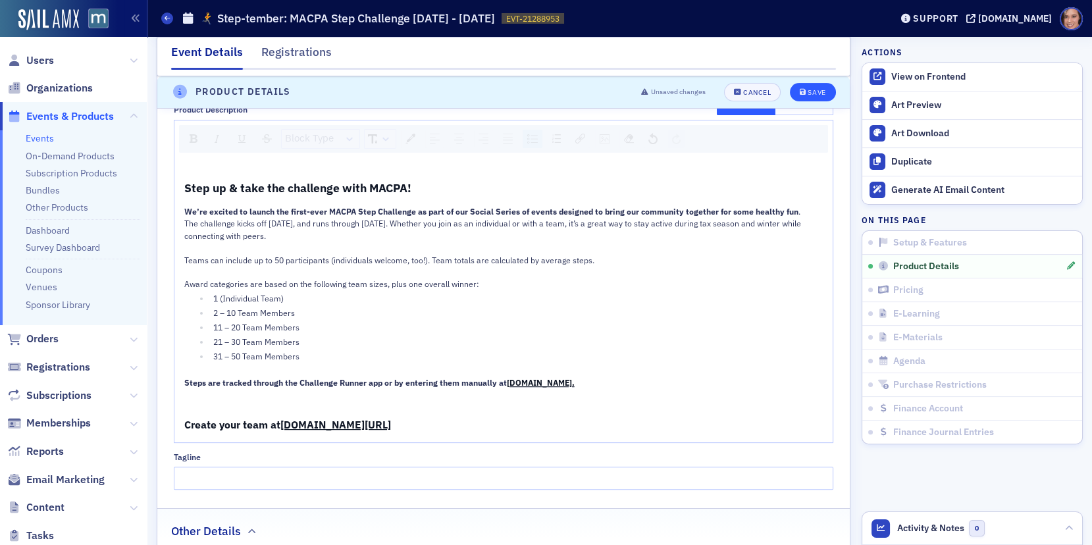
type textarea "Step up & take the challenge with MACPA! We’re excited to launch the first-ever…"
click at [828, 92] on button "Save" at bounding box center [812, 92] width 45 height 18
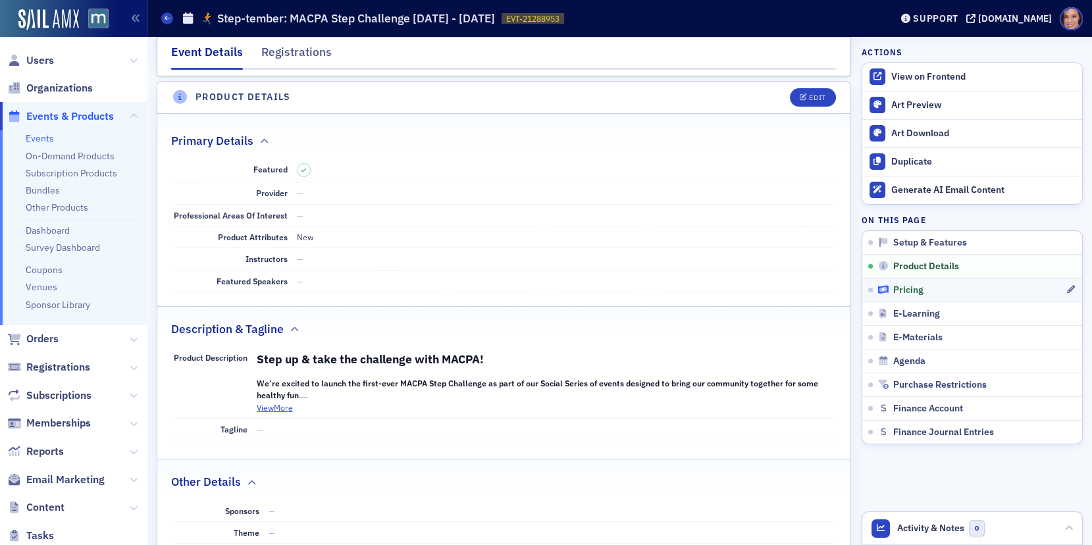
click at [898, 287] on span "Pricing" at bounding box center [908, 290] width 30 height 12
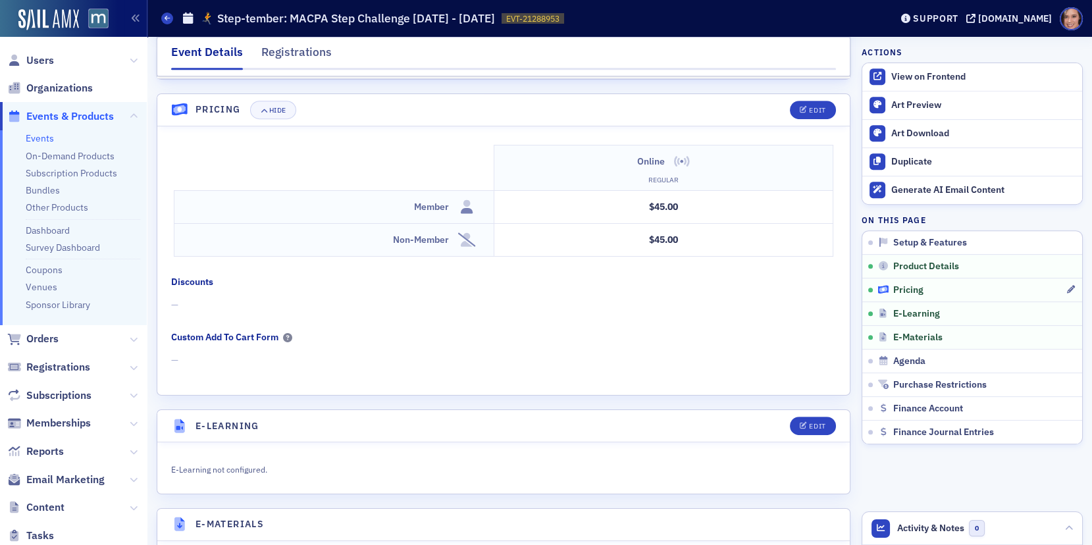
scroll to position [1205, 0]
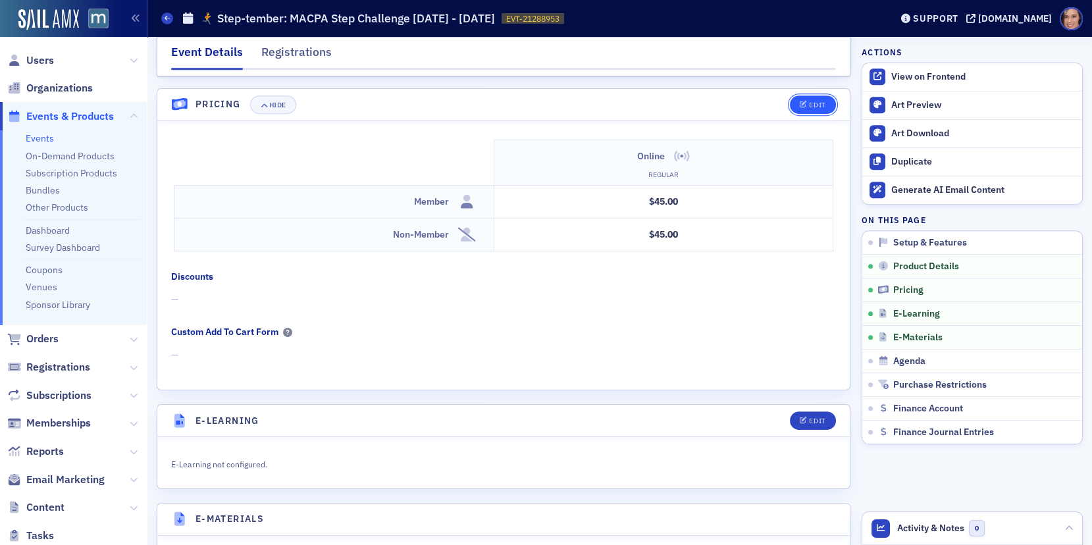
click at [806, 96] on button "Edit" at bounding box center [812, 104] width 45 height 18
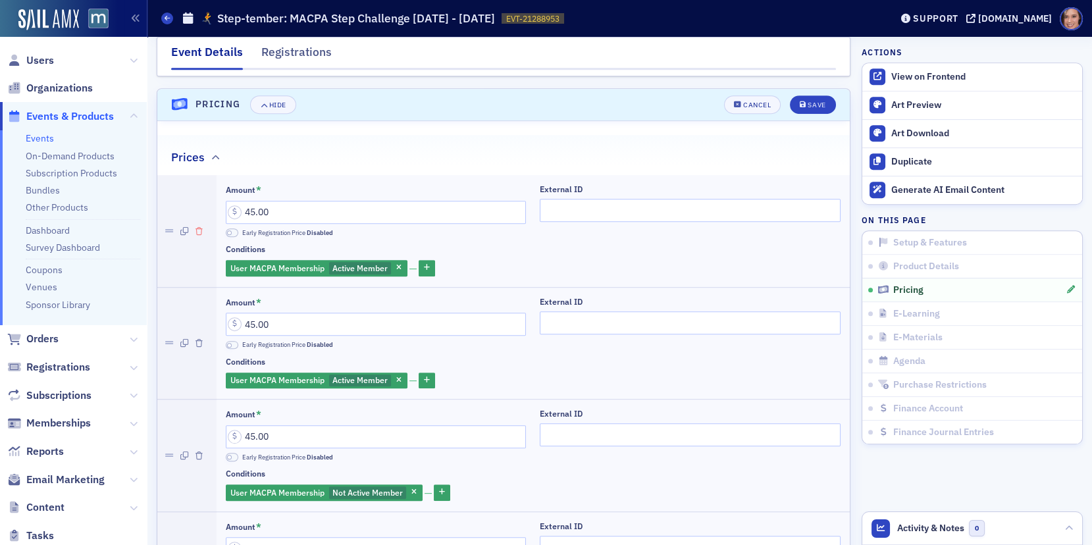
click at [197, 212] on button "button" at bounding box center [198, 230] width 7 height 111
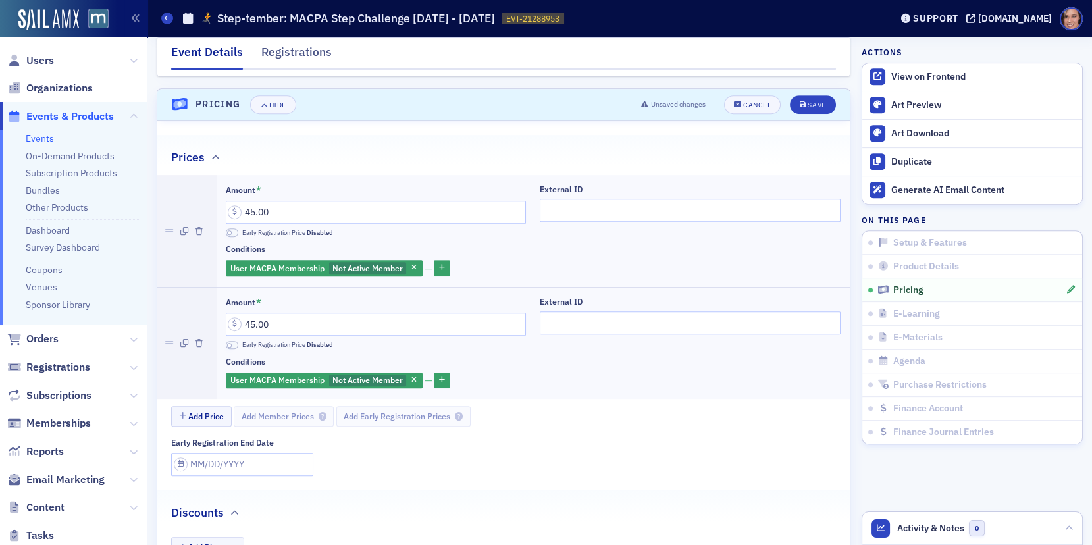
click at [197, 212] on button "button" at bounding box center [198, 230] width 7 height 111
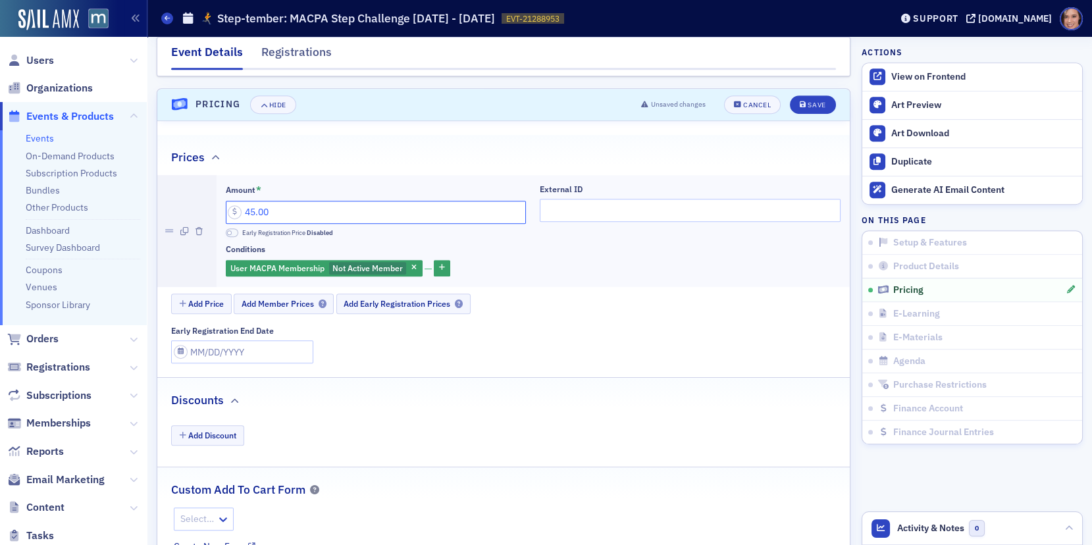
click at [251, 204] on input "45.00" at bounding box center [376, 212] width 301 height 23
type input "0.00"
click at [353, 150] on div "Prices" at bounding box center [503, 150] width 665 height 31
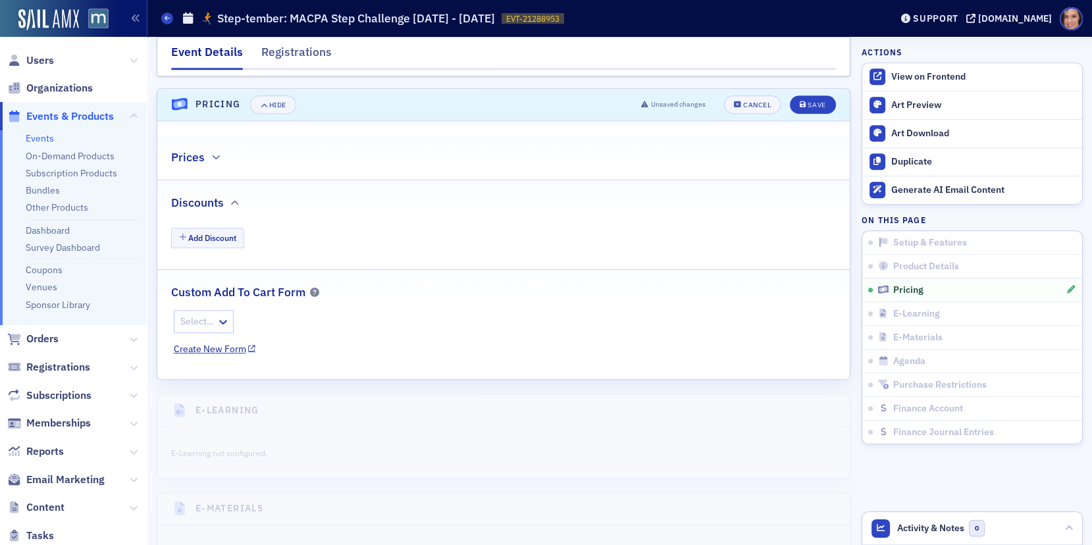
click at [339, 152] on div "Prices" at bounding box center [503, 150] width 665 height 31
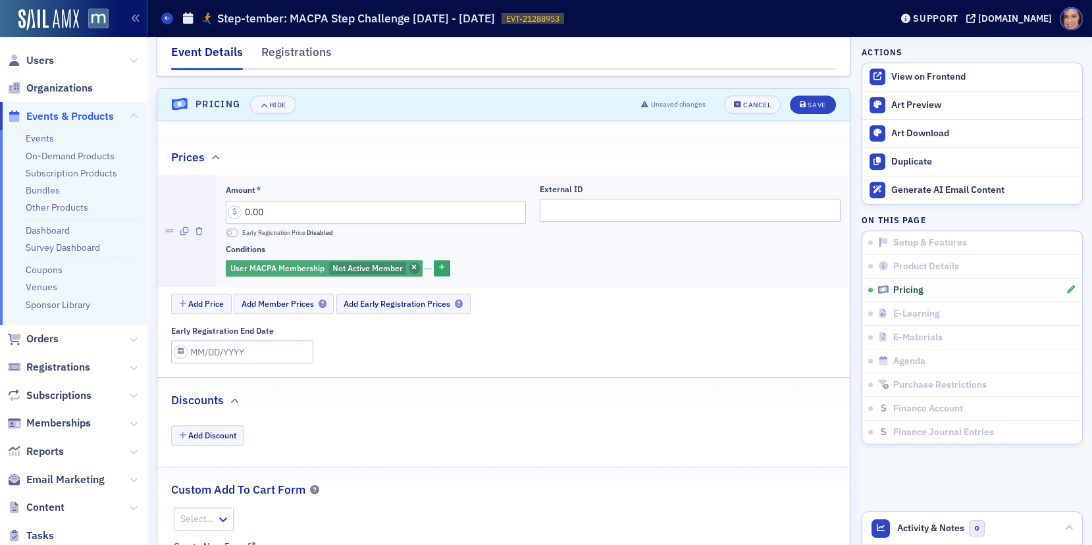
click at [411, 265] on icon "button" at bounding box center [413, 268] width 5 height 7
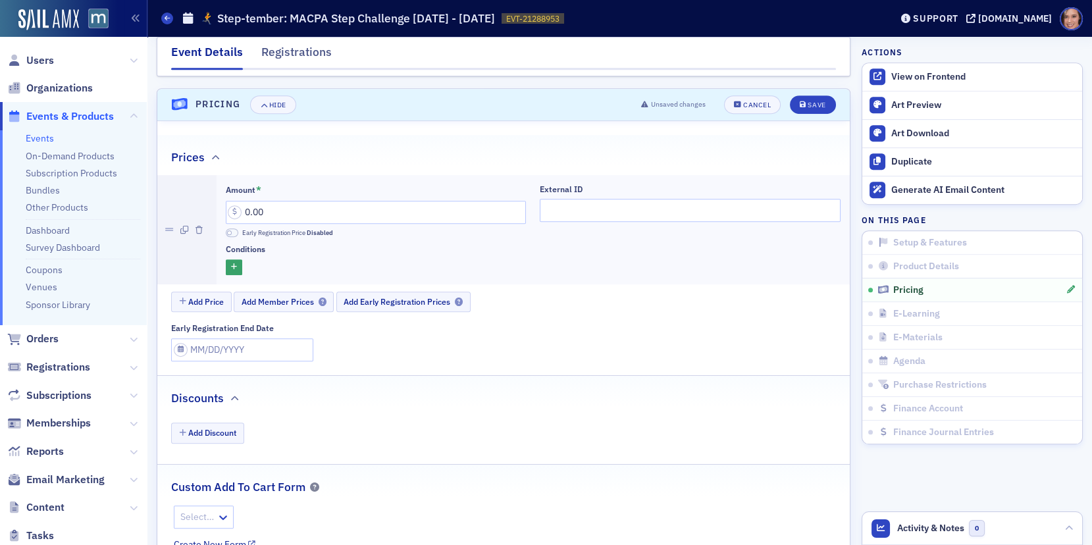
click at [490, 259] on div at bounding box center [533, 267] width 615 height 16
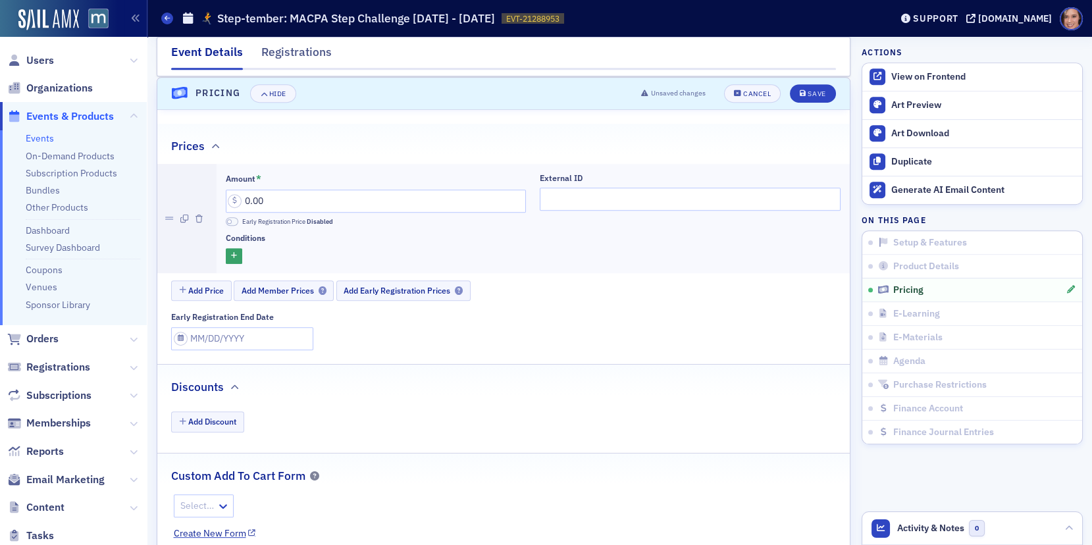
scroll to position [1215, 0]
click at [792, 95] on button "Save" at bounding box center [812, 95] width 45 height 18
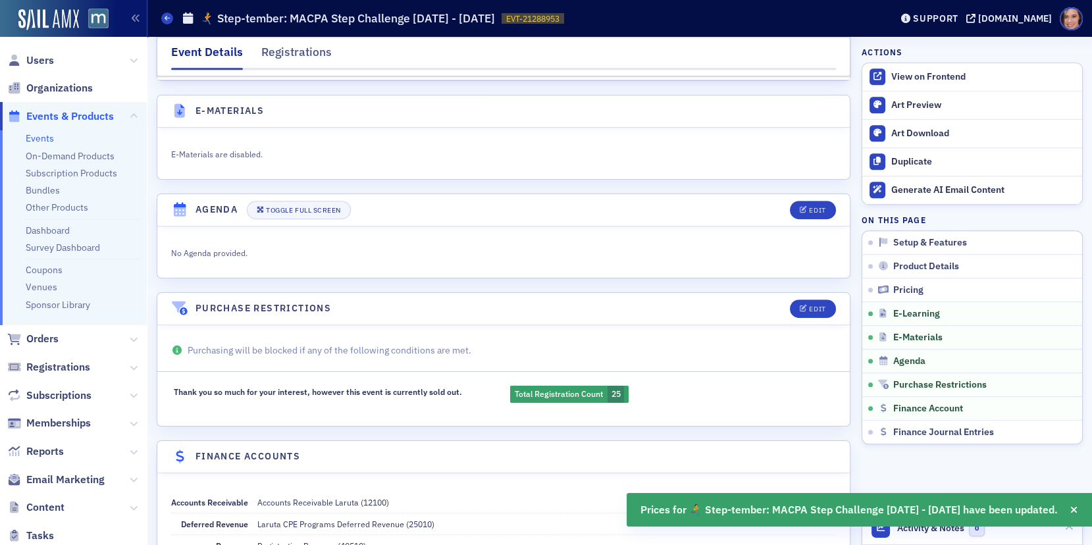
scroll to position [1799, 0]
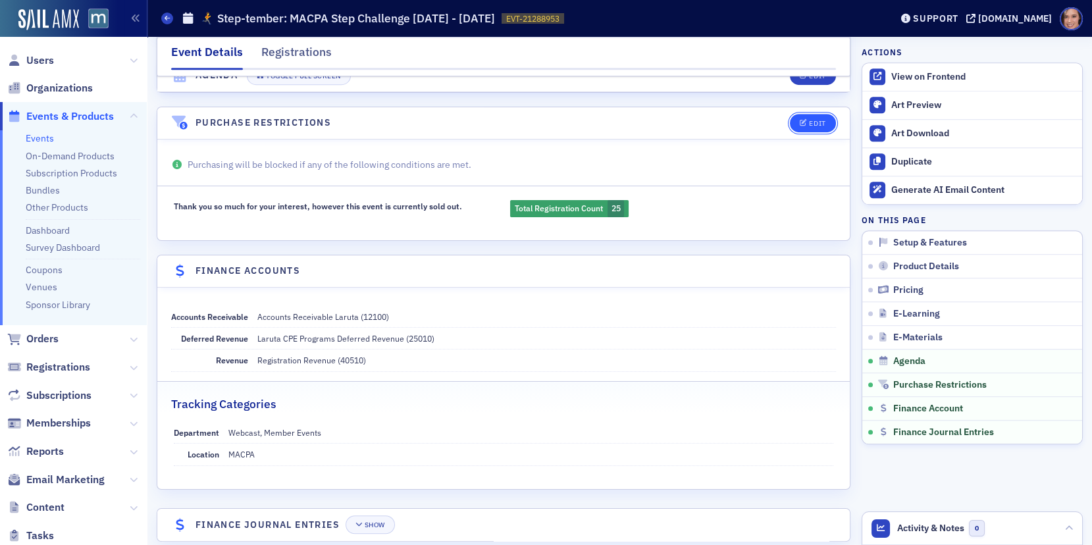
click at [796, 114] on button "Edit" at bounding box center [812, 123] width 45 height 18
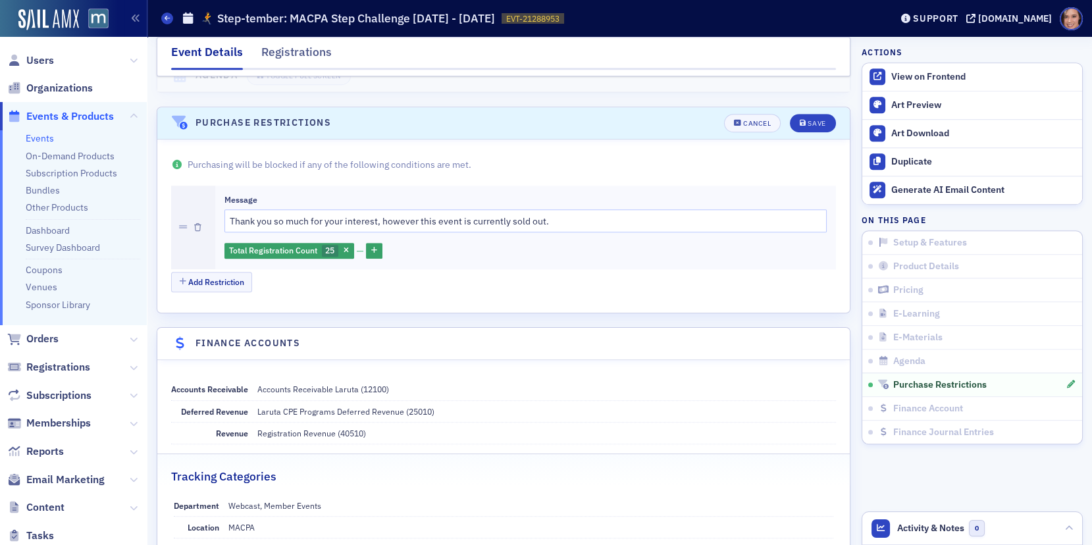
scroll to position [1799, 0]
click at [195, 206] on button "button" at bounding box center [197, 227] width 7 height 84
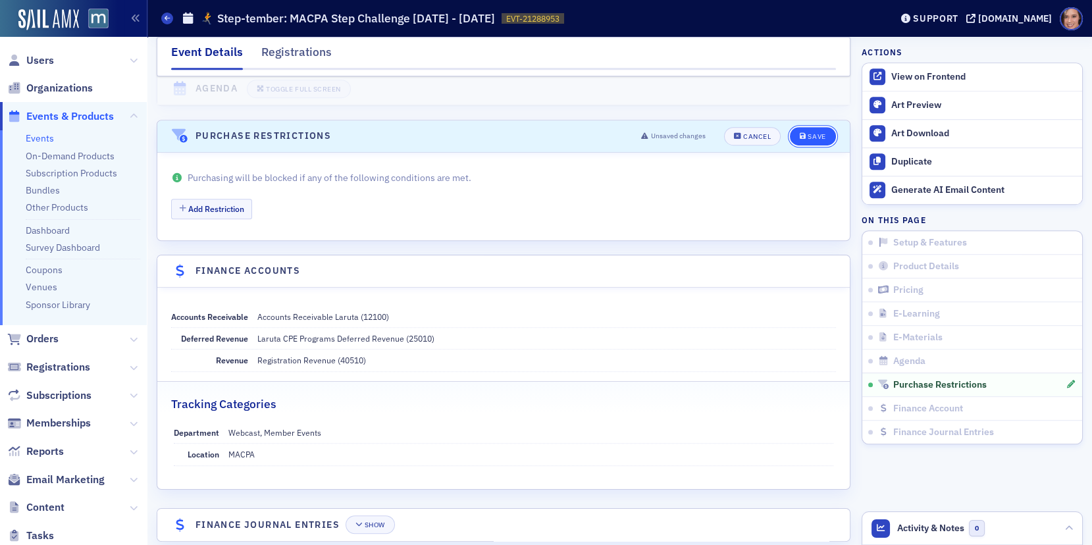
click at [818, 133] on div "Save" at bounding box center [817, 136] width 18 height 7
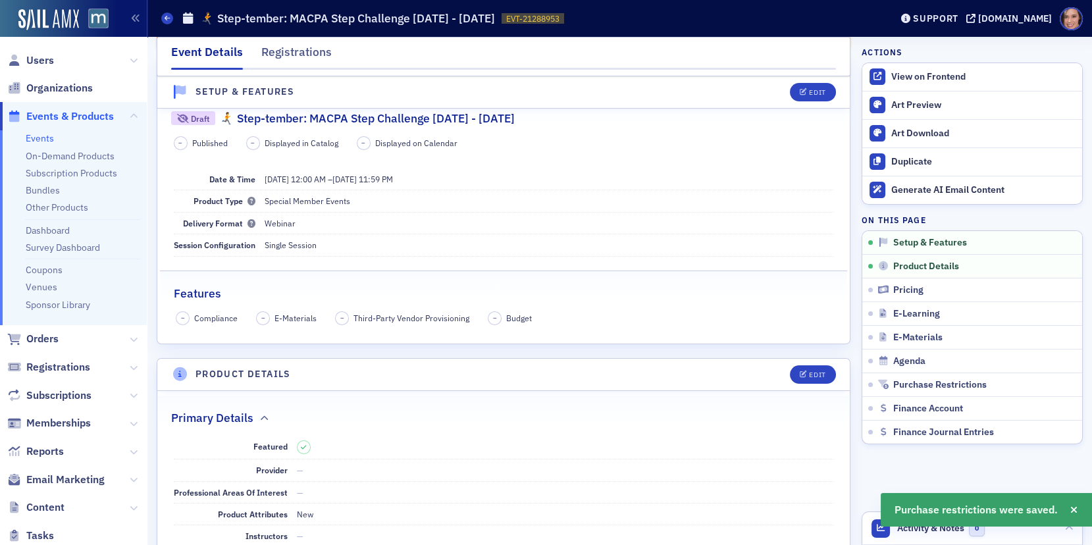
scroll to position [0, 0]
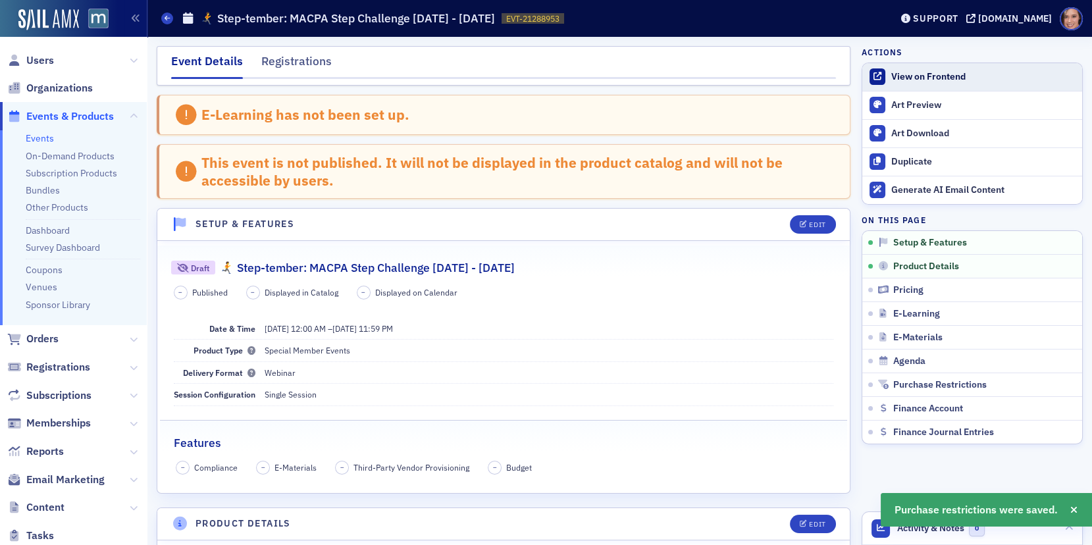
click at [946, 72] on div "View on Frontend" at bounding box center [983, 77] width 184 height 12
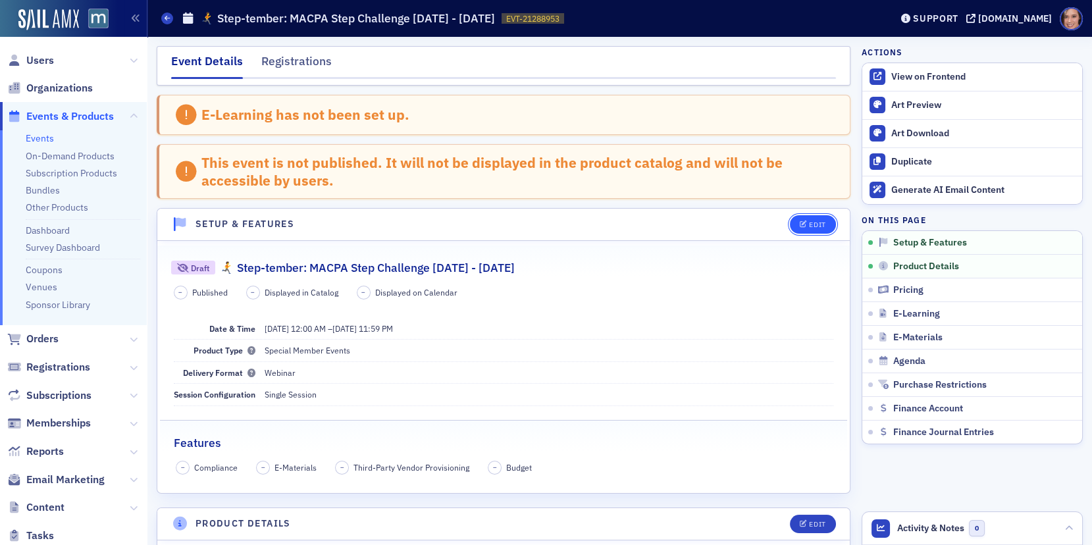
click at [812, 224] on div "Edit" at bounding box center [817, 224] width 16 height 7
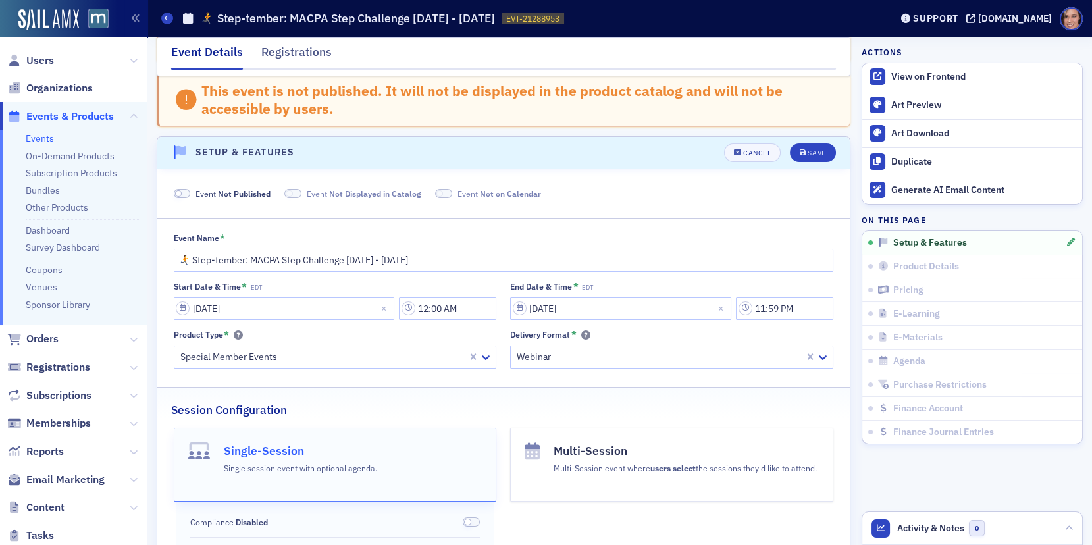
scroll to position [130, 0]
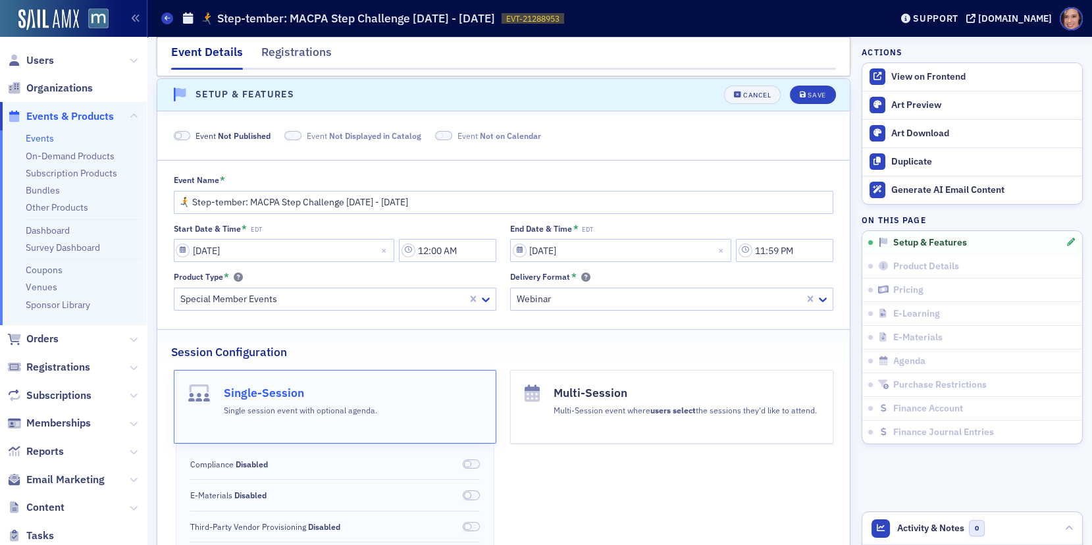
click at [180, 134] on span at bounding box center [178, 135] width 7 height 7
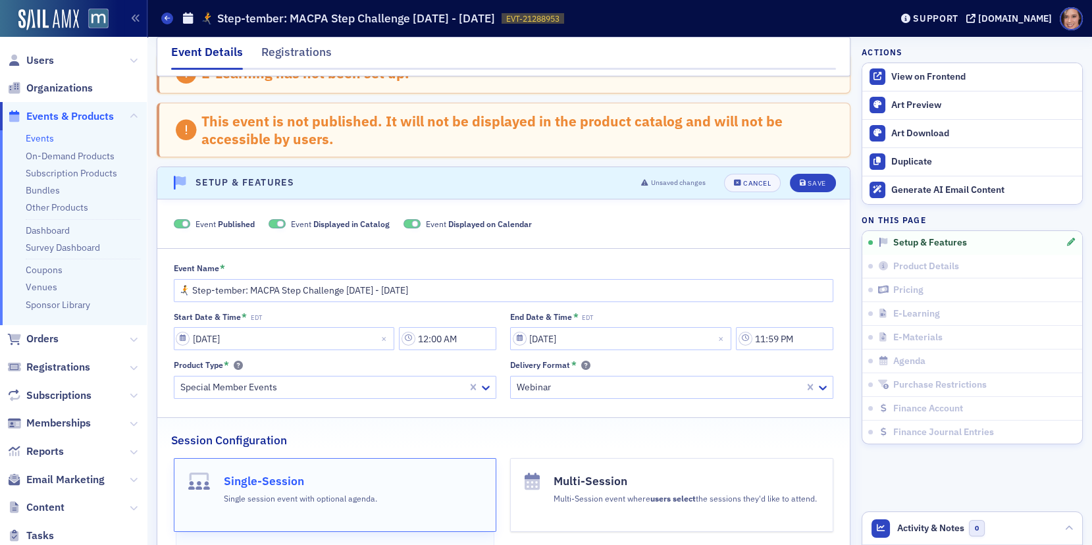
scroll to position [0, 0]
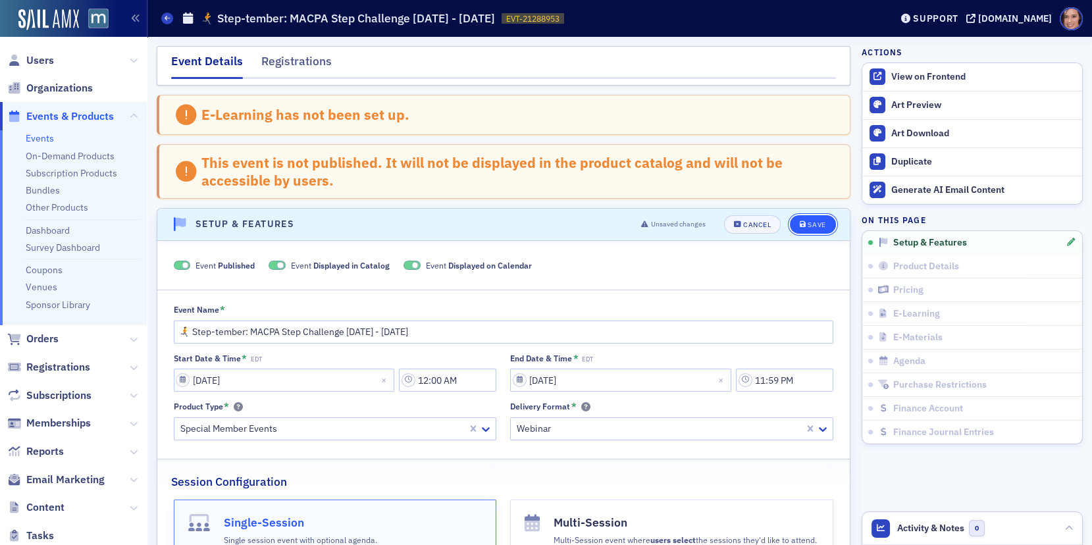
click at [814, 221] on div "Save" at bounding box center [817, 224] width 18 height 7
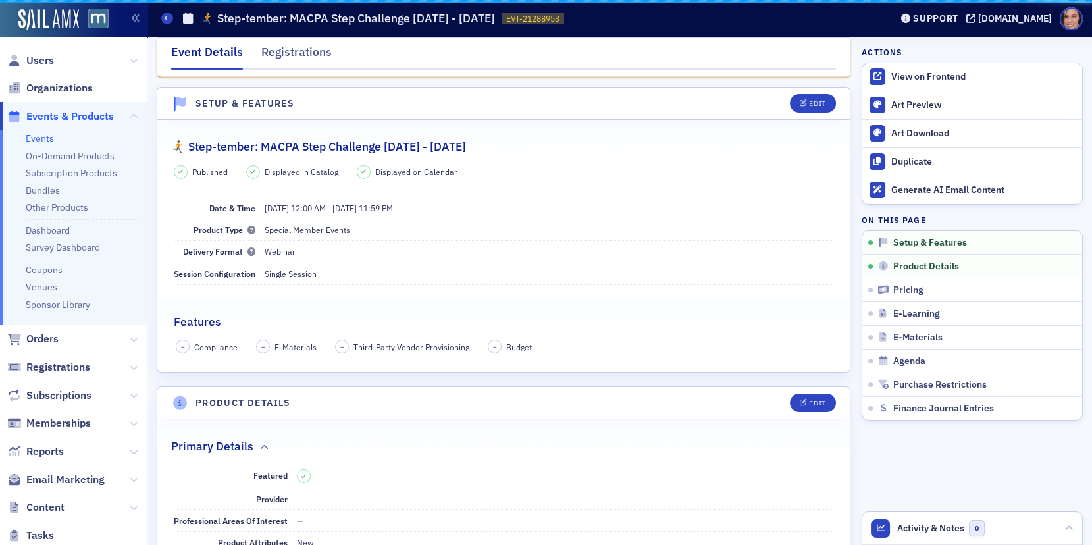
scroll to position [66, 0]
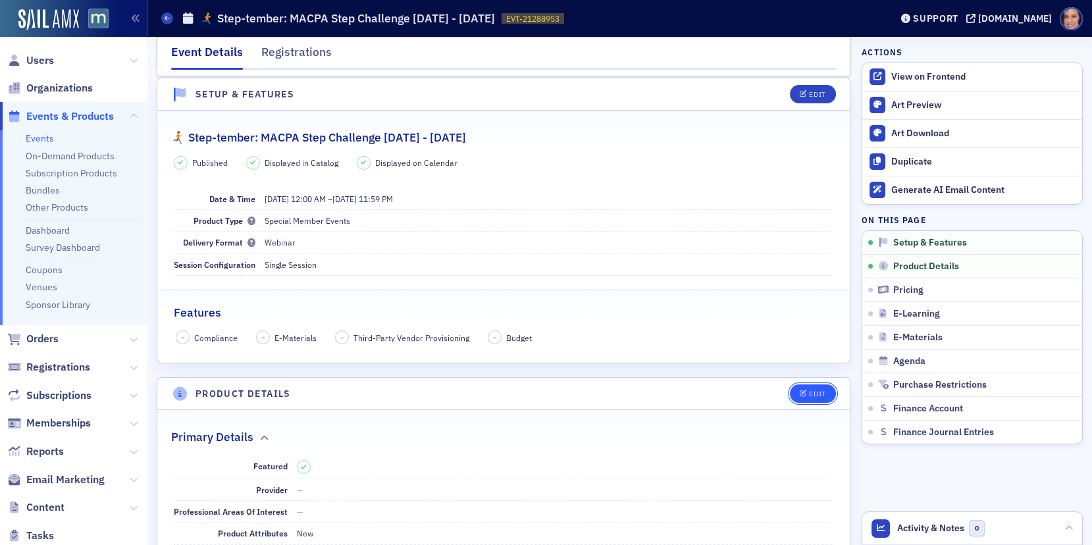
click at [821, 394] on div "Edit" at bounding box center [817, 393] width 16 height 7
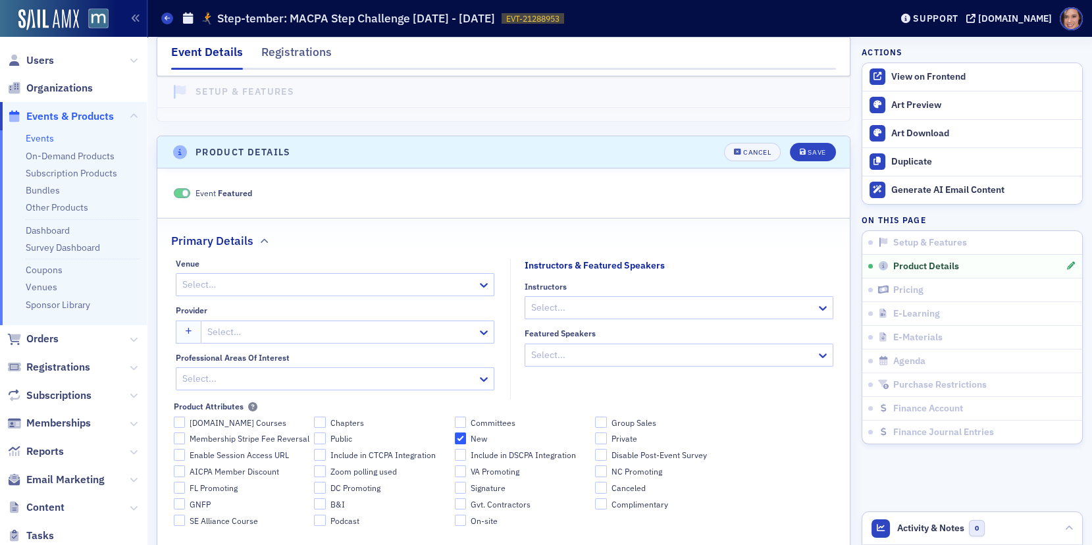
scroll to position [364, 0]
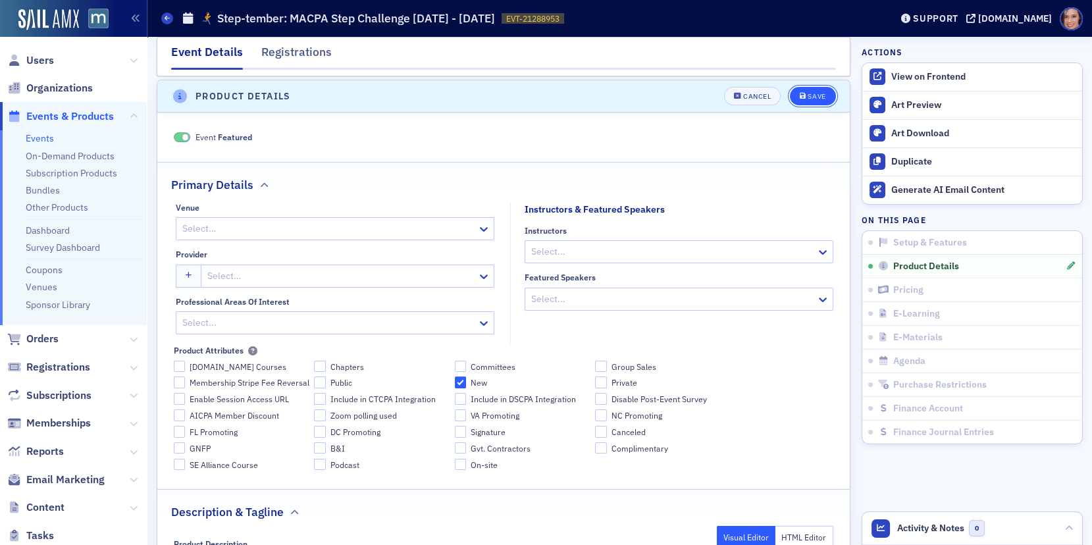
click at [823, 87] on button "Save" at bounding box center [812, 96] width 45 height 18
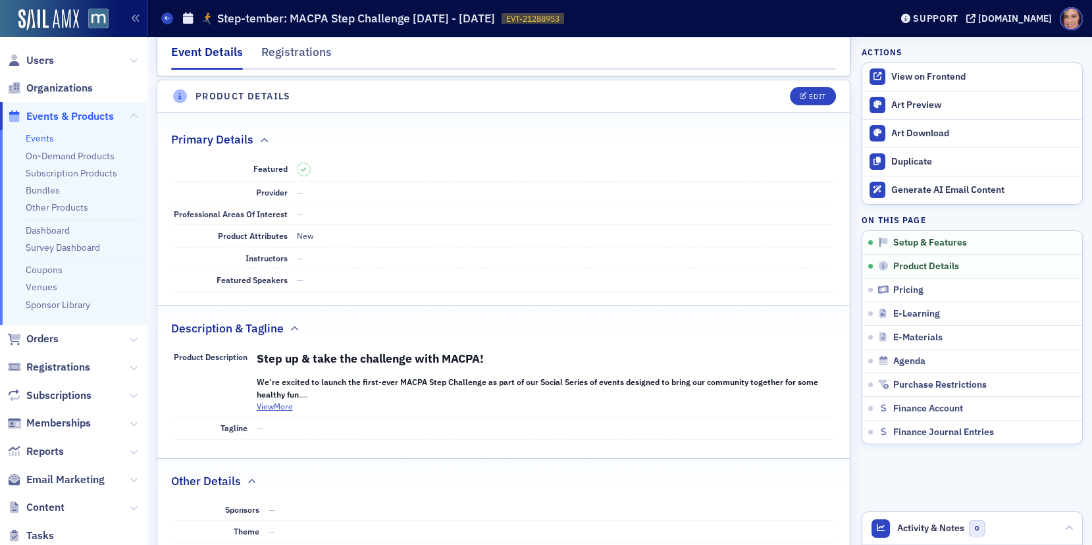
scroll to position [0, 0]
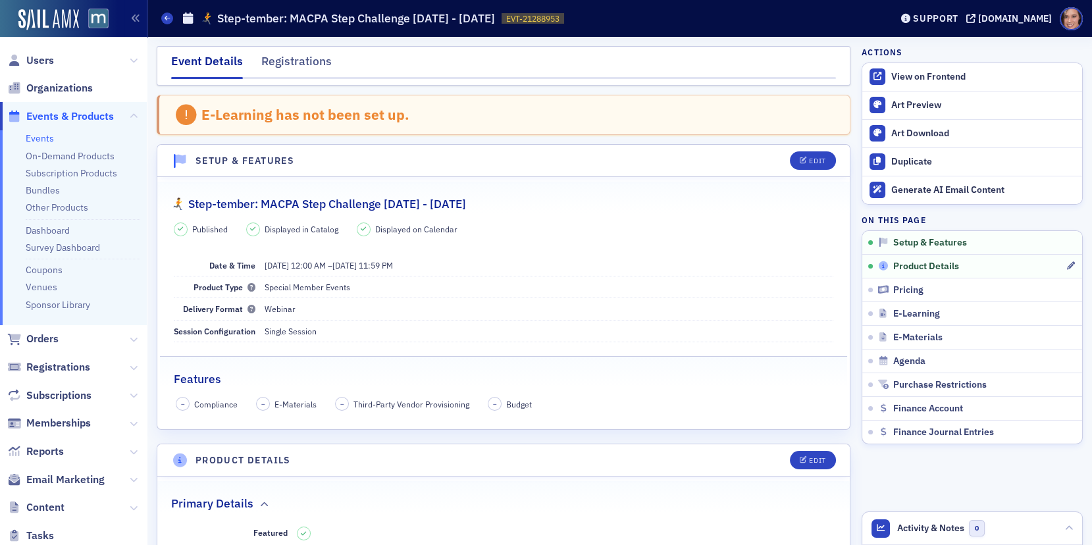
click at [942, 263] on span "Product Details" at bounding box center [926, 267] width 66 height 12
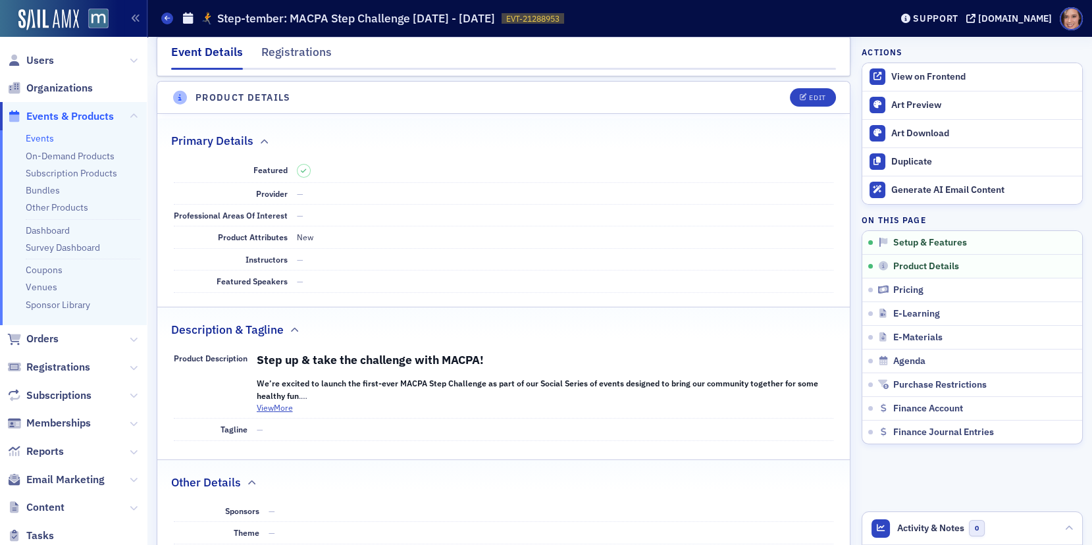
scroll to position [364, 0]
click at [807, 99] on button "Edit" at bounding box center [812, 96] width 45 height 18
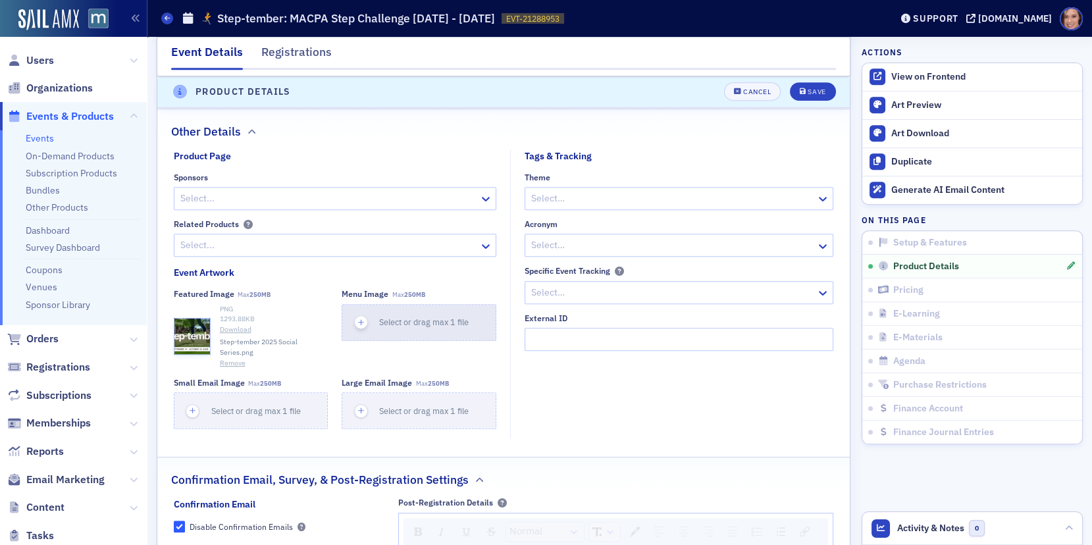
scroll to position [1199, 0]
click at [379, 405] on span "Select or drag max 1 file" at bounding box center [424, 410] width 90 height 11
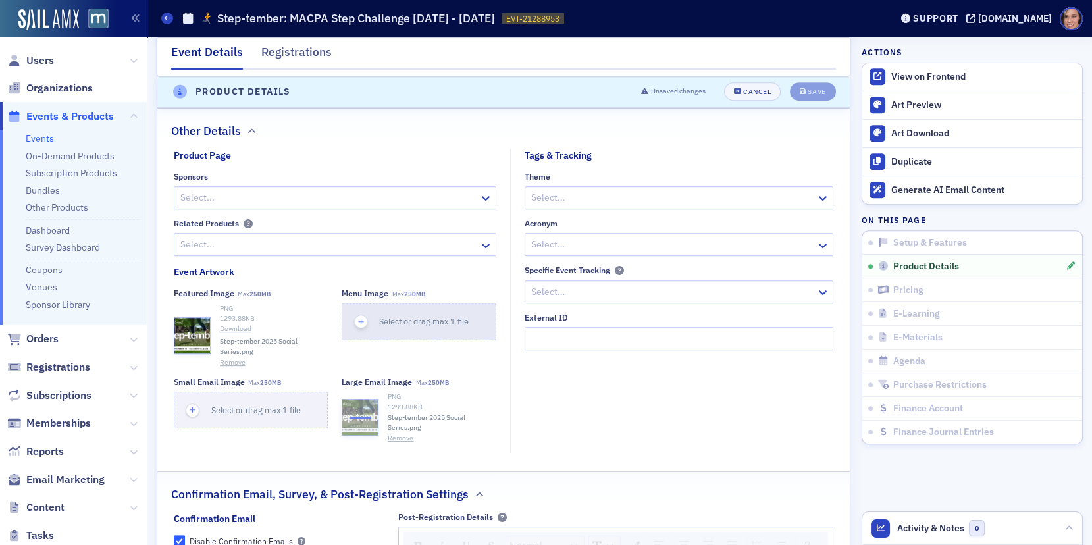
click at [459, 316] on span "Select or drag max 1 file" at bounding box center [424, 321] width 90 height 11
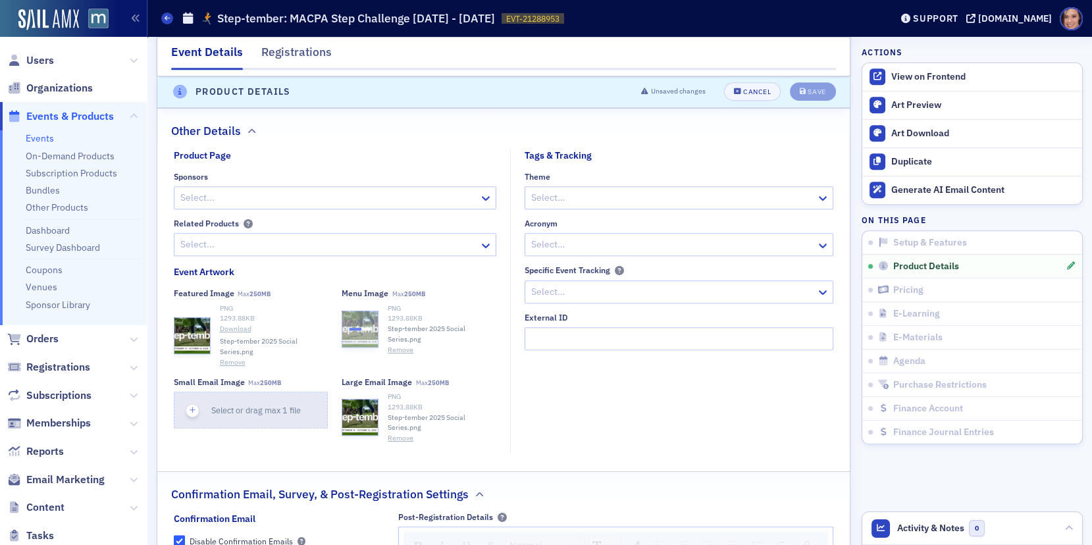
click at [275, 407] on span "Select or drag max 1 file" at bounding box center [256, 410] width 90 height 11
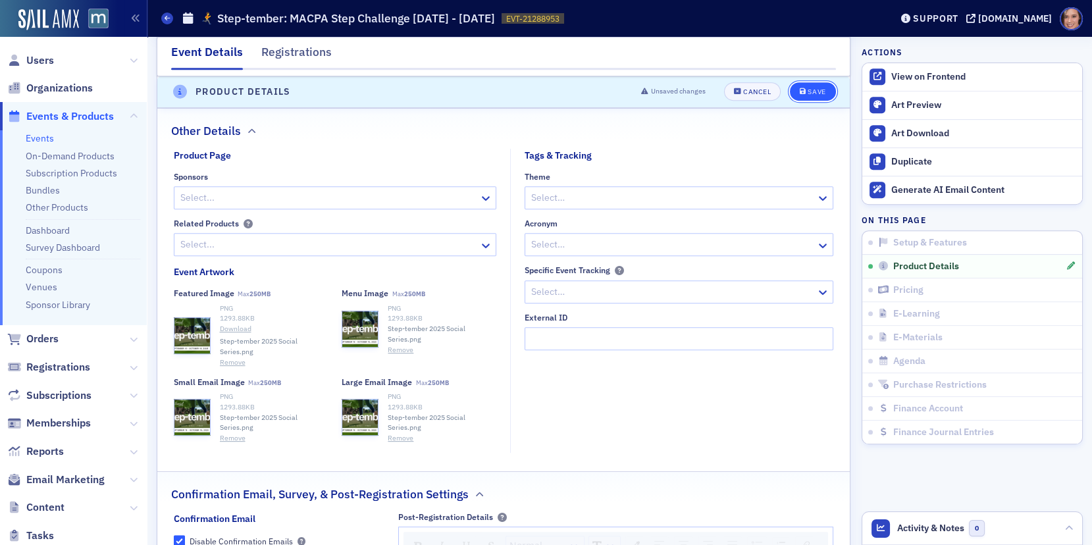
click at [815, 86] on button "Save" at bounding box center [812, 92] width 45 height 18
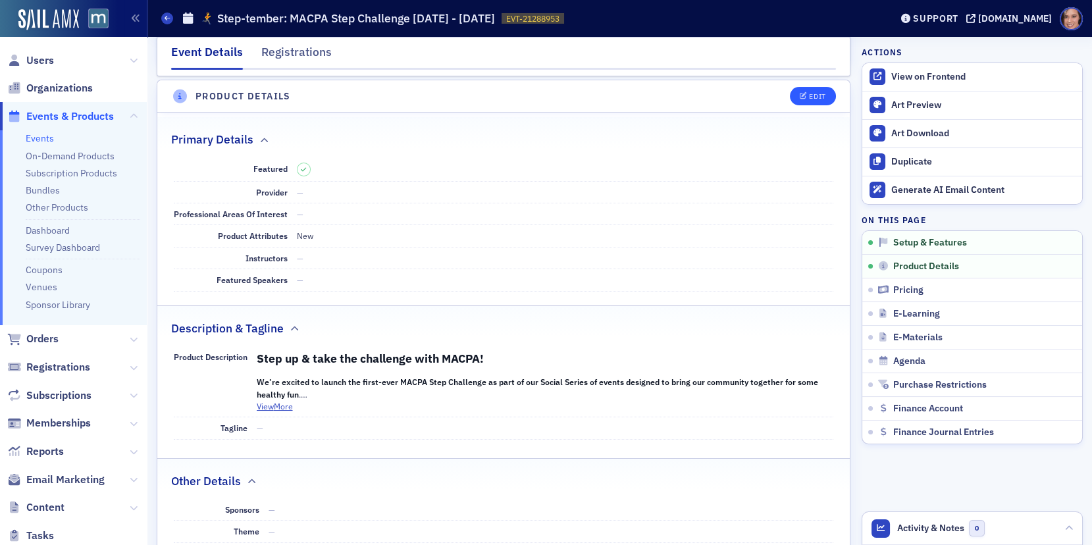
scroll to position [0, 0]
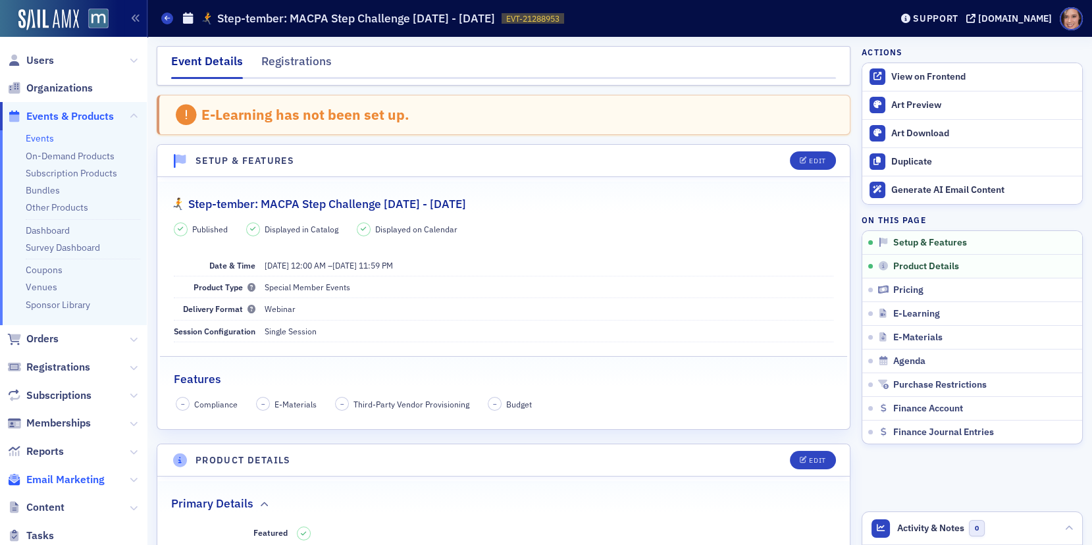
click at [61, 478] on span "Email Marketing" at bounding box center [65, 480] width 78 height 14
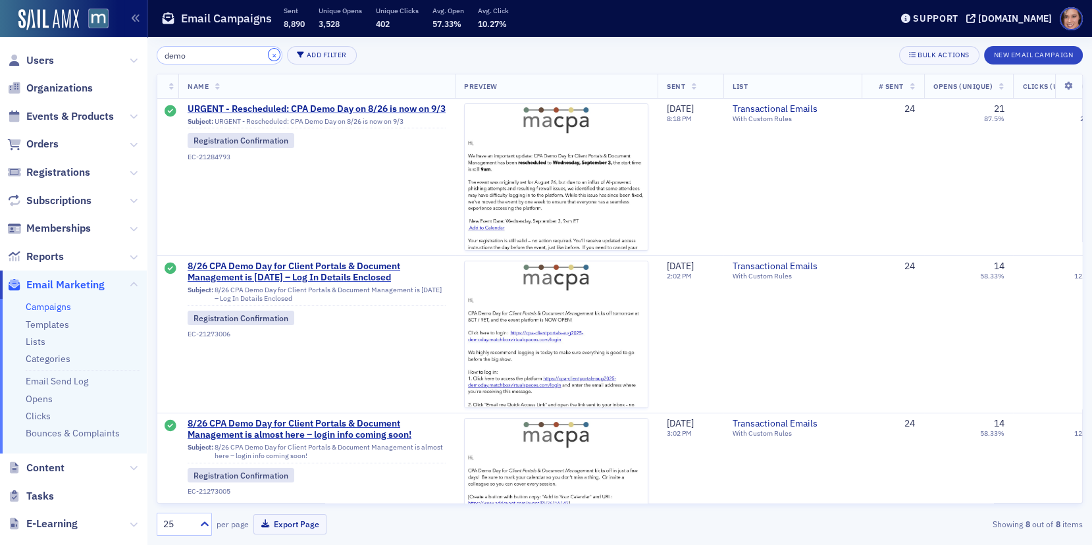
click at [269, 59] on button "×" at bounding box center [275, 55] width 12 height 12
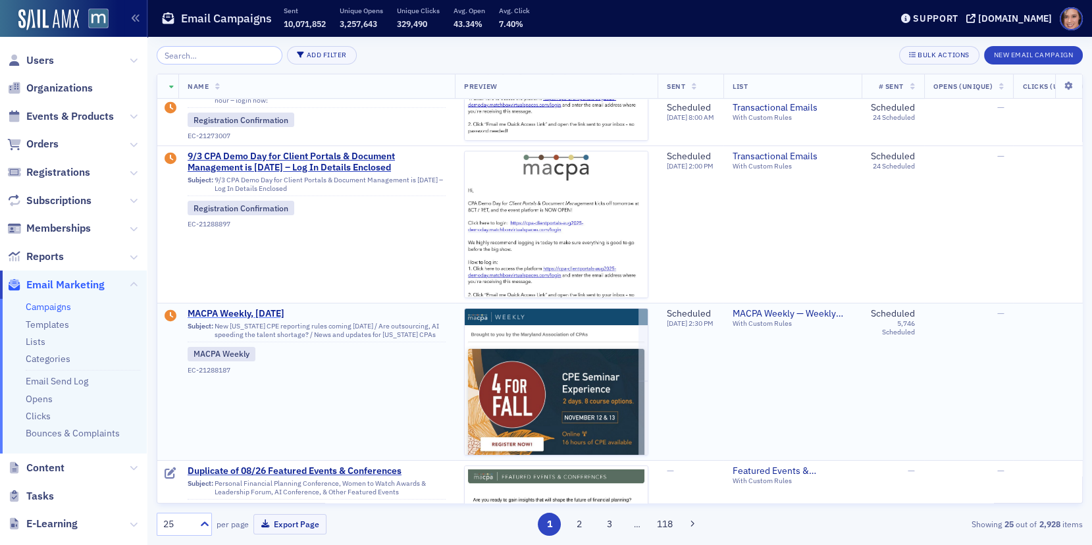
scroll to position [383, 0]
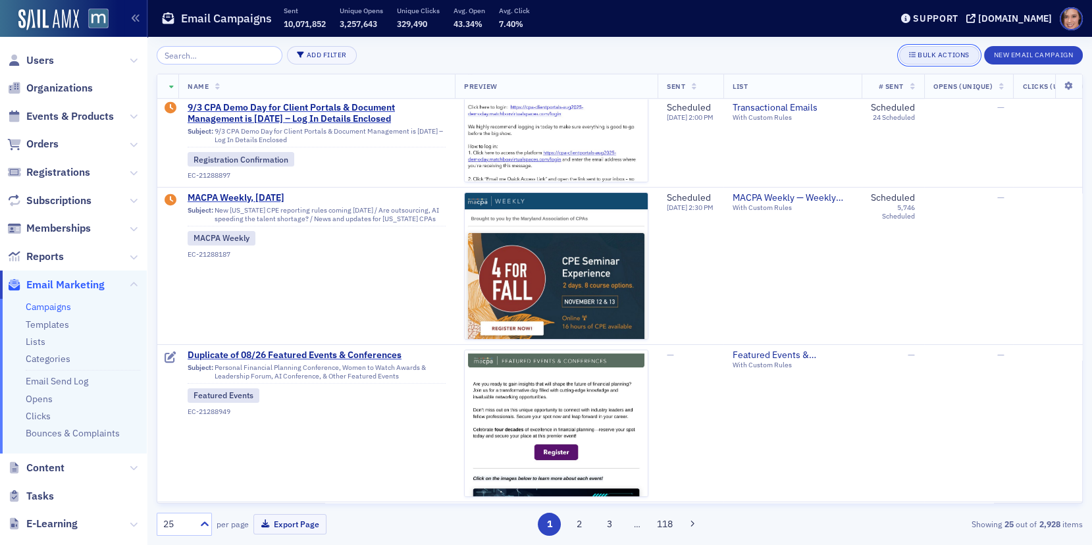
click at [917, 58] on span "Bulk Actions" at bounding box center [939, 55] width 60 height 11
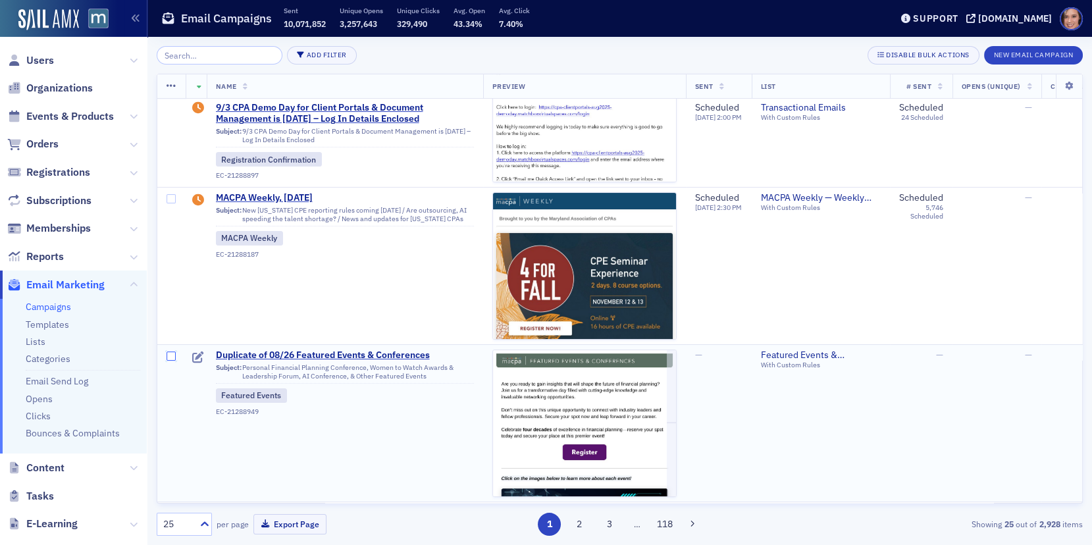
click at [174, 353] on input "checkbox" at bounding box center [171, 355] width 9 height 9
checkbox input "true"
click at [175, 93] on th at bounding box center [171, 86] width 28 height 24
click at [173, 90] on icon at bounding box center [172, 86] width 10 height 11
click at [225, 94] on div "Delete 1 row" at bounding box center [219, 97] width 44 height 7
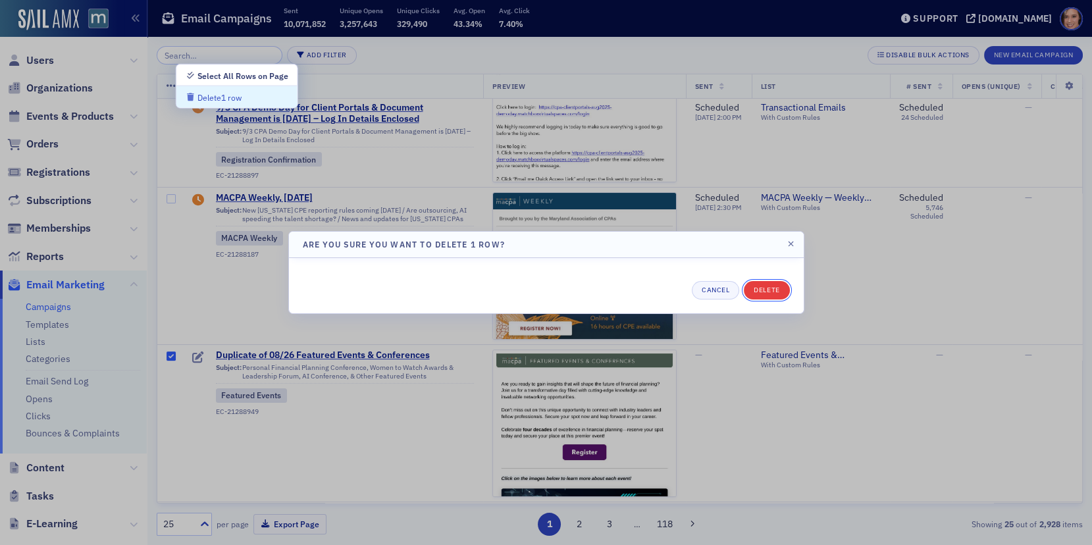
click at [773, 292] on button "Delete" at bounding box center [766, 290] width 45 height 18
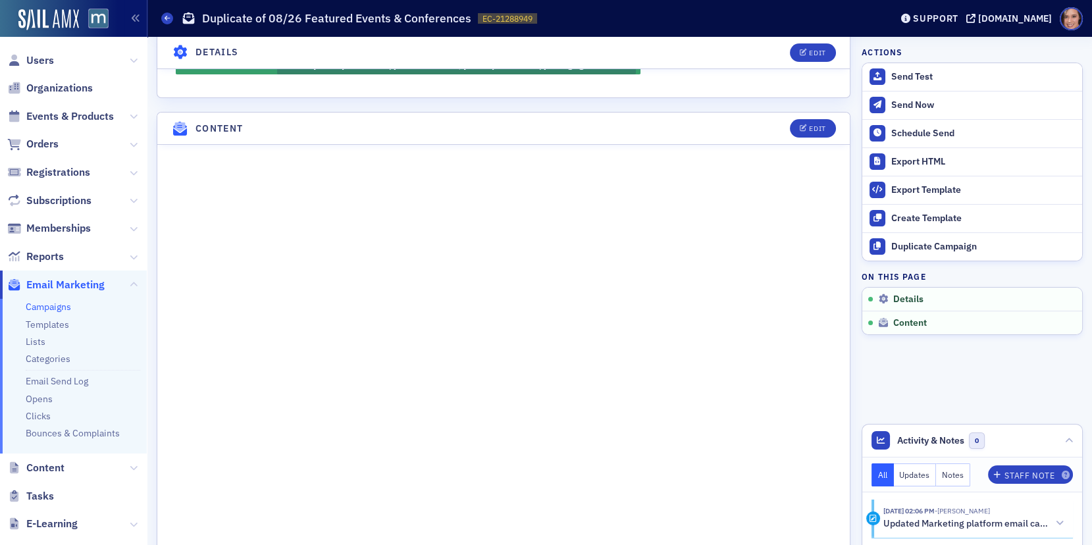
scroll to position [367, 0]
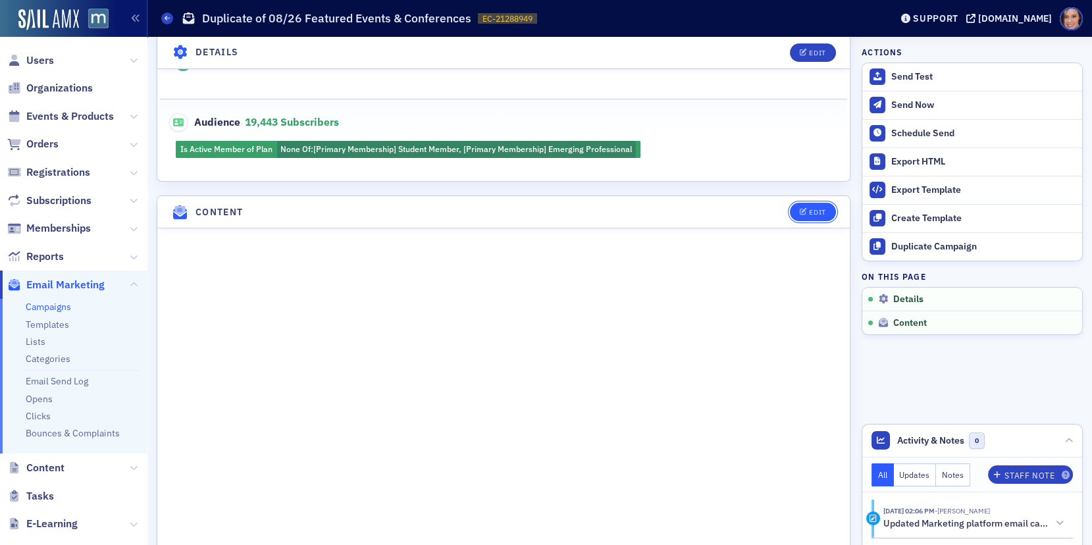
click at [805, 213] on button "Edit" at bounding box center [812, 212] width 45 height 18
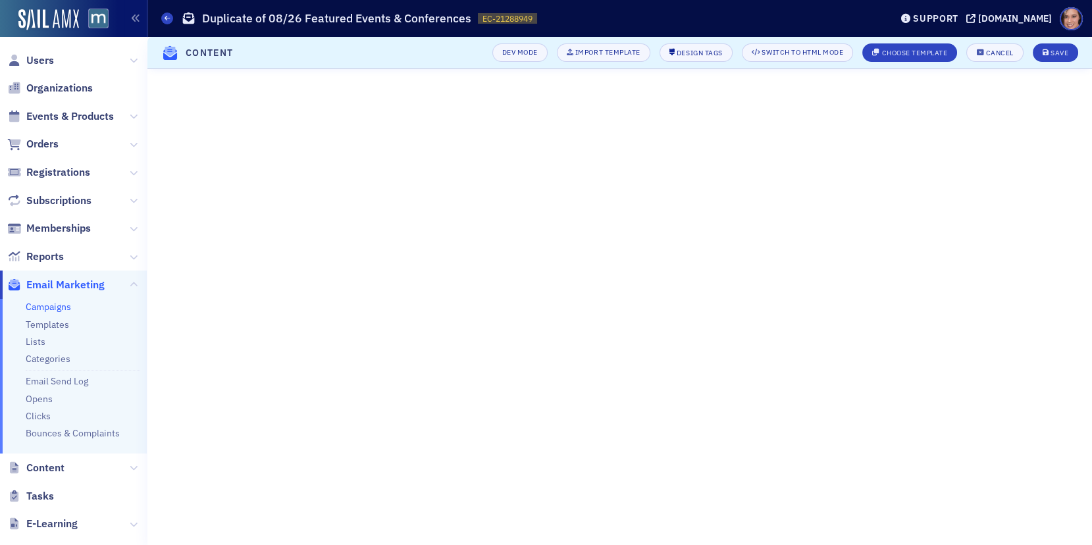
scroll to position [20, 0]
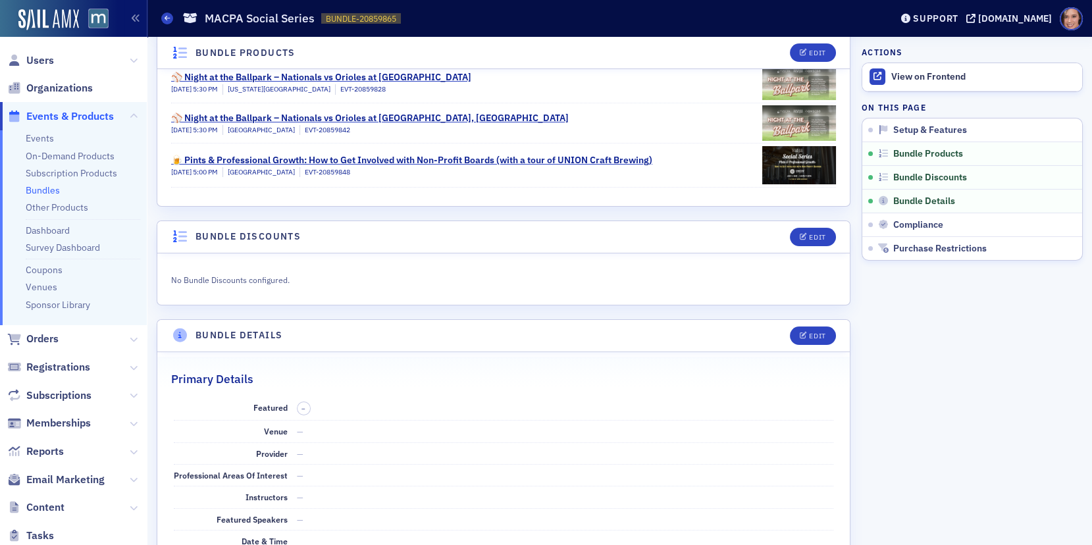
scroll to position [96, 0]
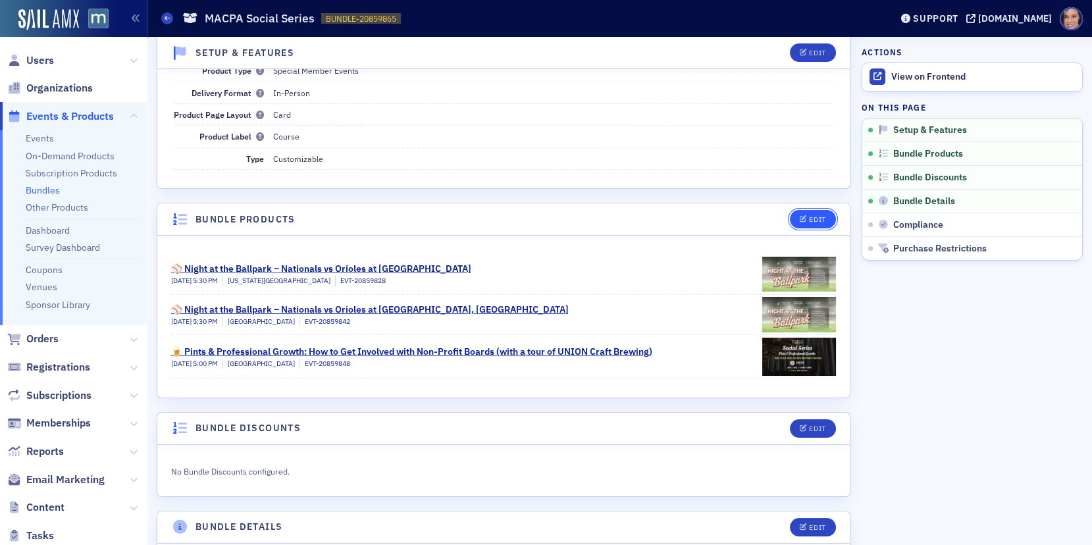
click at [824, 211] on button "Edit" at bounding box center [812, 219] width 45 height 18
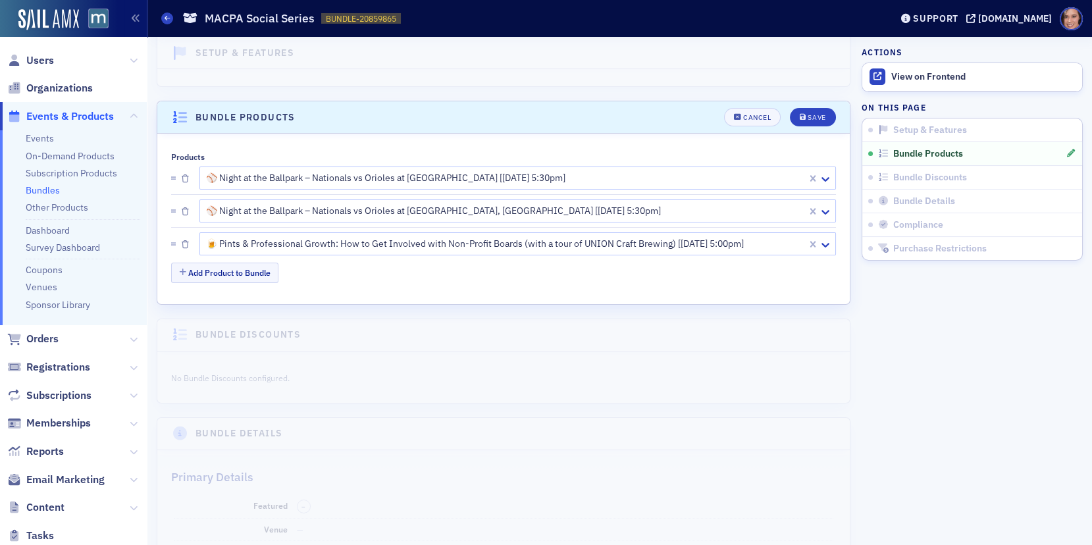
scroll to position [193, 0]
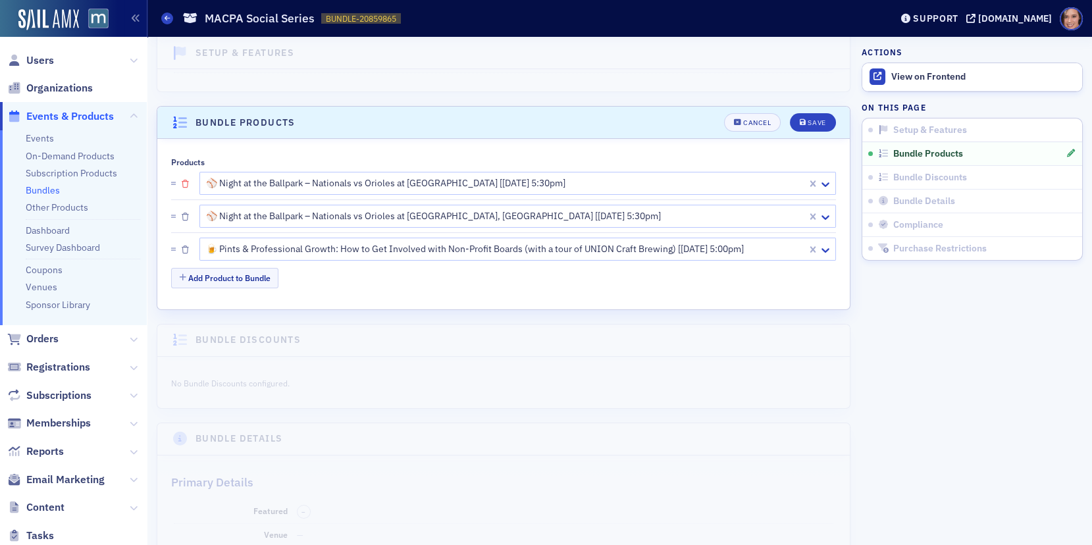
click at [182, 180] on icon "button" at bounding box center [185, 184] width 7 height 8
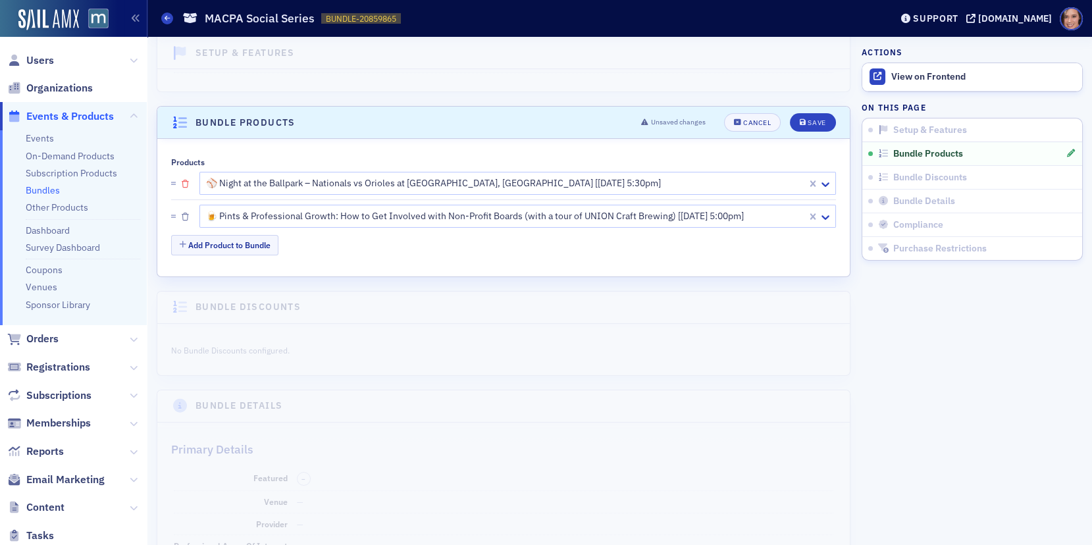
click at [182, 181] on icon "button" at bounding box center [185, 184] width 7 height 8
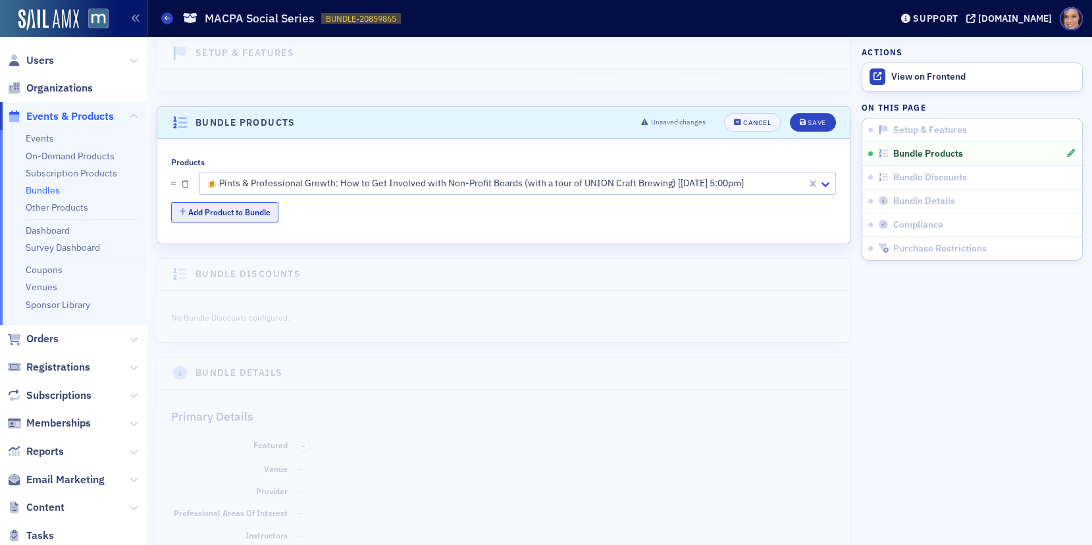
click at [201, 211] on button "Add Product to Bundle" at bounding box center [224, 212] width 107 height 20
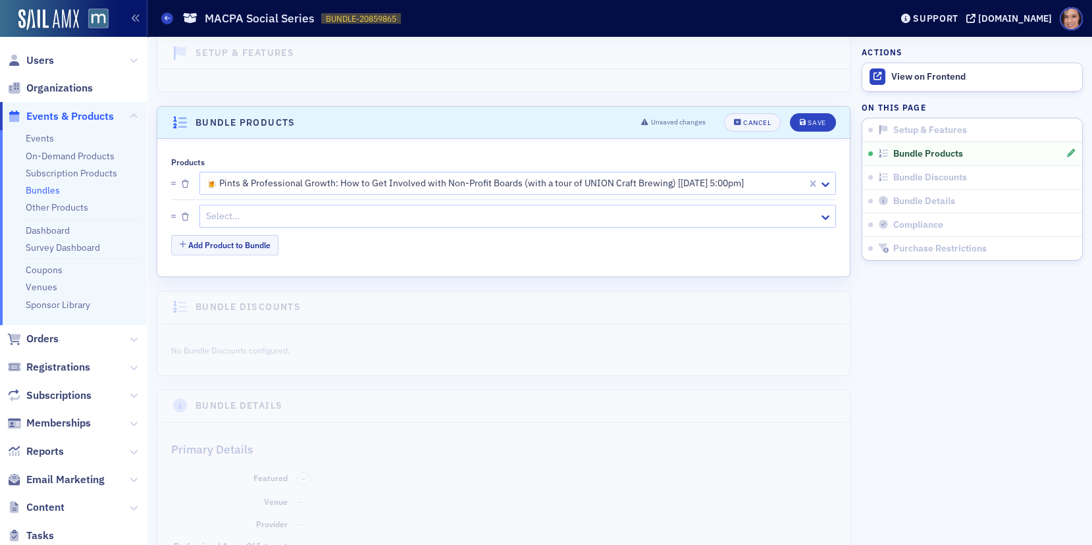
click at [236, 208] on div at bounding box center [511, 216] width 613 height 16
type input "step-tem"
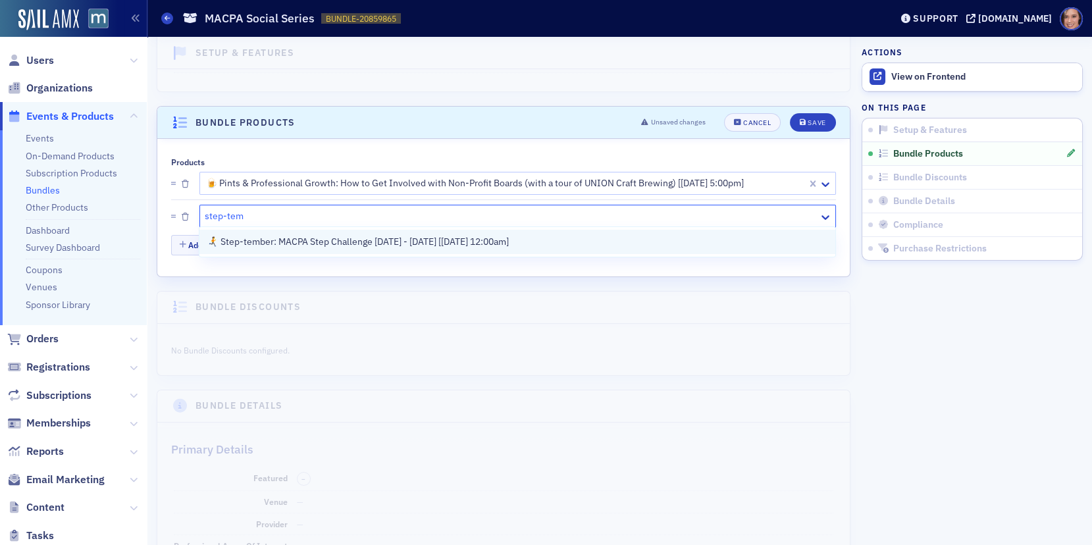
click at [292, 234] on div "🏃‍➡️ Step-tember: MACPA Step Challenge Sept. 15 - Oct. 15, 2025 [9/15/2025 12:0…" at bounding box center [517, 242] width 636 height 24
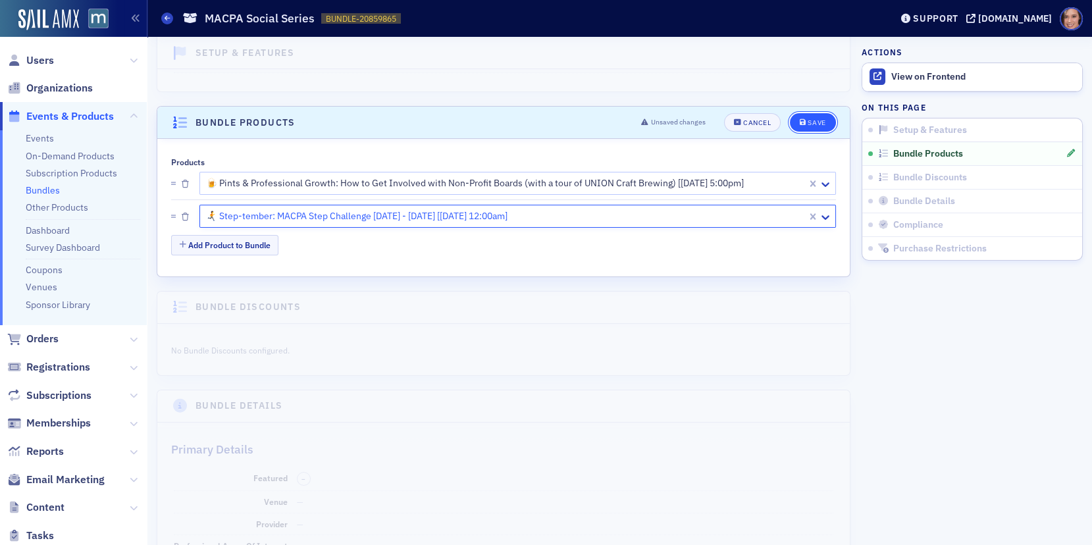
click at [800, 120] on icon "submit" at bounding box center [803, 122] width 7 height 7
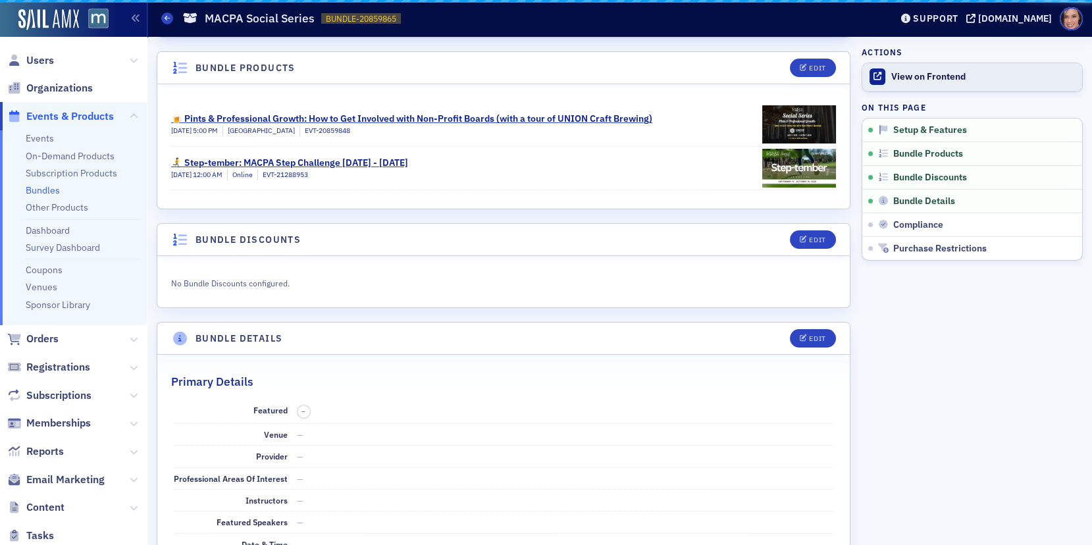
scroll to position [253, 0]
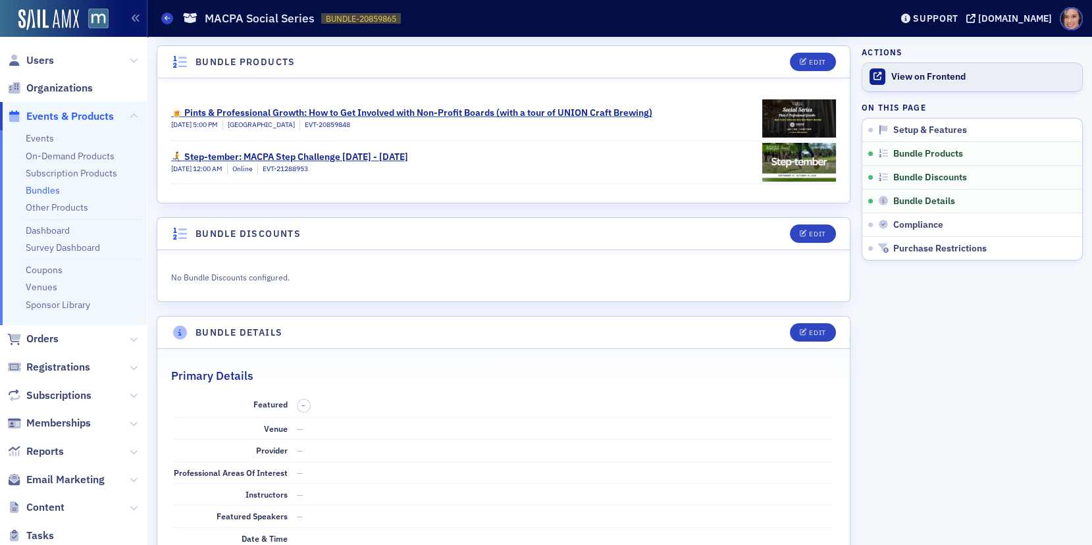
click at [919, 74] on div "View on Frontend" at bounding box center [983, 77] width 184 height 12
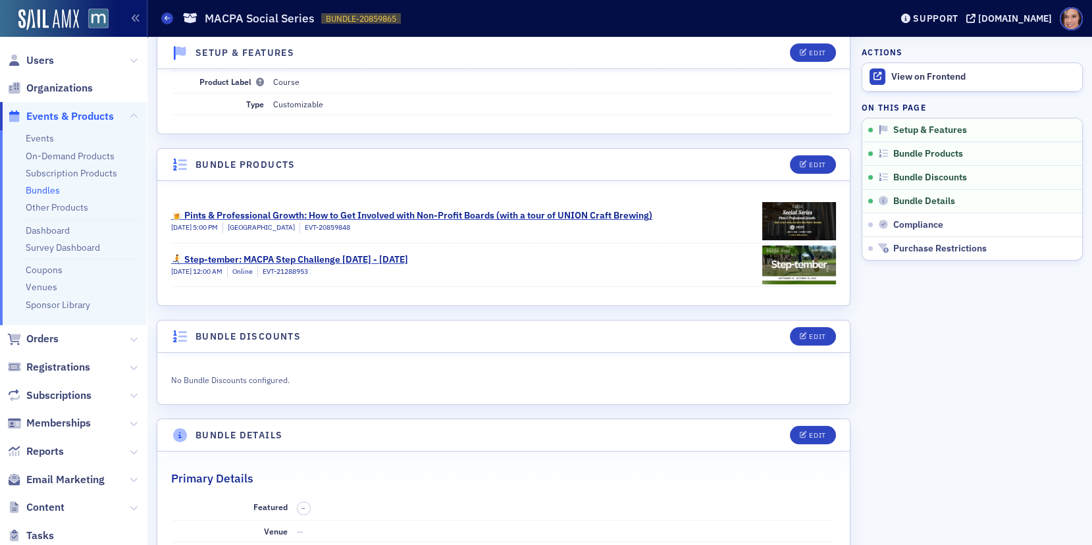
scroll to position [0, 0]
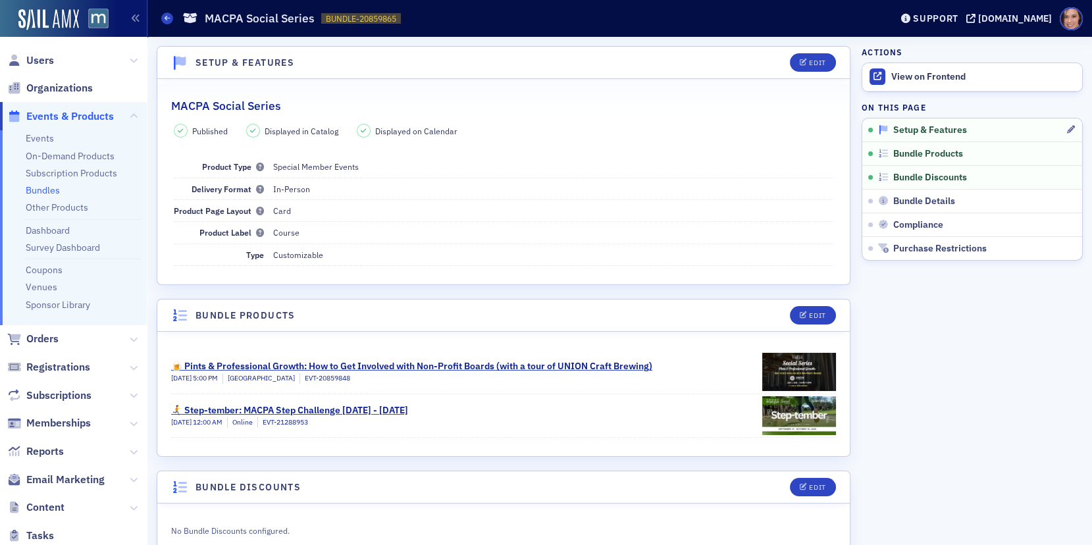
click at [901, 133] on span "Setup & Features" at bounding box center [930, 130] width 74 height 12
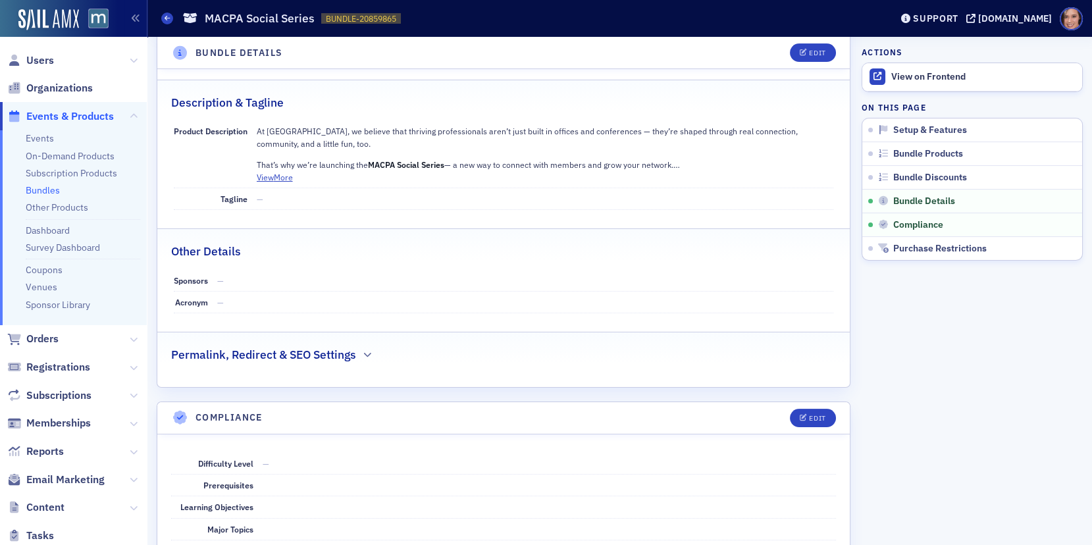
scroll to position [951, 0]
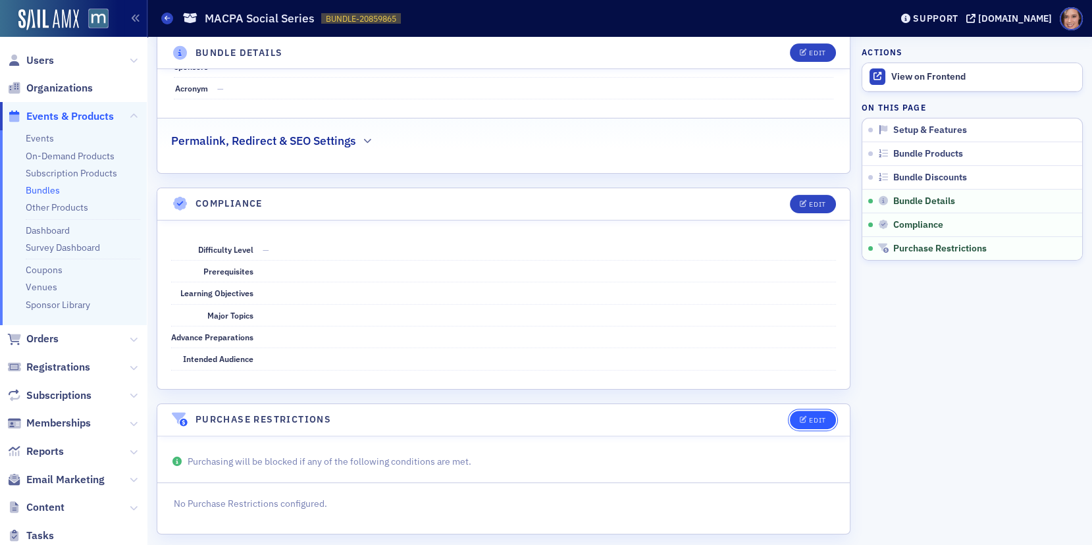
click at [804, 417] on icon "button" at bounding box center [804, 420] width 8 height 7
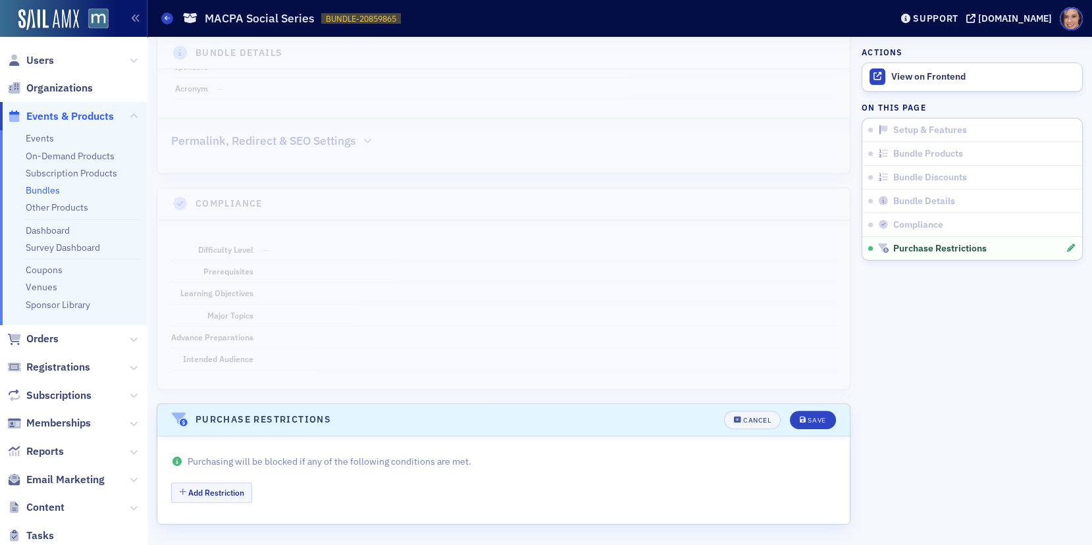
scroll to position [941, 0]
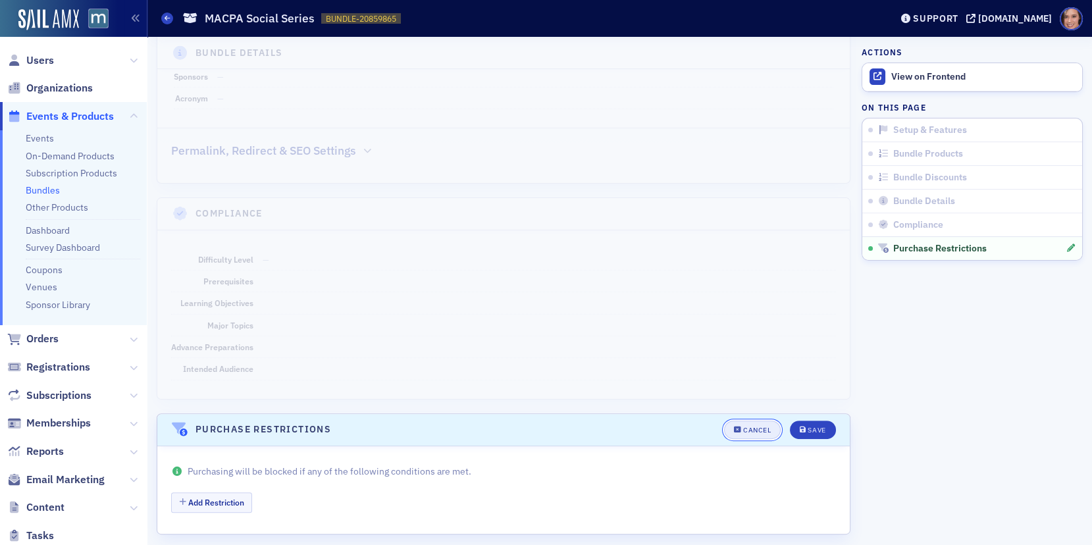
click at [753, 423] on button "Cancel" at bounding box center [752, 430] width 57 height 18
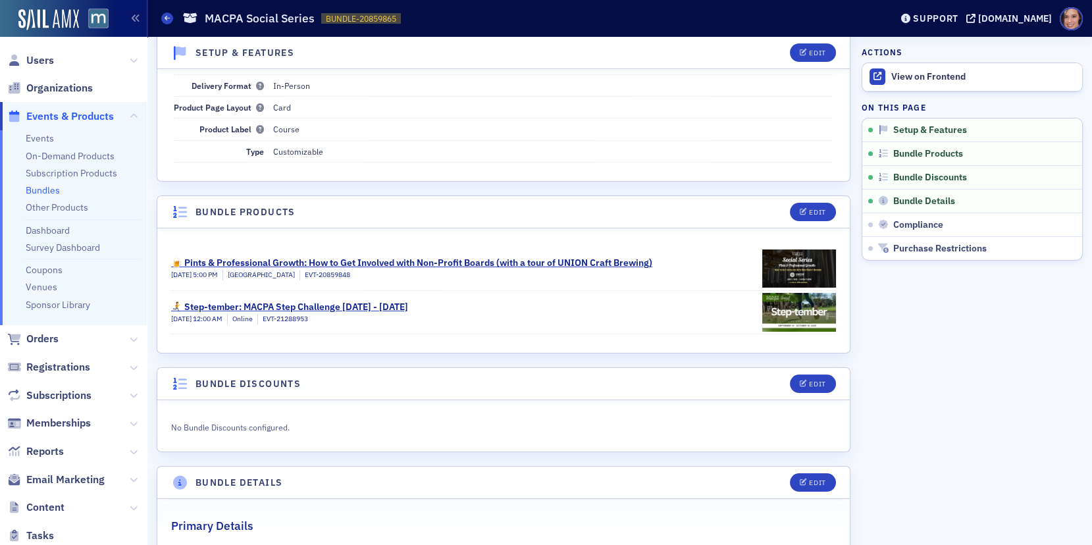
scroll to position [0, 0]
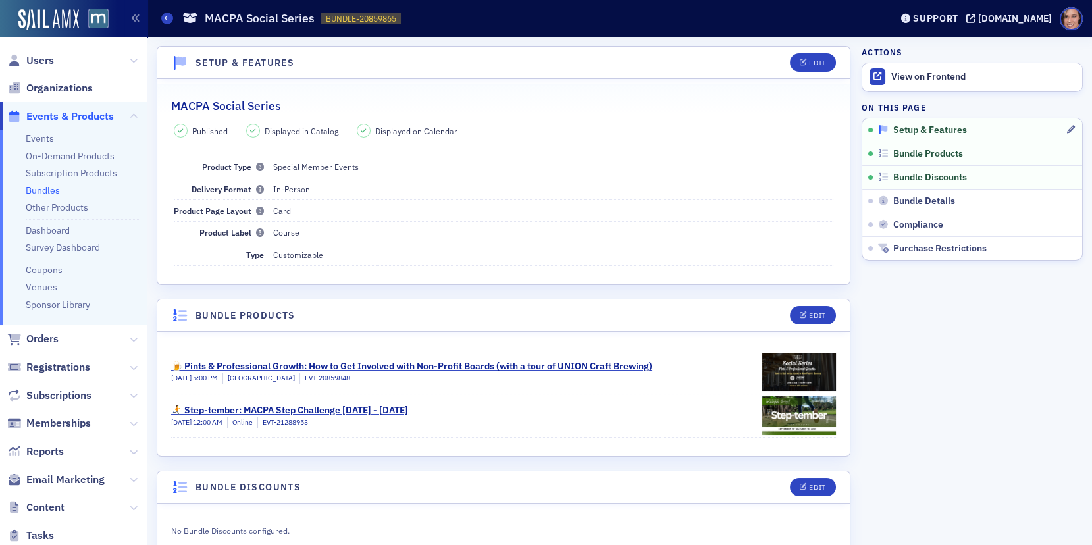
click at [912, 126] on span "Setup & Features" at bounding box center [930, 130] width 74 height 12
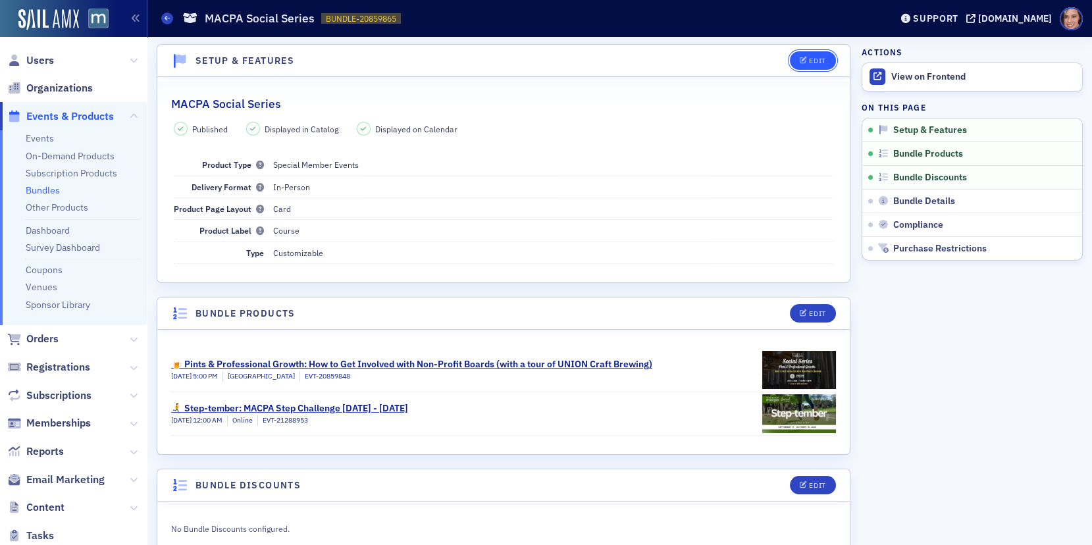
click at [825, 60] on div "Edit" at bounding box center [817, 60] width 16 height 7
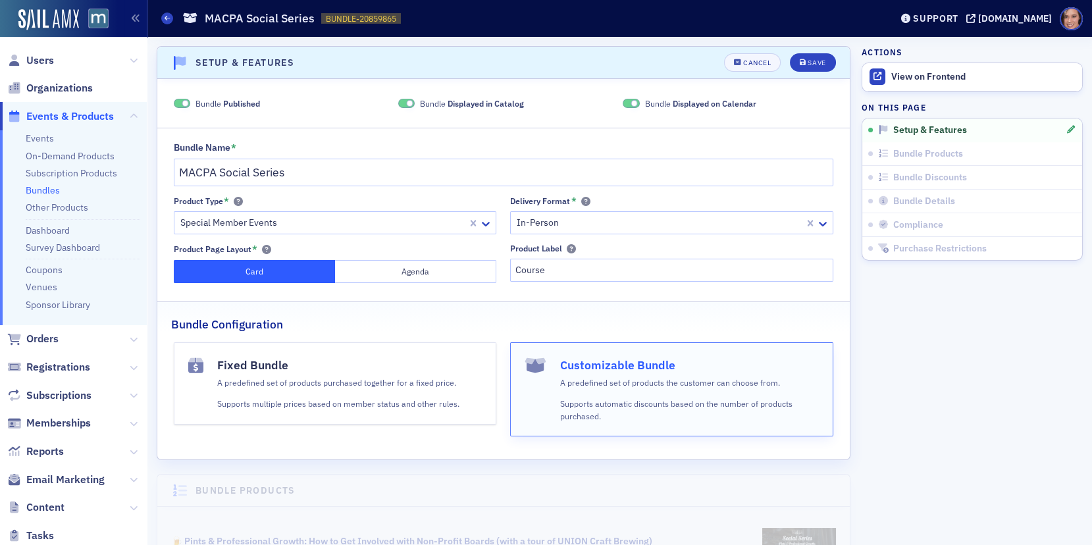
click at [765, 51] on header "Setup & Features Cancel Save" at bounding box center [503, 63] width 692 height 32
click at [765, 63] on div "Cancel" at bounding box center [757, 62] width 28 height 7
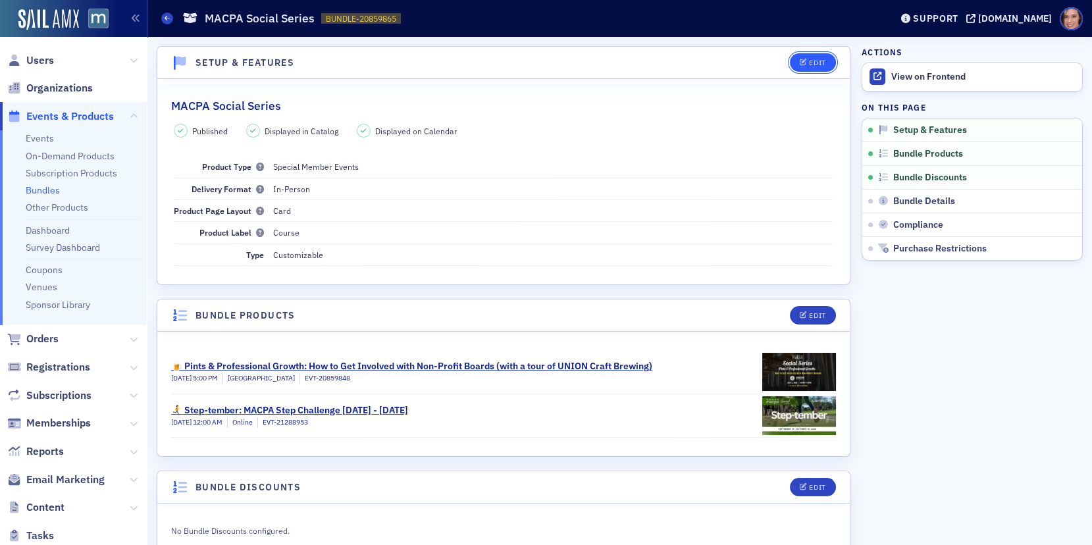
click at [795, 63] on button "Edit" at bounding box center [812, 62] width 45 height 18
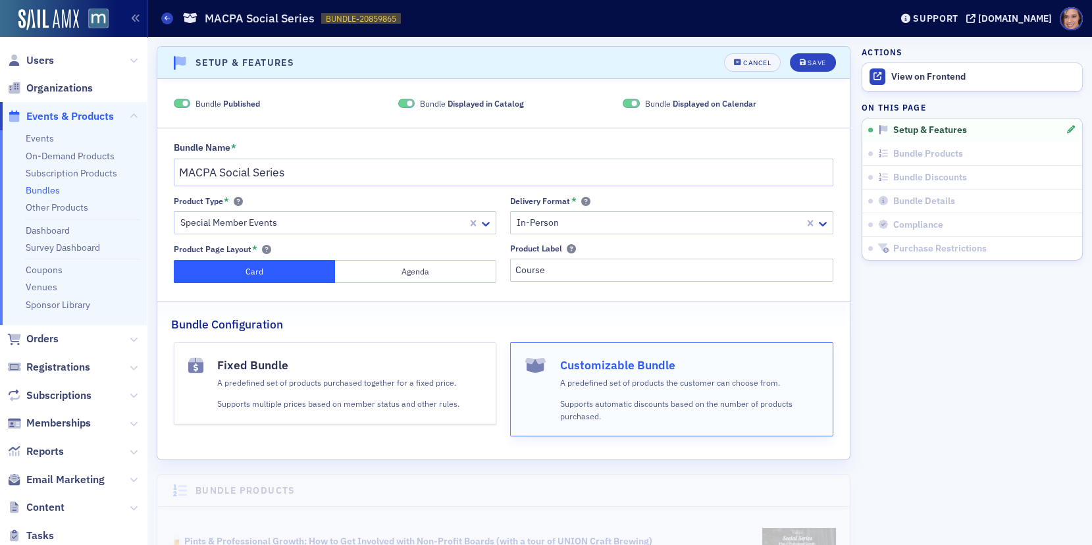
click at [178, 103] on span at bounding box center [182, 104] width 17 height 10
click at [833, 60] on button "Save" at bounding box center [812, 62] width 45 height 18
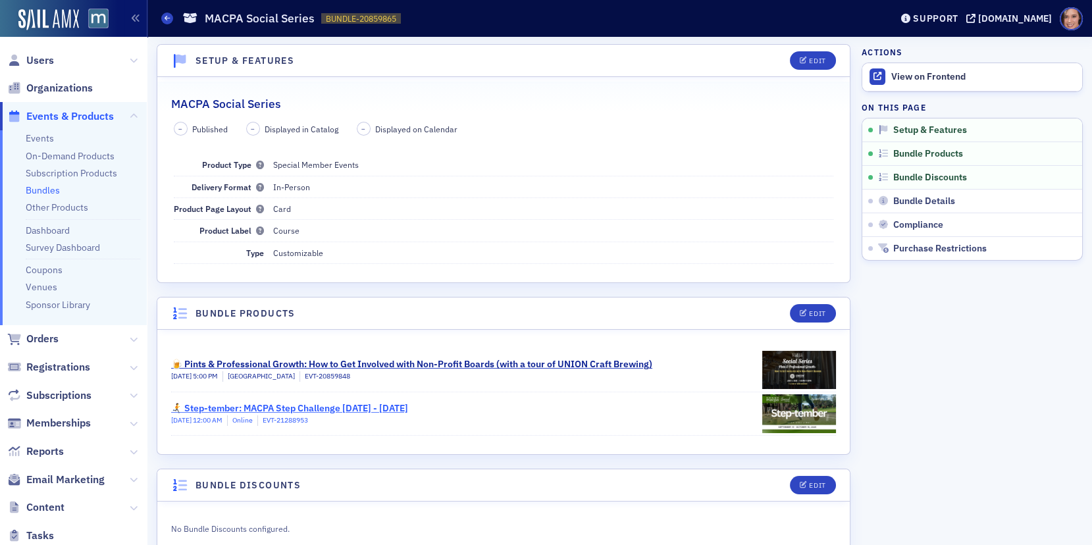
click at [376, 407] on div "🏃‍➡️ Step-tember: MACPA Step Challenge [DATE] - [DATE]" at bounding box center [289, 408] width 237 height 14
